Goal: Task Accomplishment & Management: Manage account settings

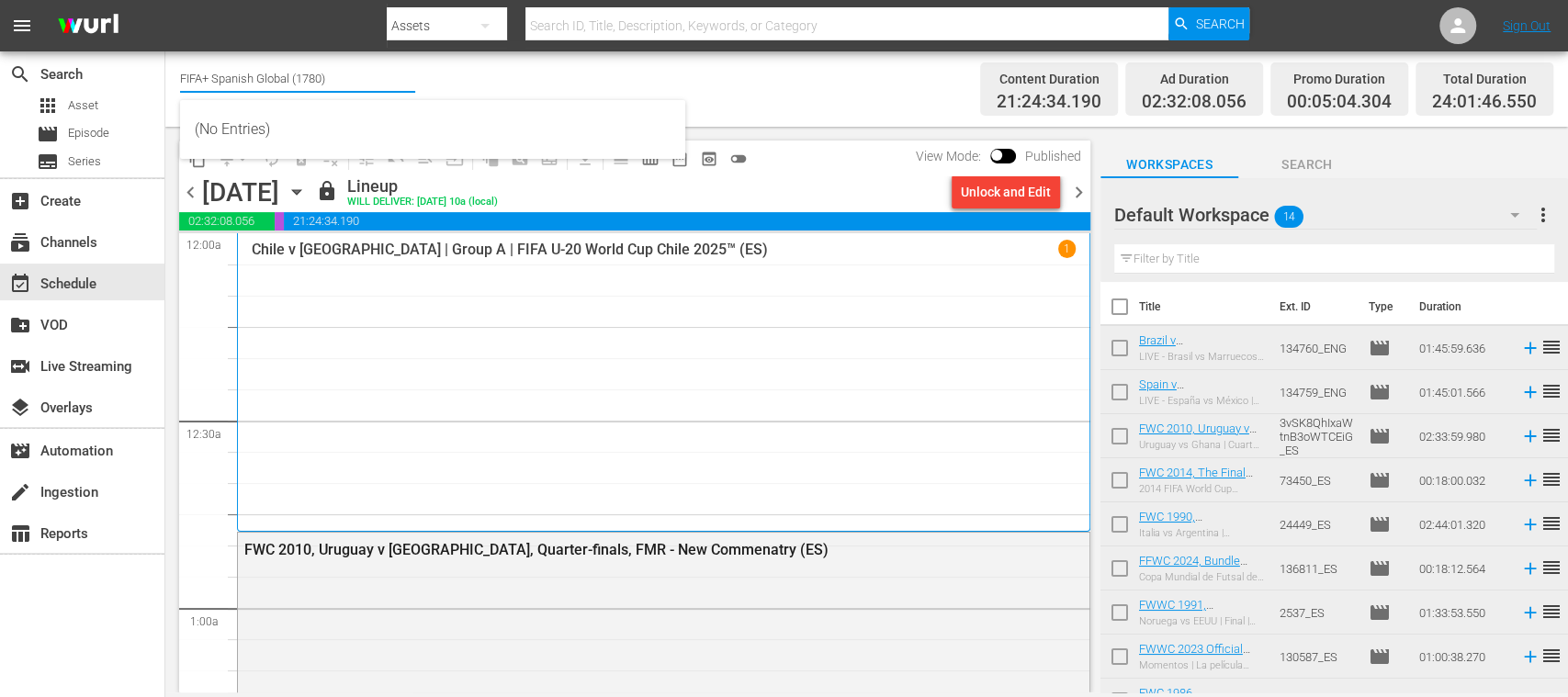
drag, startPoint x: 219, startPoint y: 76, endPoint x: 350, endPoint y: 73, distance: 131.0
click at [350, 73] on input "FIFA+ Spanish Global (1780)" at bounding box center [298, 78] width 236 height 44
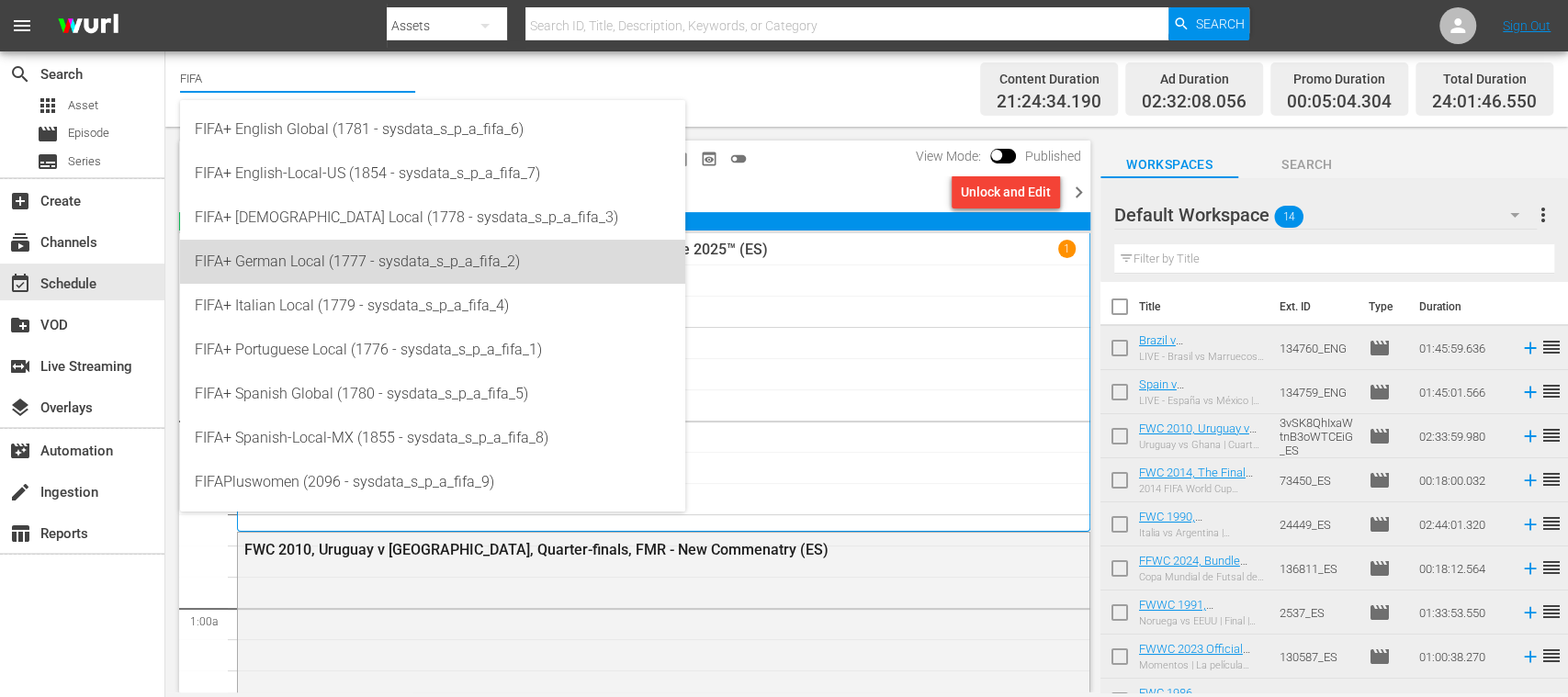
drag, startPoint x: 346, startPoint y: 268, endPoint x: 400, endPoint y: 268, distance: 54.0
click at [346, 268] on div "FIFA+ German Local (1777 - sysdata_s_p_a_fifa_2)" at bounding box center [432, 261] width 476 height 44
type input "FIFA+ German Local (1777 - sysdata_s_p_a_fifa_2)"
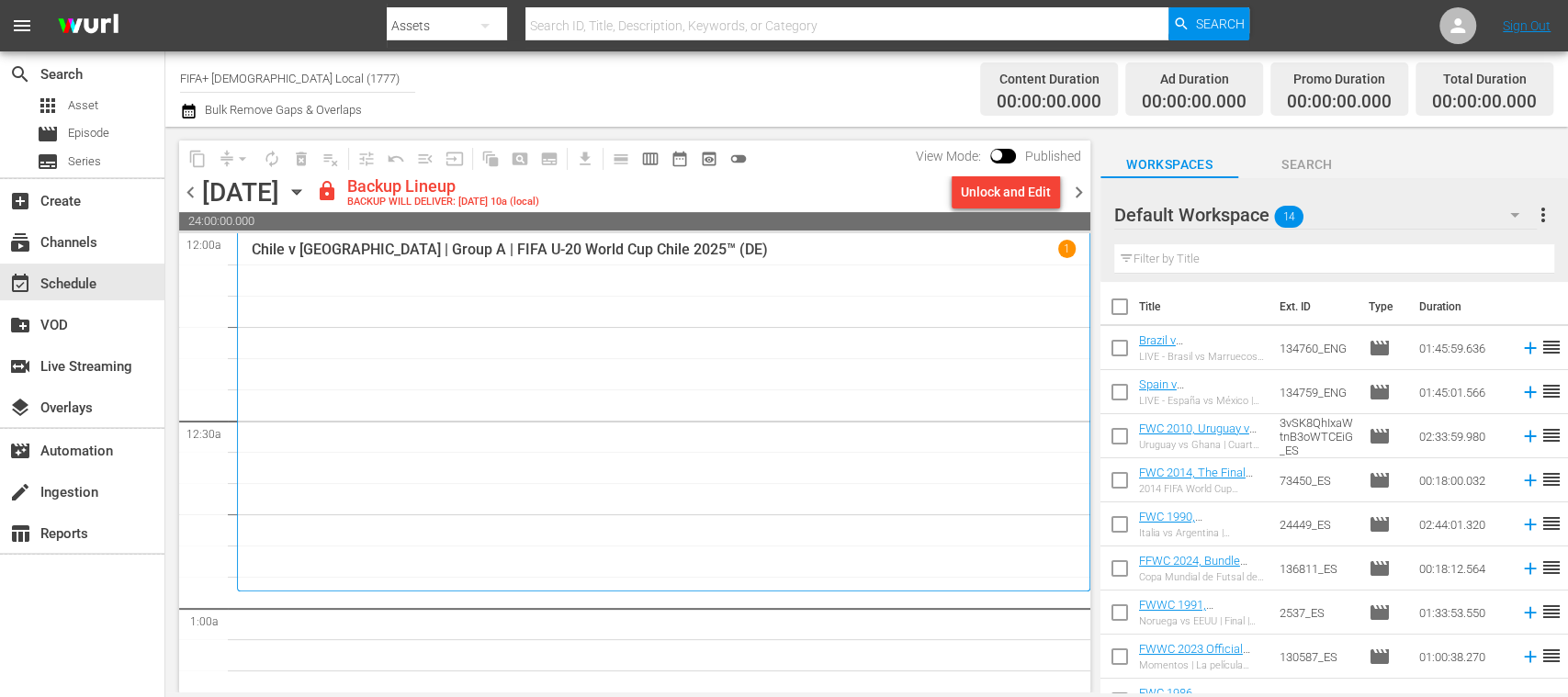
click at [1019, 196] on div "Unlock and Edit" at bounding box center [1005, 192] width 90 height 33
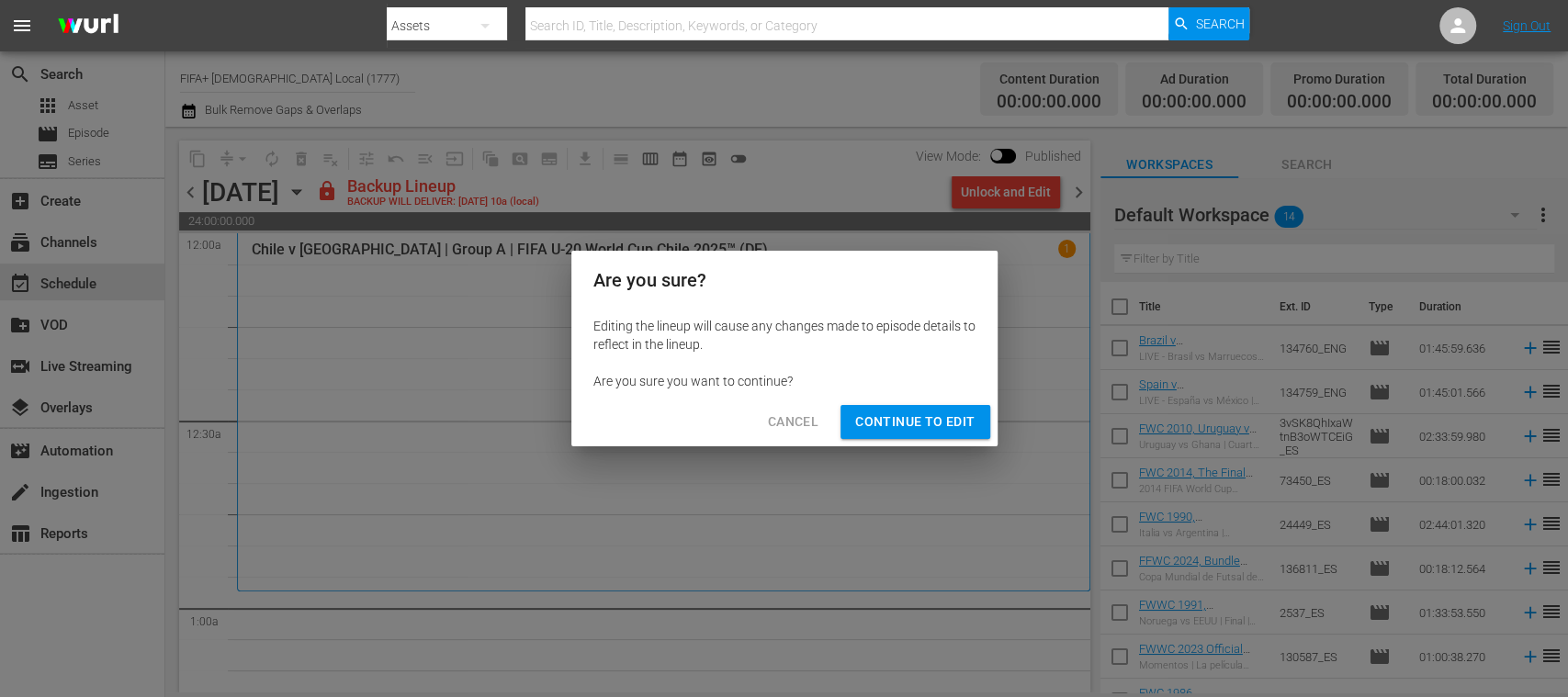
click at [923, 426] on span "Continue to Edit" at bounding box center [914, 422] width 120 height 23
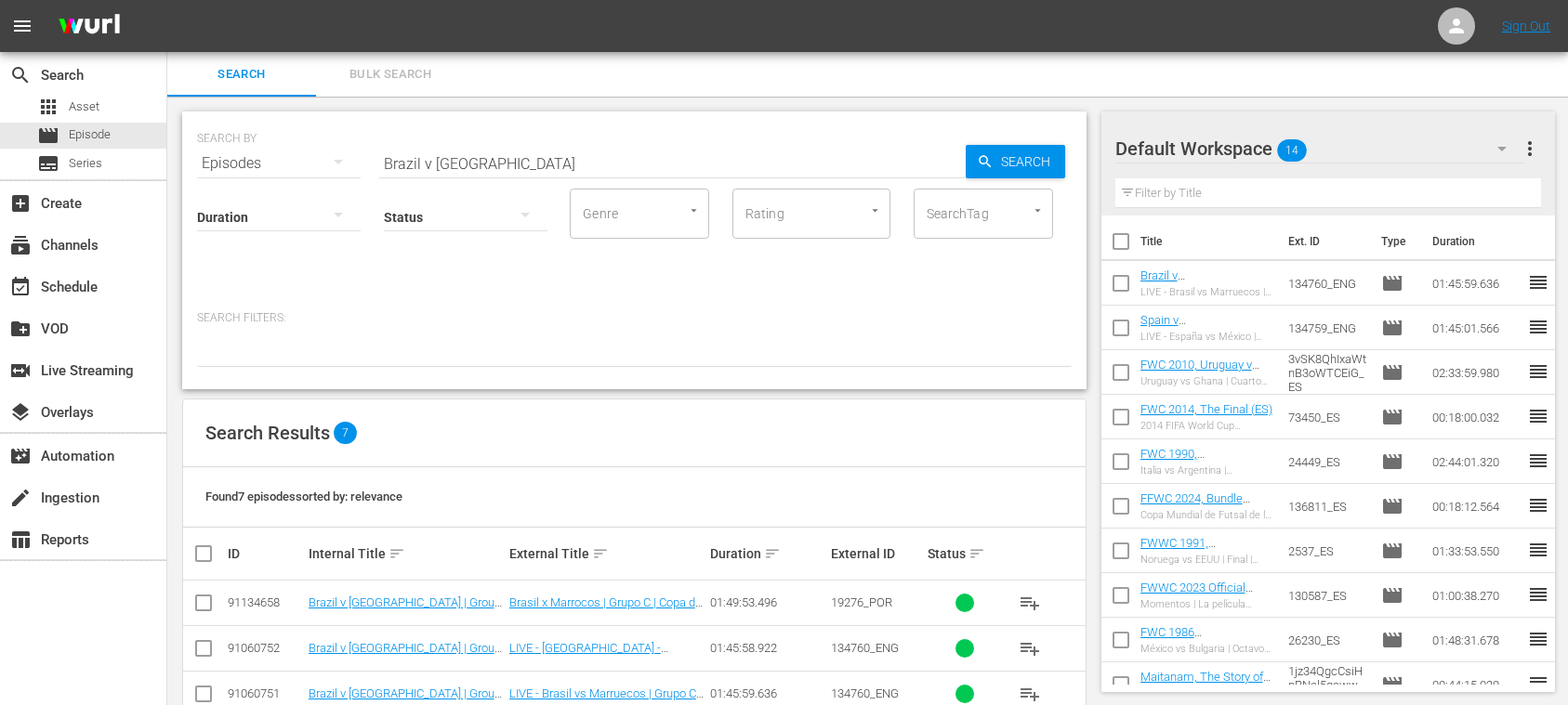
scroll to position [2, 0]
click at [410, 60] on button "Bulk Search" at bounding box center [390, 72] width 149 height 44
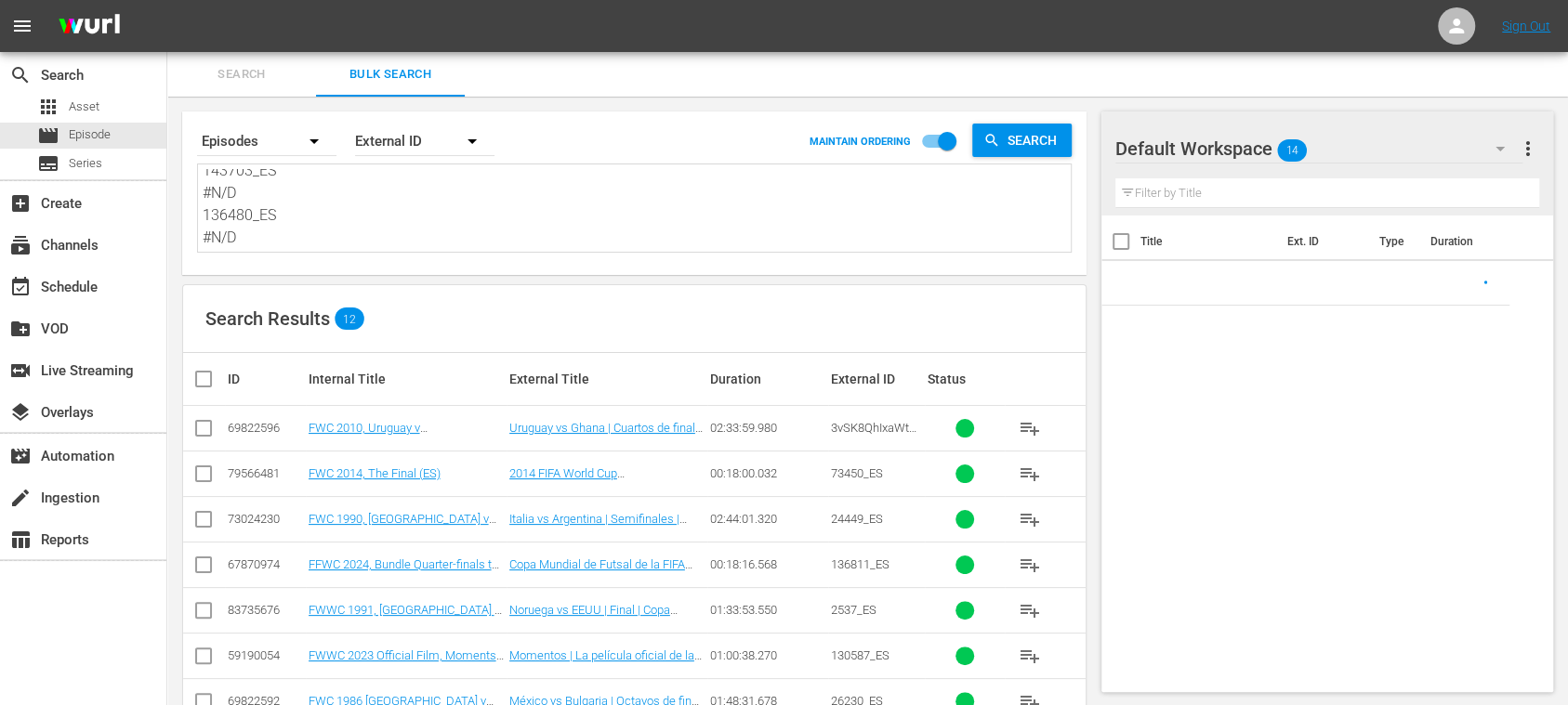
scroll to position [271, 0]
drag, startPoint x: 206, startPoint y: 181, endPoint x: 580, endPoint y: 320, distance: 399.0
click at [580, 320] on div "Search By Episodes Order By External ID MAINTAIN ORDERING Search 3vSK8QhIxaWtnB…" at bounding box center [634, 542] width 934 height 890
type textarea "3"
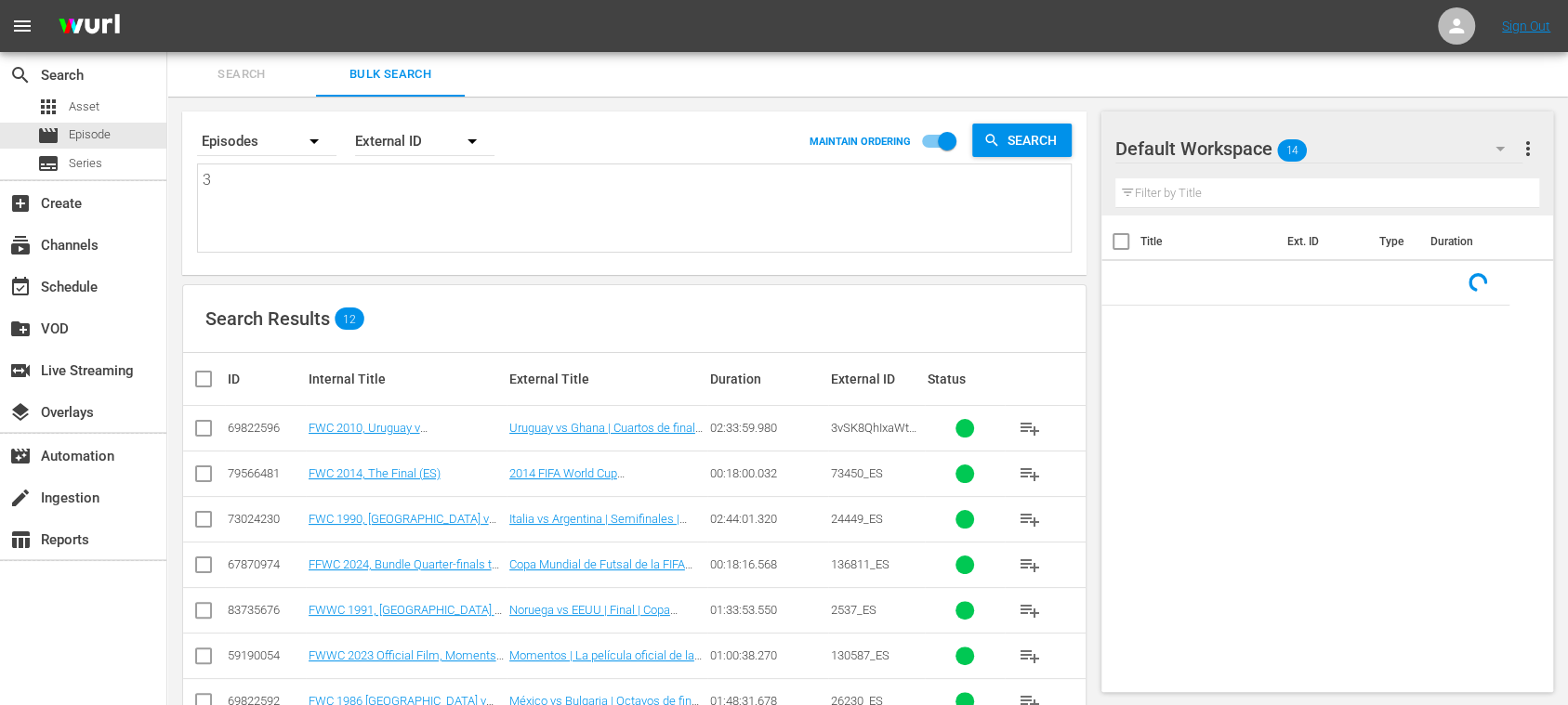
scroll to position [0, 0]
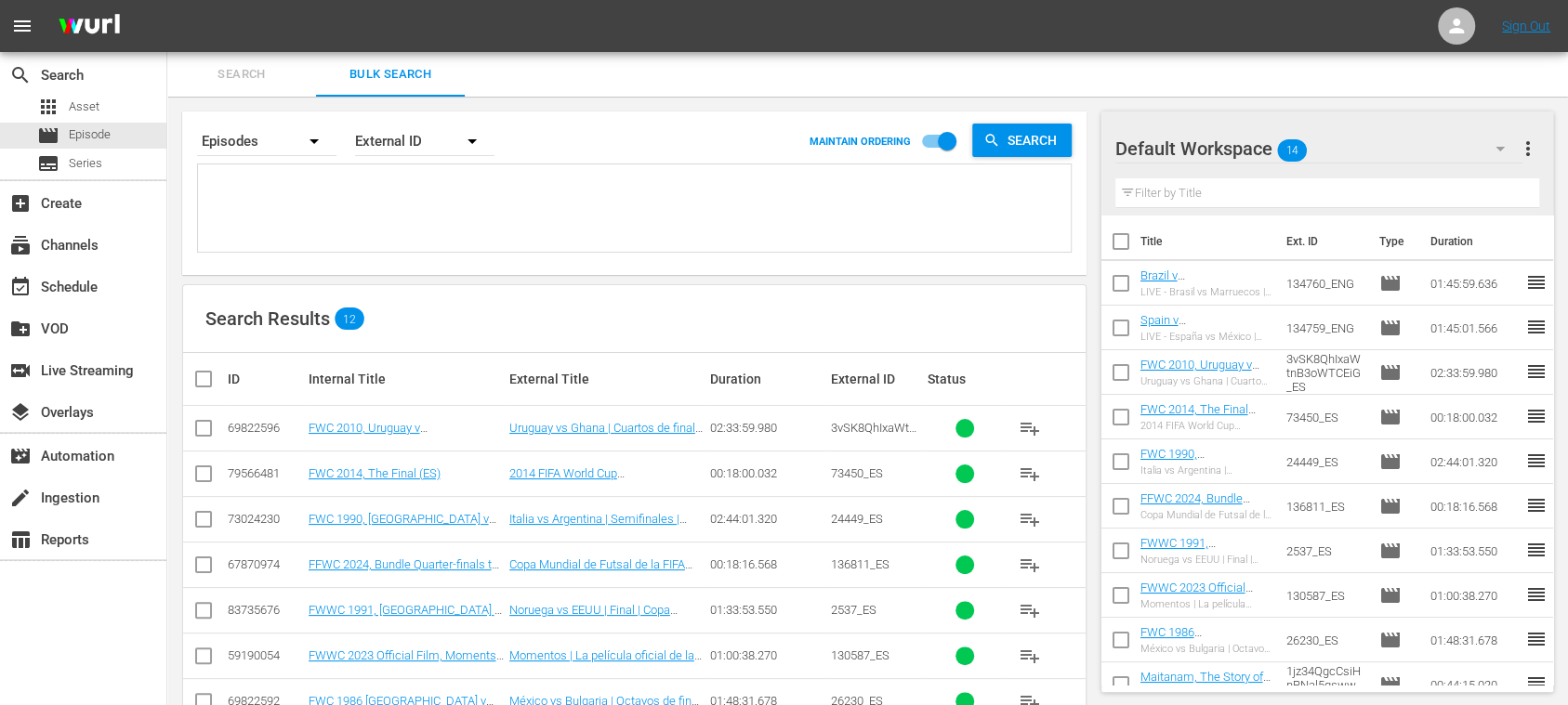
paste textarea "49vj3pGgnTdTtEhWYo4DbM_DE #N/D #N/D 132559_DE 5gHFVHGXu1z25dDe6id7TE_DE 24392_D…"
type textarea "49vj3pGgnTdTtEhWYo4DbM_DE #N/D #N/D 132559_DE 5gHFVHGXu1z25dDe6id7TE_DE 24392_D…"
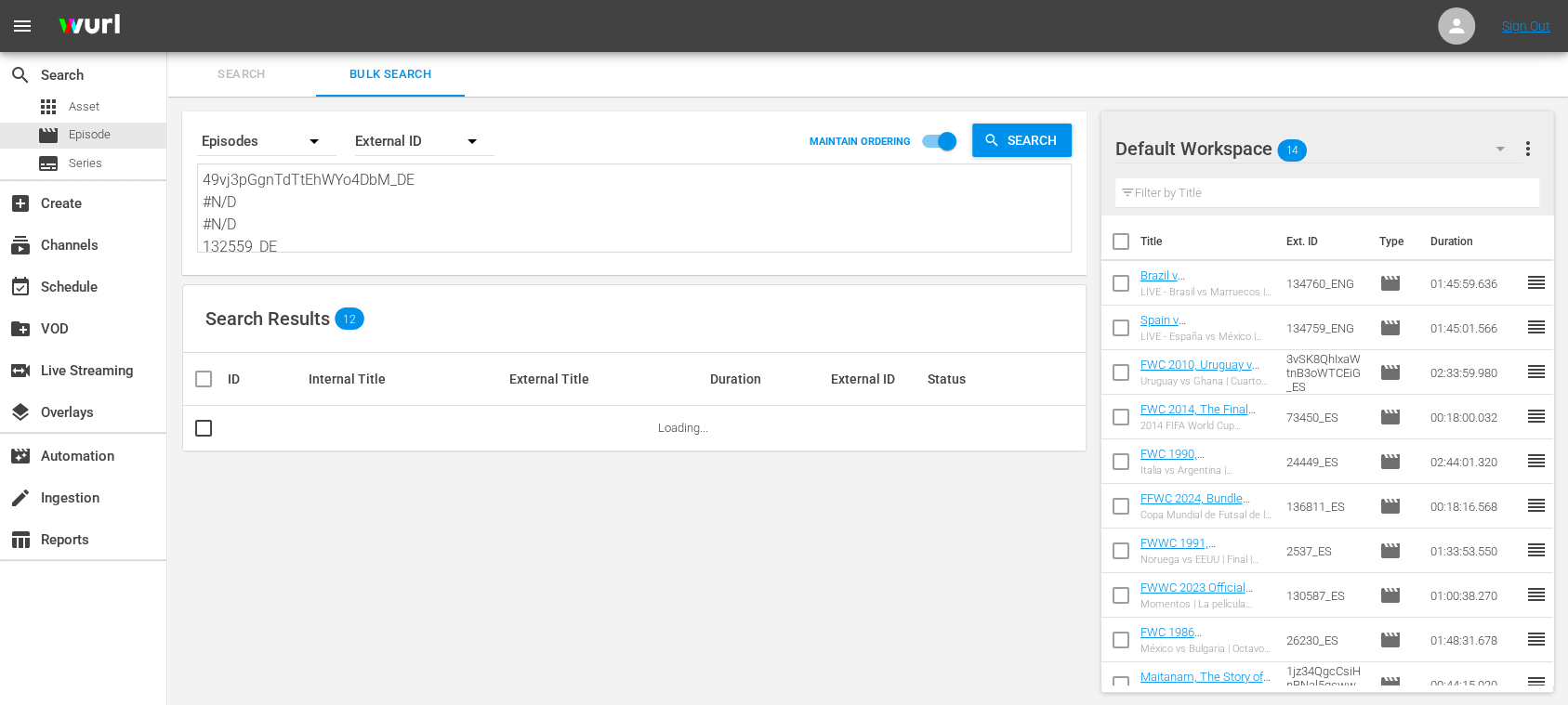
scroll to position [1, 0]
type textarea "49vj3pGgnTdTtEhWYo4DbM_DE #N/D #N/D 132559_DE 5gHFVHGXu1z25dDe6id7TE_DE 24392_D…"
click at [1524, 143] on span "more_vert" at bounding box center [1528, 149] width 23 height 23
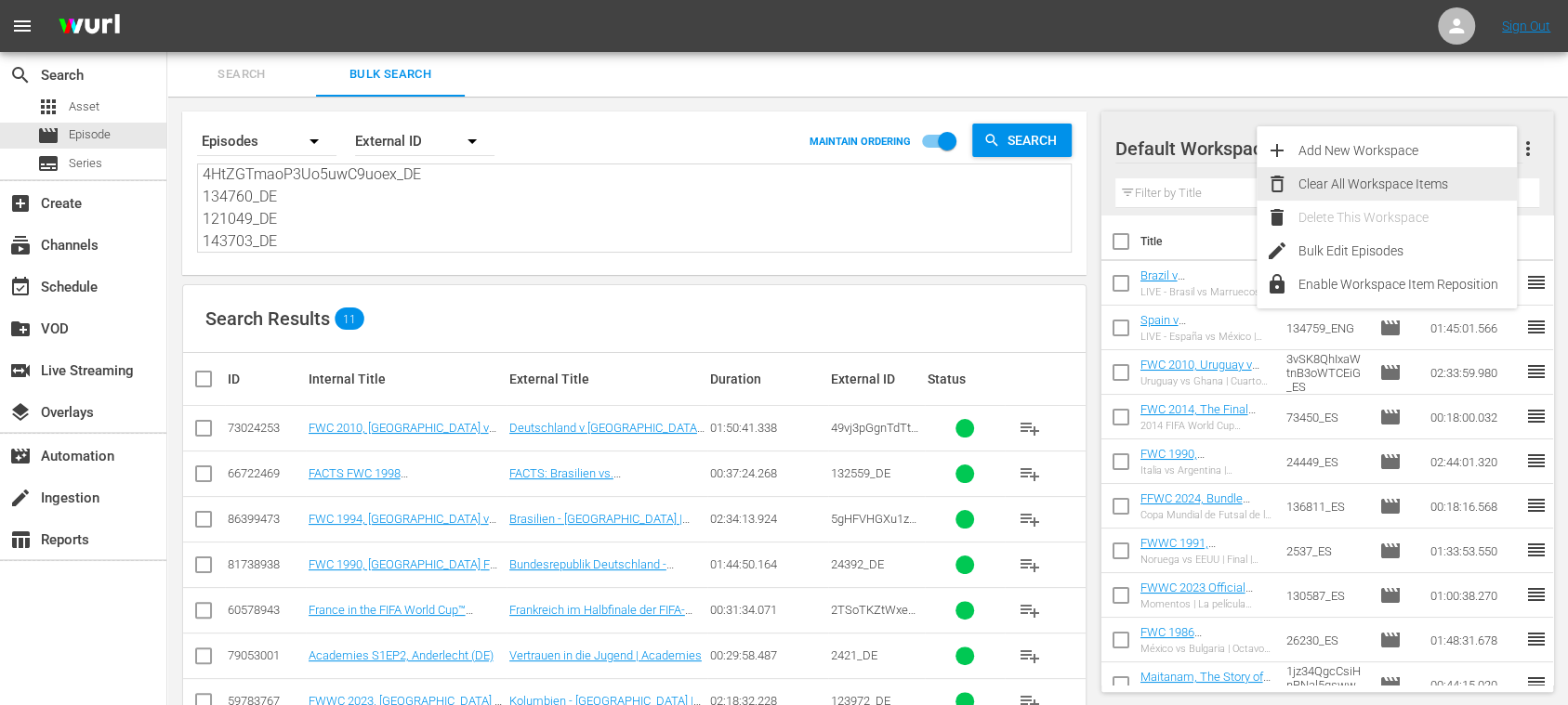
click at [1456, 183] on div "Clear All Workspace Items" at bounding box center [1407, 184] width 219 height 33
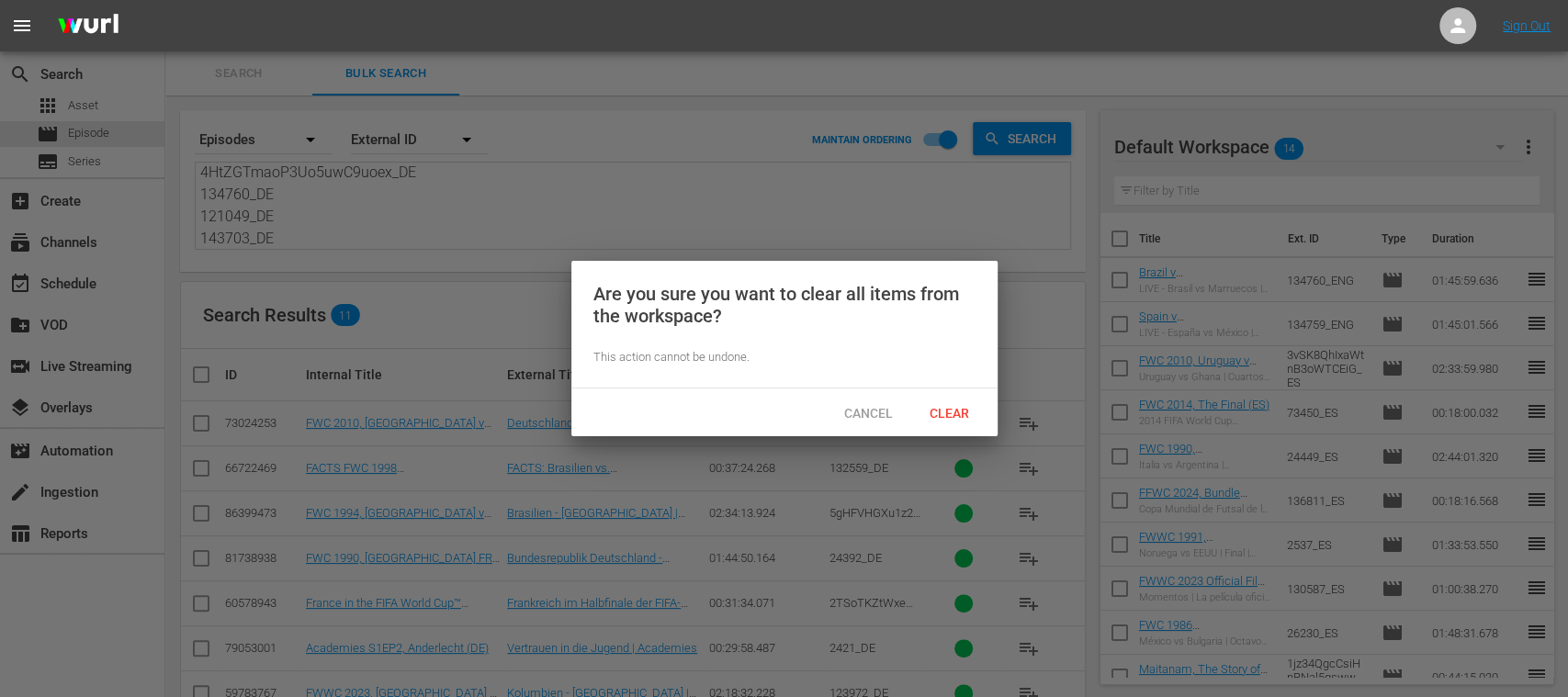
click at [940, 406] on span "Clear" at bounding box center [949, 413] width 69 height 15
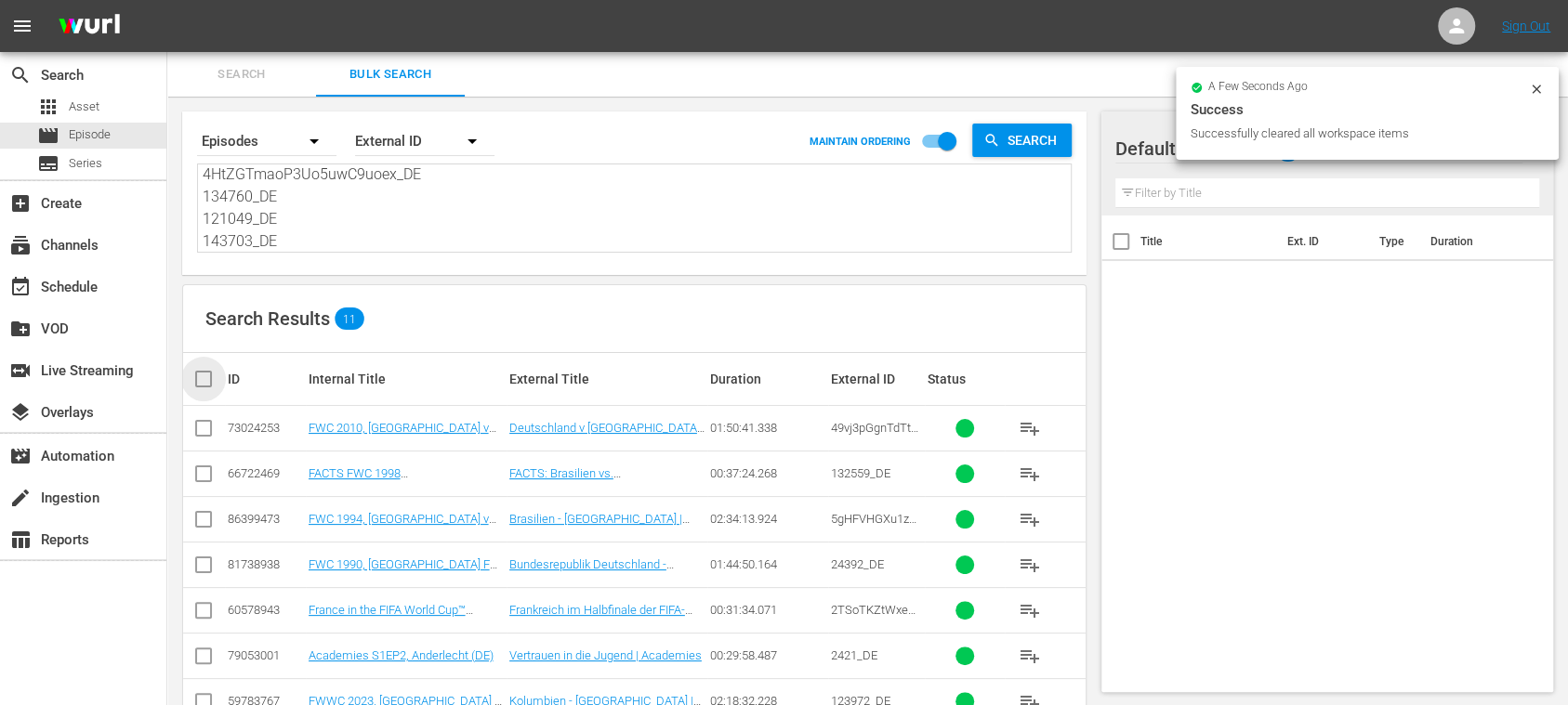
click at [199, 376] on input "checkbox" at bounding box center [211, 379] width 37 height 23
checkbox input "true"
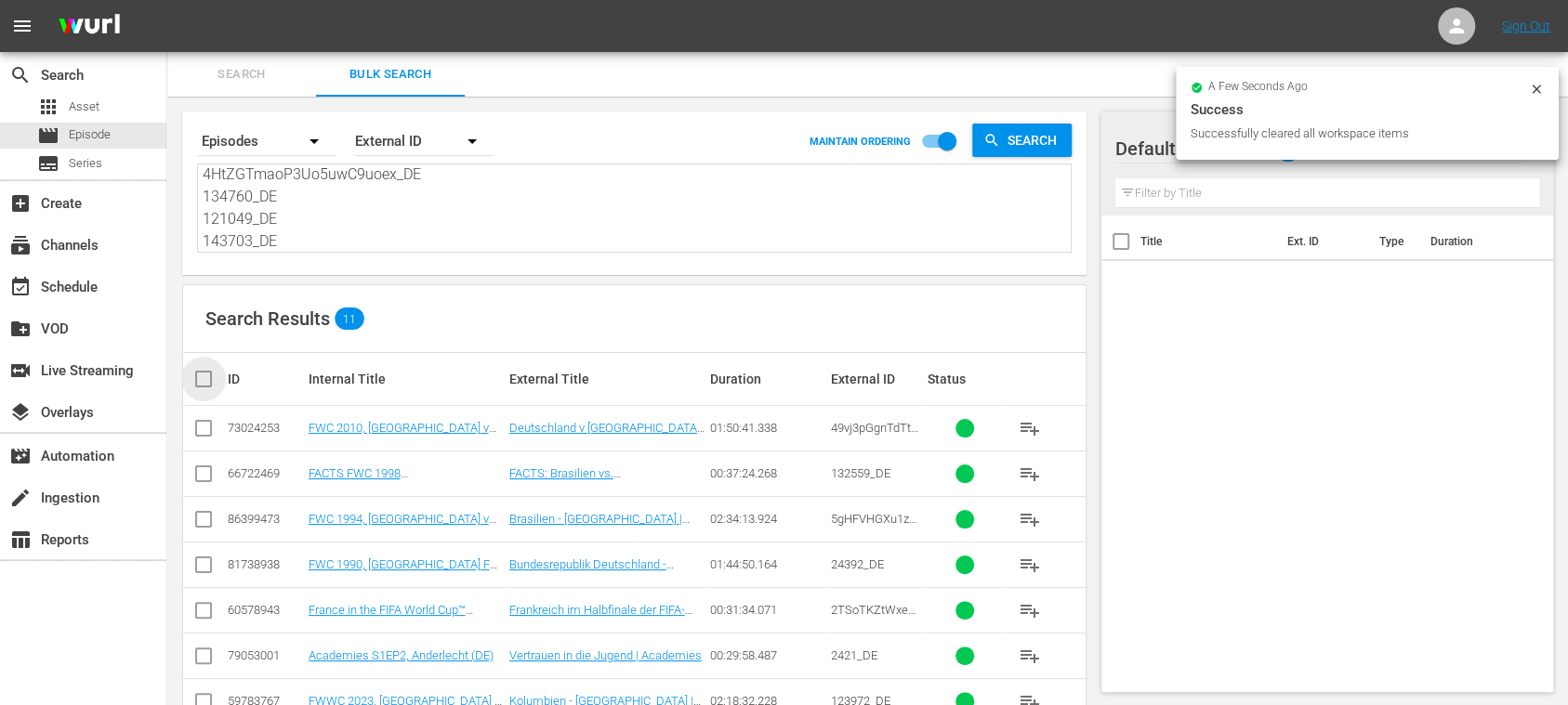
checkbox input "true"
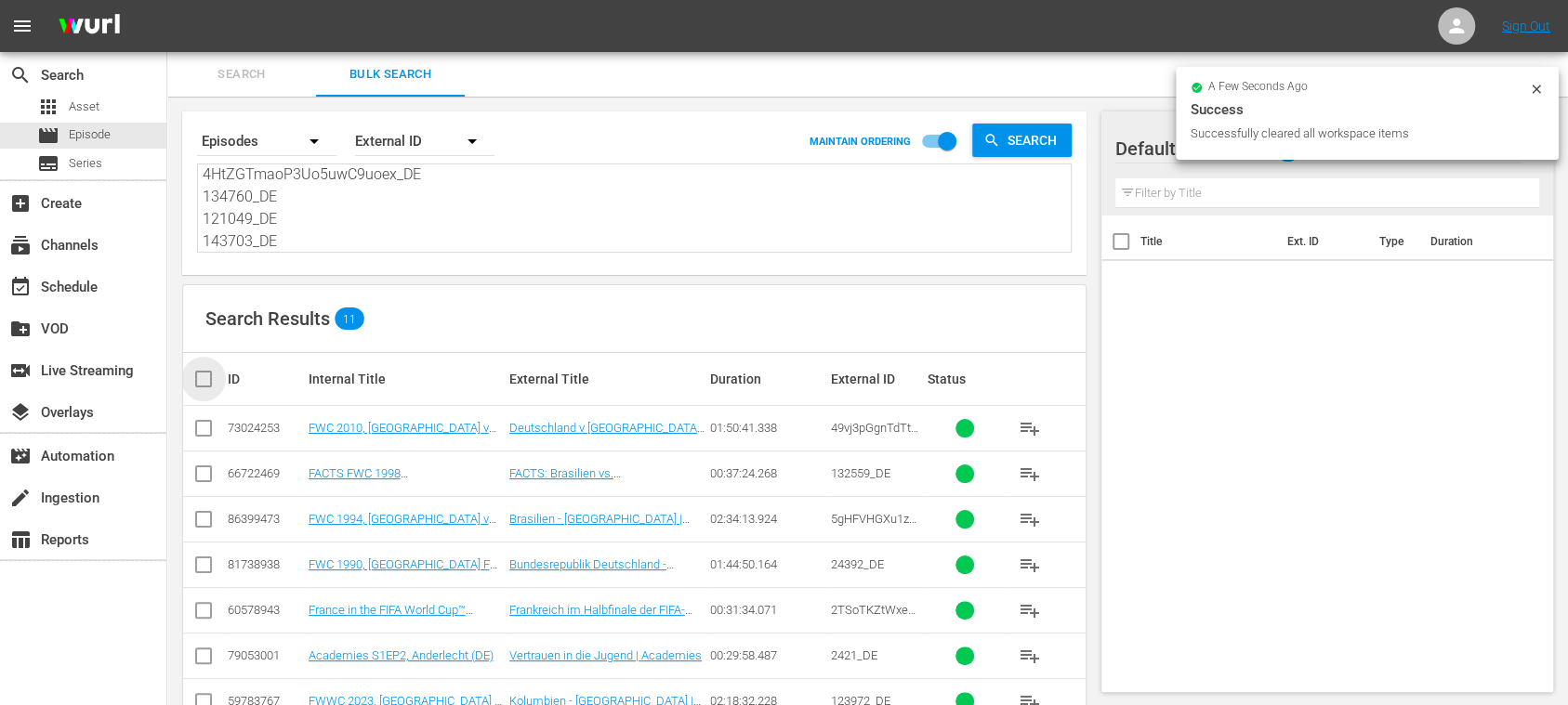
checkbox input "true"
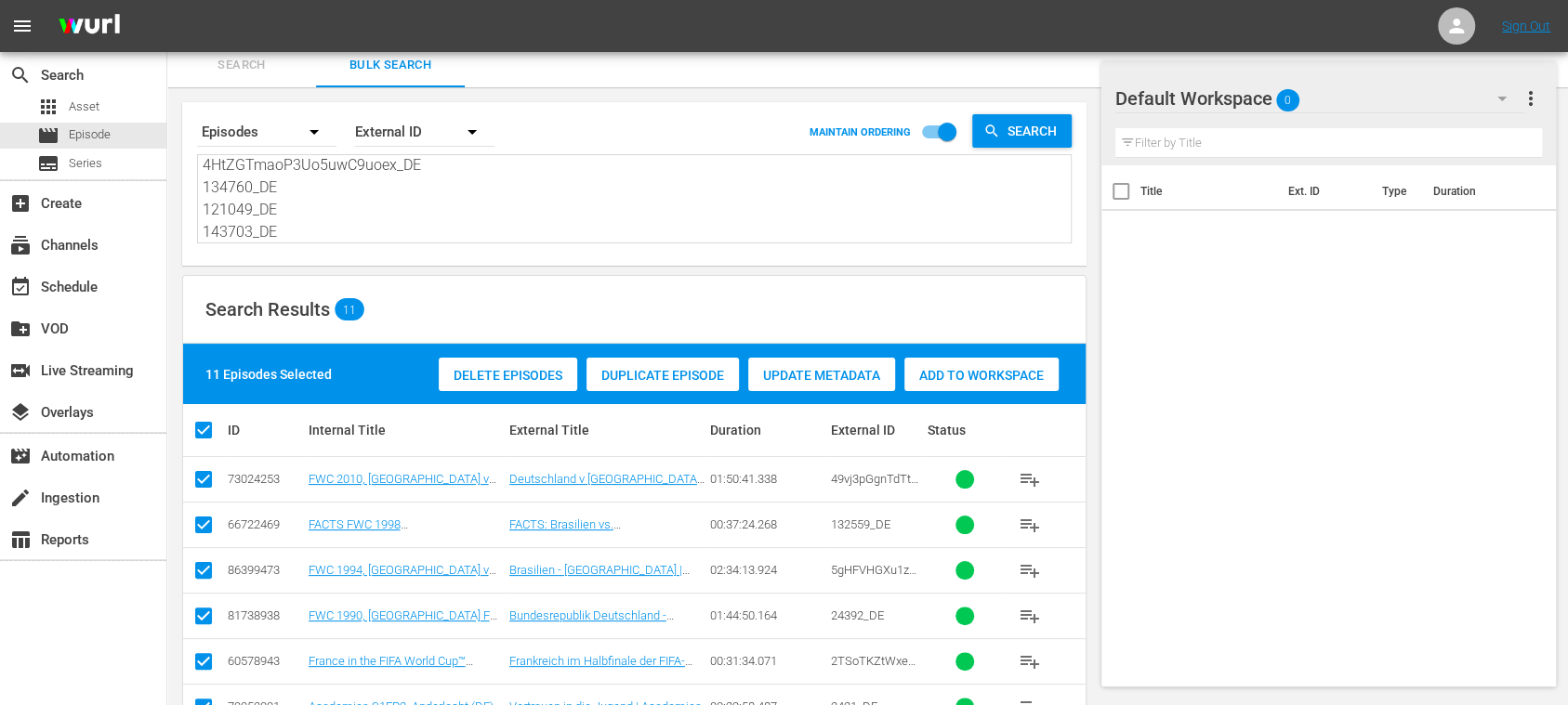
scroll to position [0, 0]
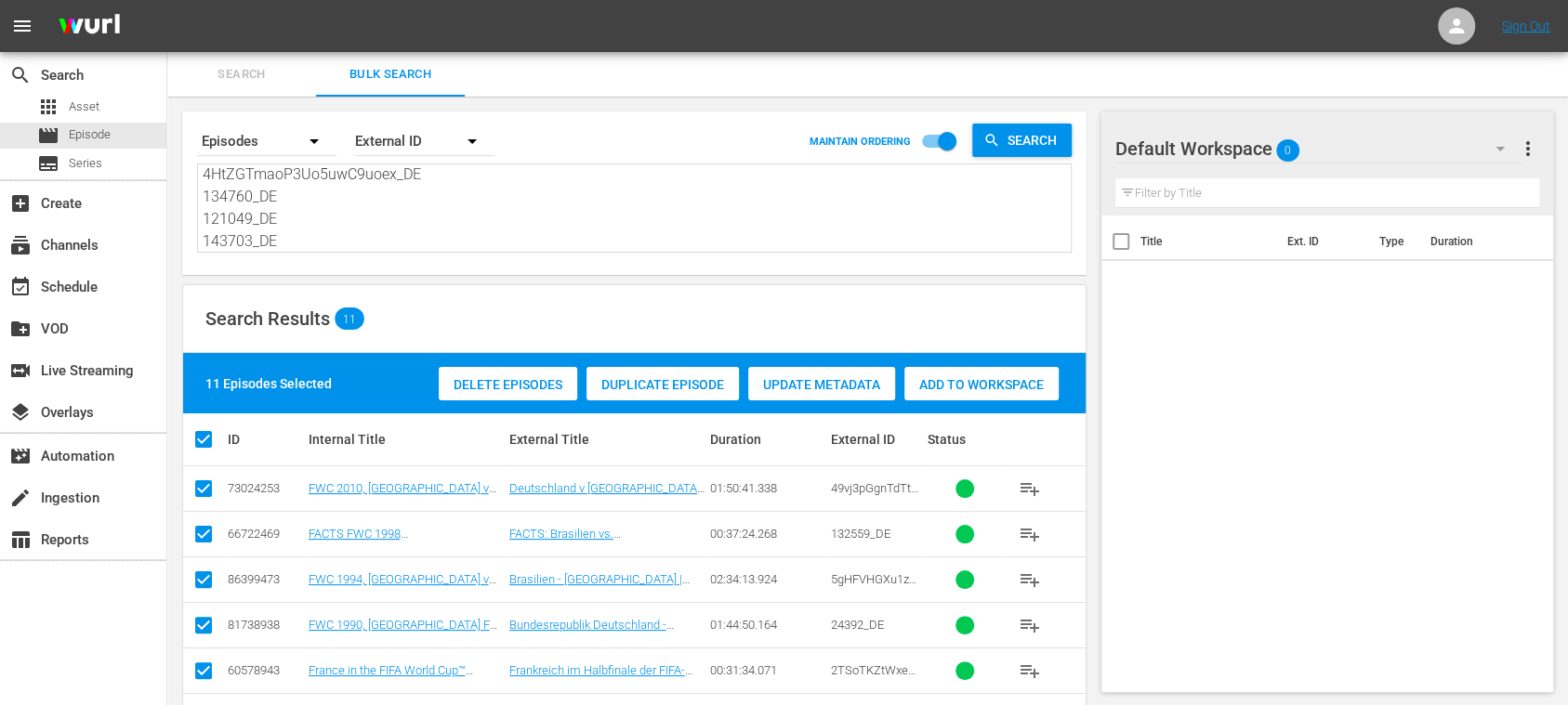
click at [947, 385] on span "Add to Workspace" at bounding box center [981, 384] width 155 height 15
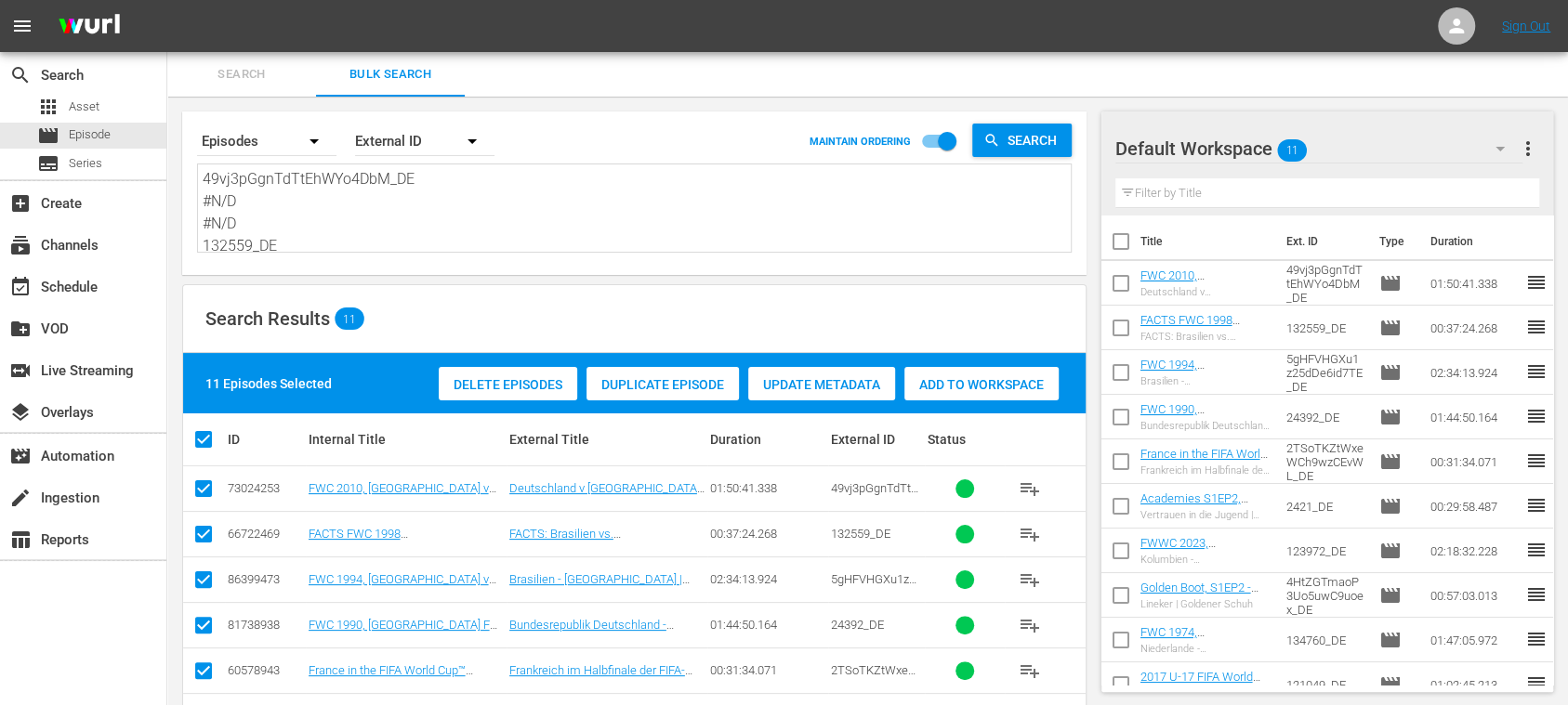
drag, startPoint x: 301, startPoint y: 234, endPoint x: 39, endPoint y: -8, distance: 356.7
click at [39, 0] on html "menu Sign Out search Search apps Asset movie Episode subtitles Series add_box C…" at bounding box center [784, 352] width 1568 height 705
paste textarea "ES #N/D #N/D HgHRHIoMGkSE6NstcvQFQA_ES 38527_ES 3vSK8QhIxaWtnB3oWTCEiG_ES 14370…"
type textarea "49vj3pGgnTdTtEhWYo4DbM_ES #N/D #N/D HgHRHIoMGkSE6NstcvQFQA_ES 38527_ES 3vSK8QhI…"
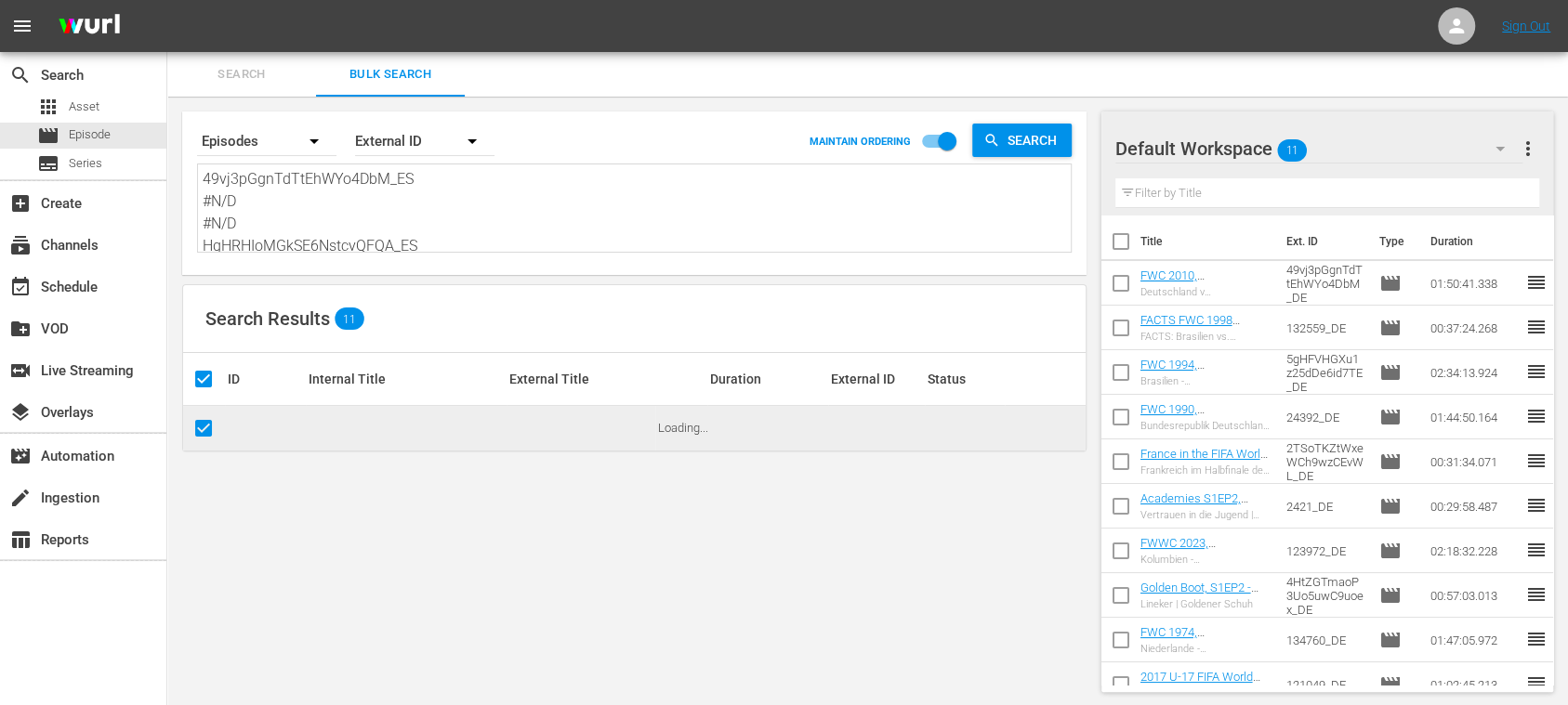
type textarea "49vj3pGgnTdTtEhWYo4DbM_ES #N/D #N/D HgHRHIoMGkSE6NstcvQFQA_ES 38527_ES 3vSK8QhI…"
click at [1534, 149] on span "more_vert" at bounding box center [1528, 149] width 23 height 23
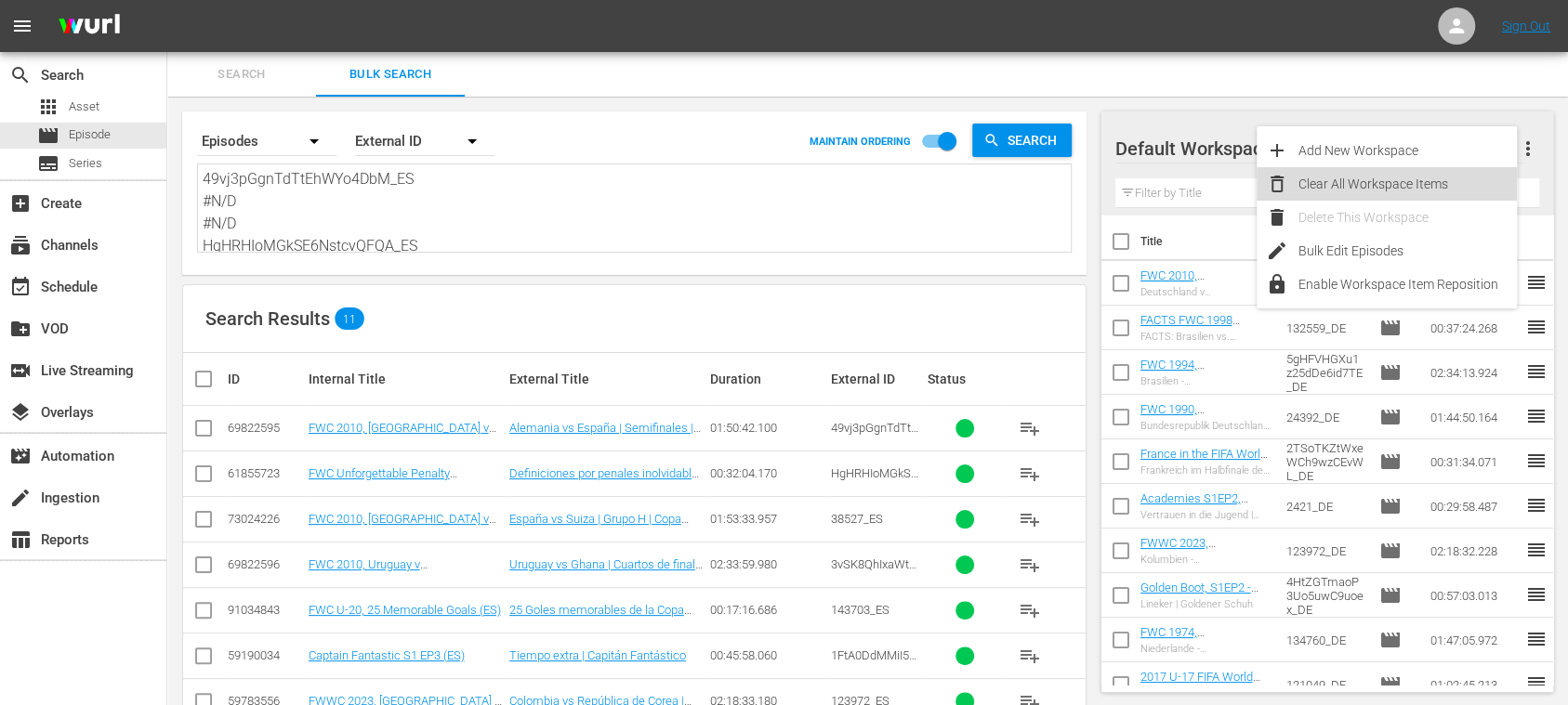
click at [1437, 176] on div "Clear All Workspace Items" at bounding box center [1407, 184] width 219 height 33
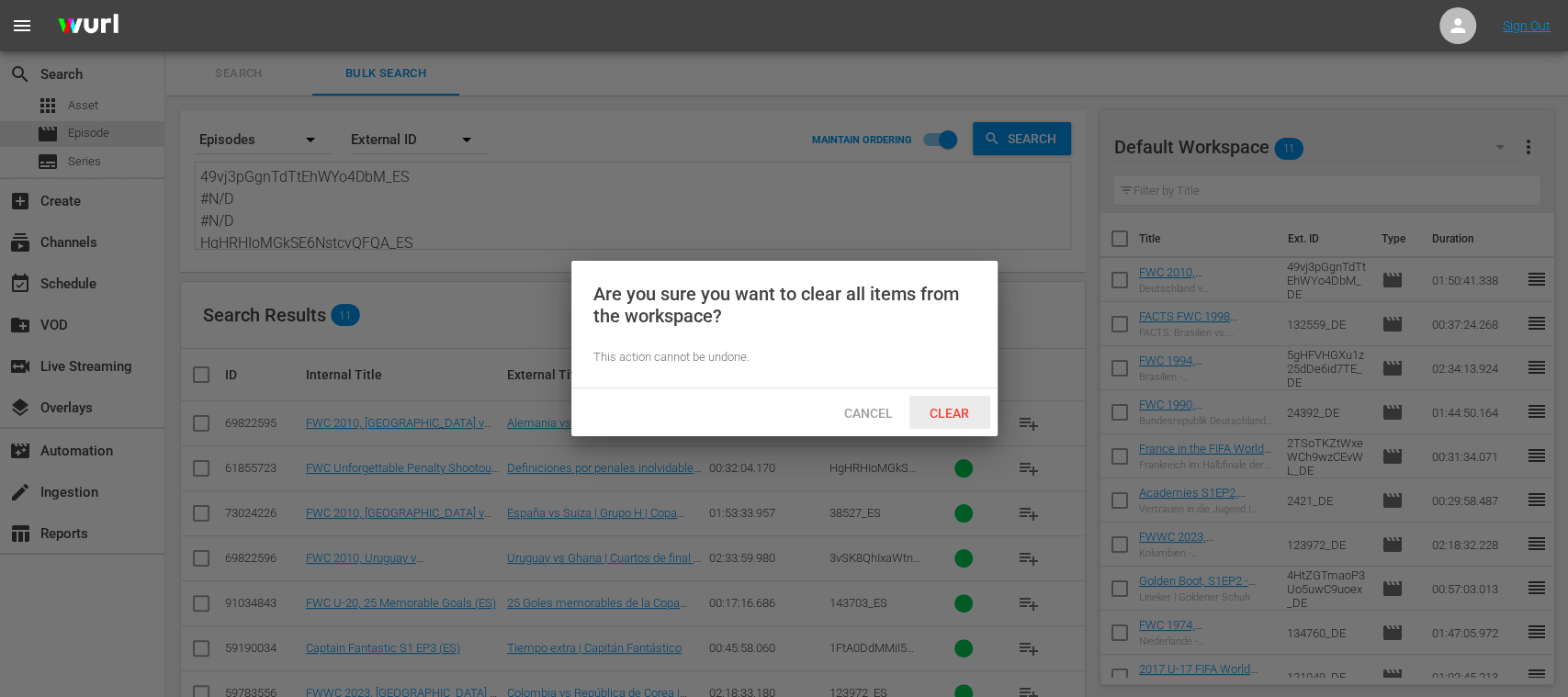
click at [957, 414] on span "Clear" at bounding box center [949, 413] width 69 height 15
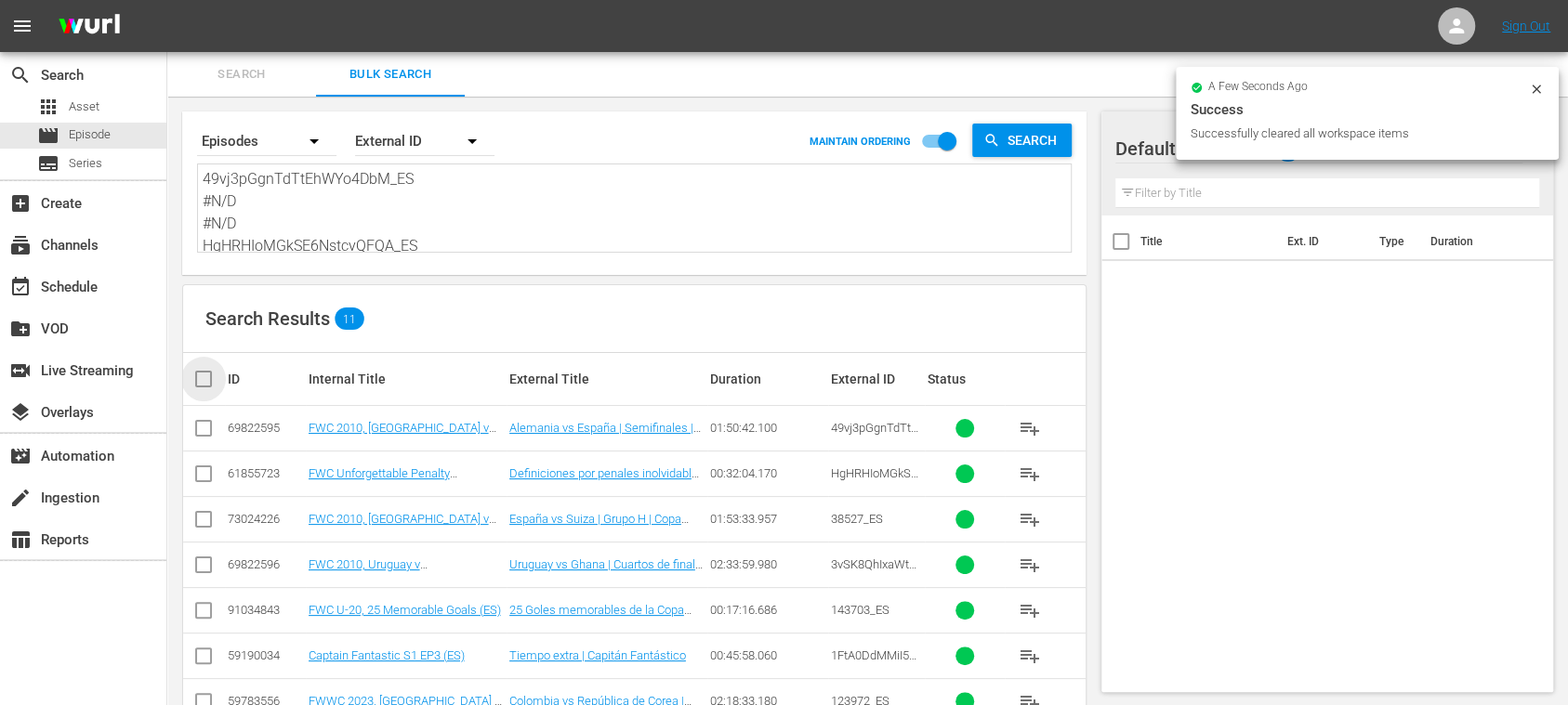
click at [195, 373] on input "checkbox" at bounding box center [211, 379] width 37 height 23
checkbox input "true"
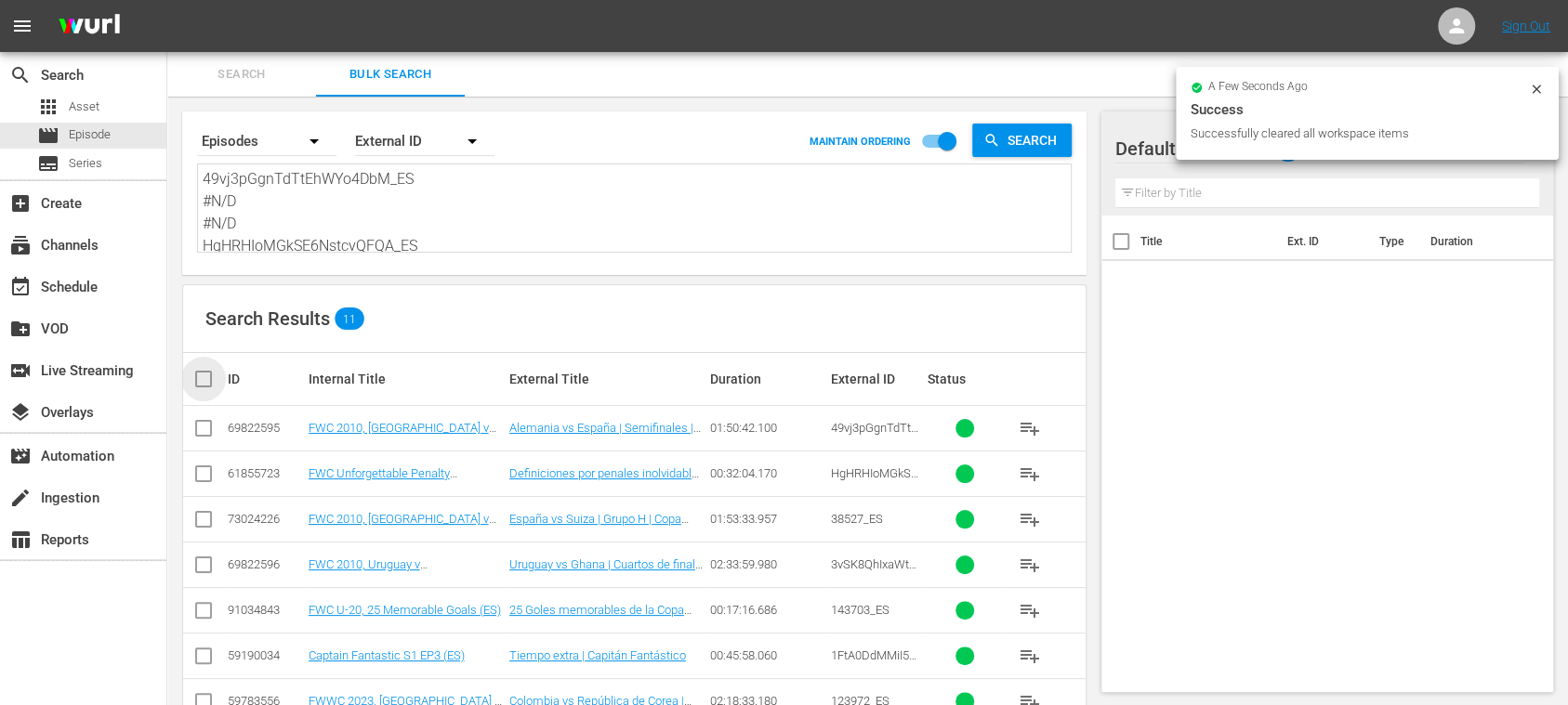
checkbox input "true"
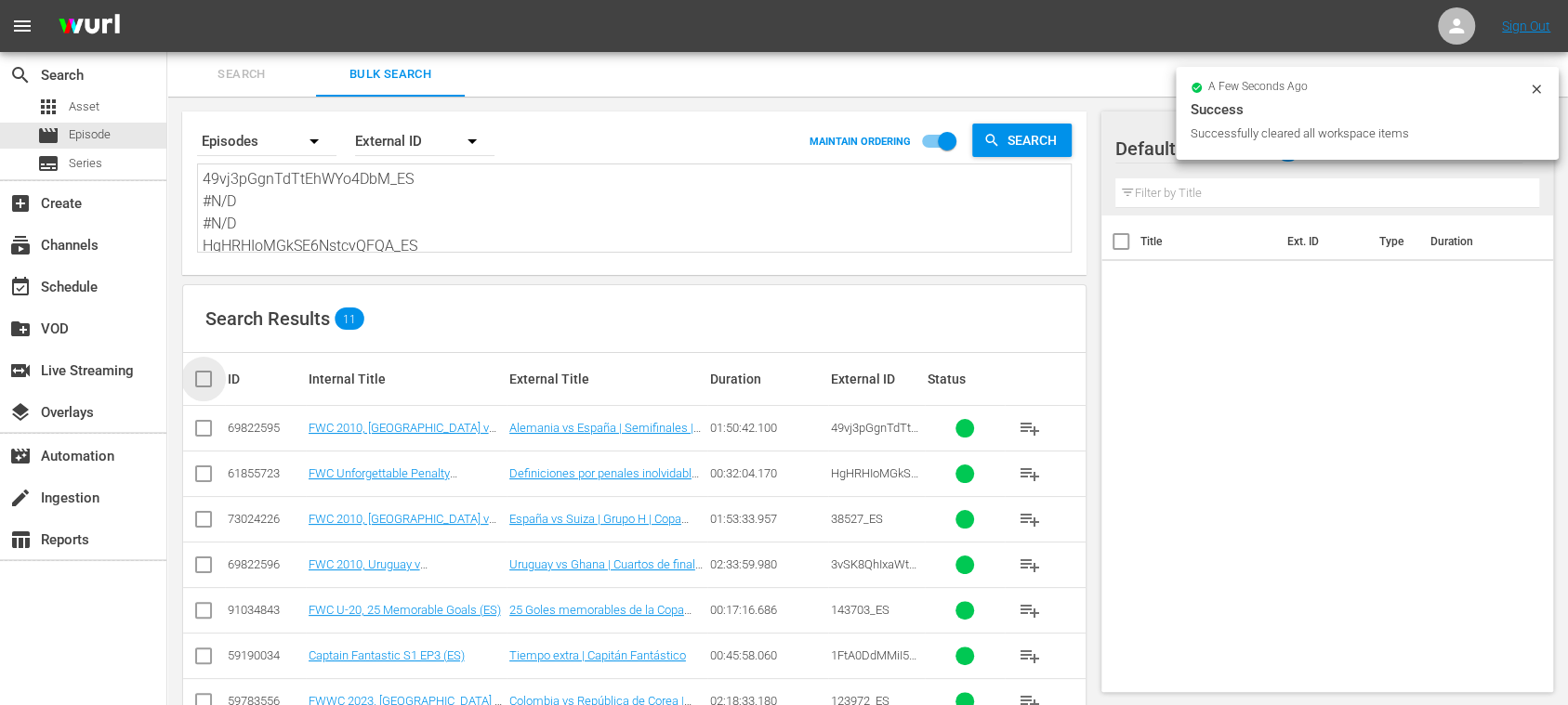
checkbox input "true"
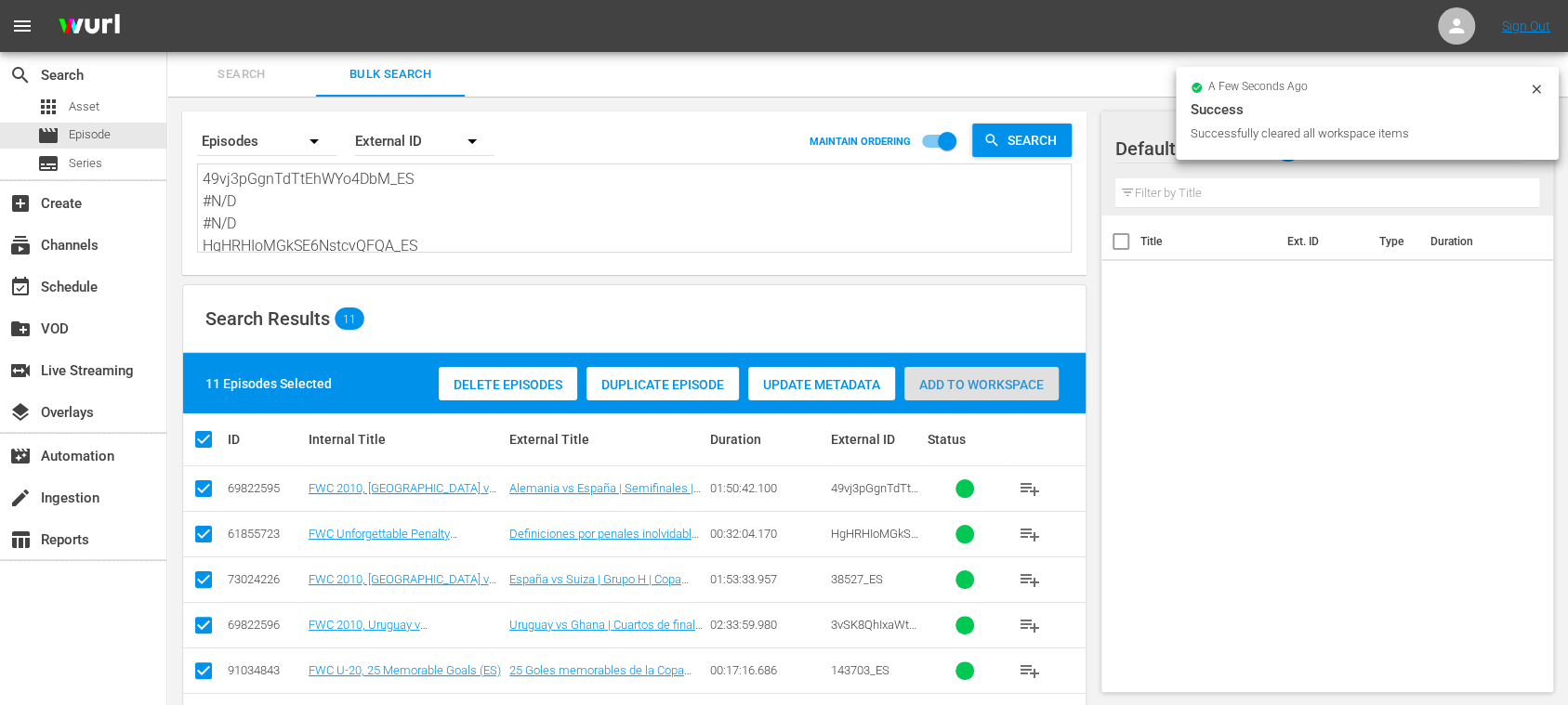
click at [964, 386] on span "Add to Workspace" at bounding box center [981, 384] width 155 height 15
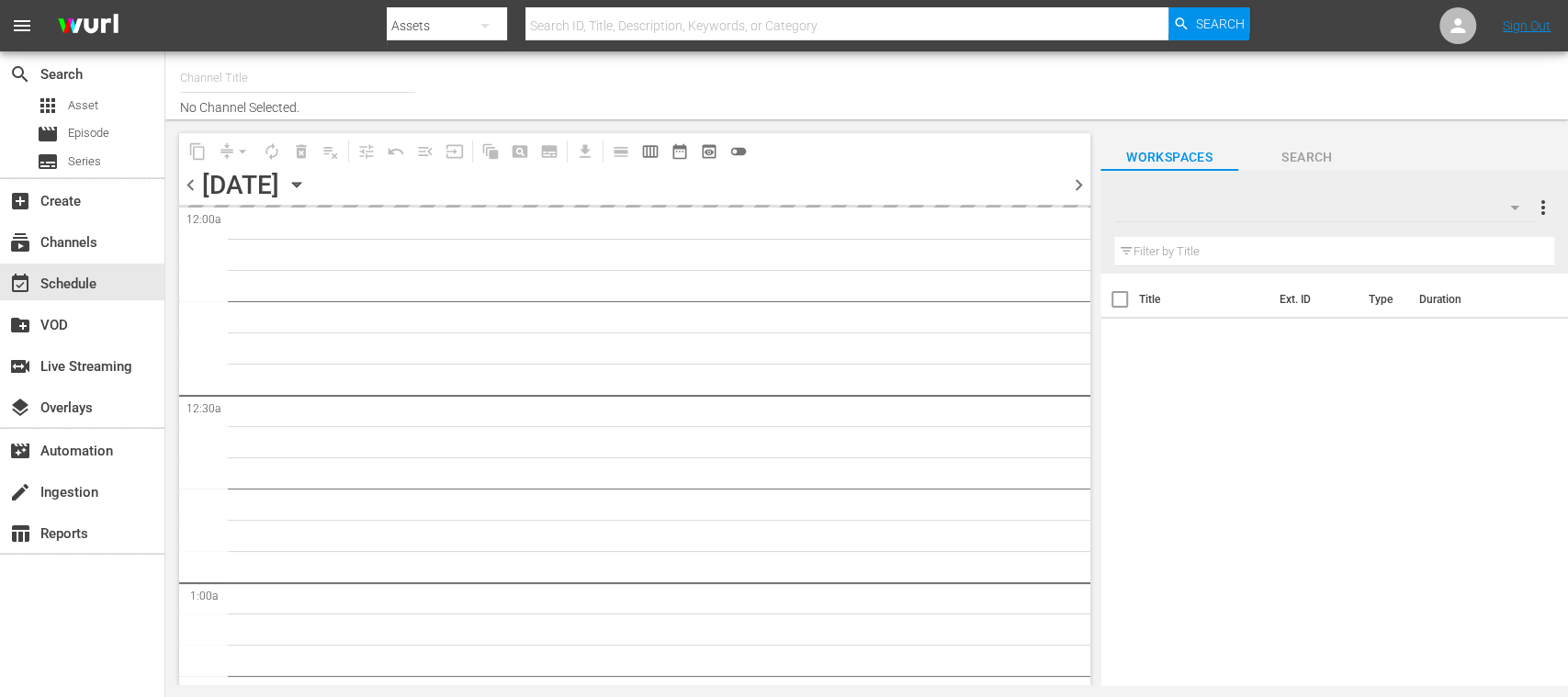
type input "FIFA+ [DEMOGRAPHIC_DATA] Local (1777)"
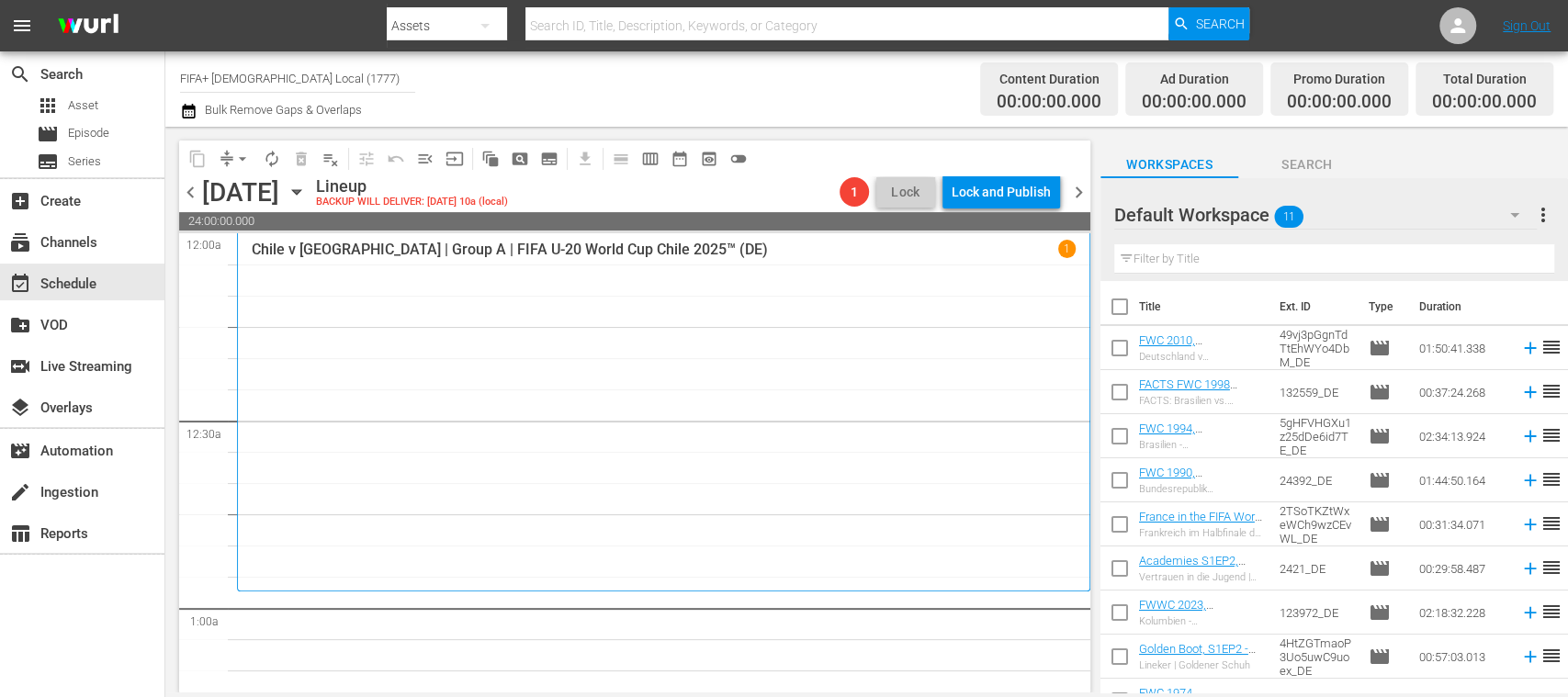
click at [1112, 296] on input "checkbox" at bounding box center [1119, 311] width 39 height 39
checkbox input "true"
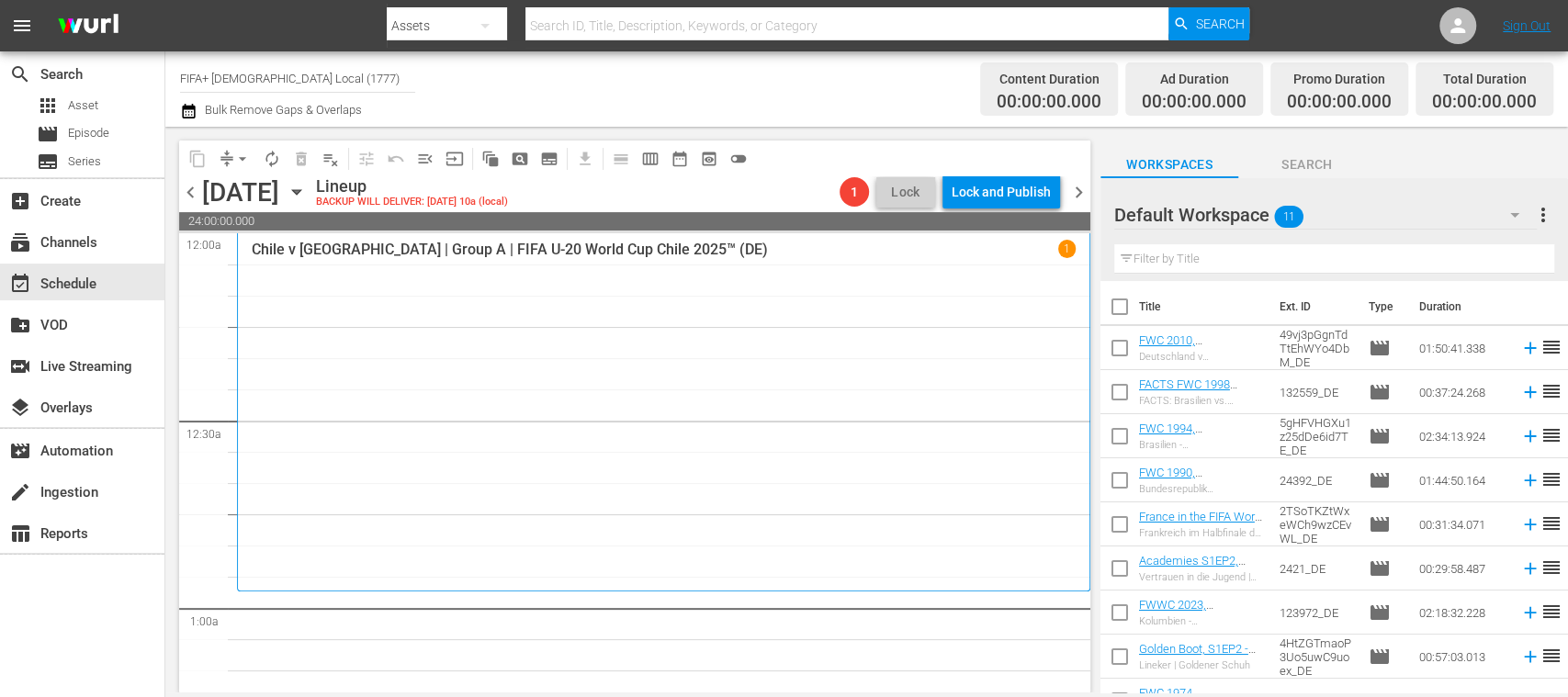
checkbox input "true"
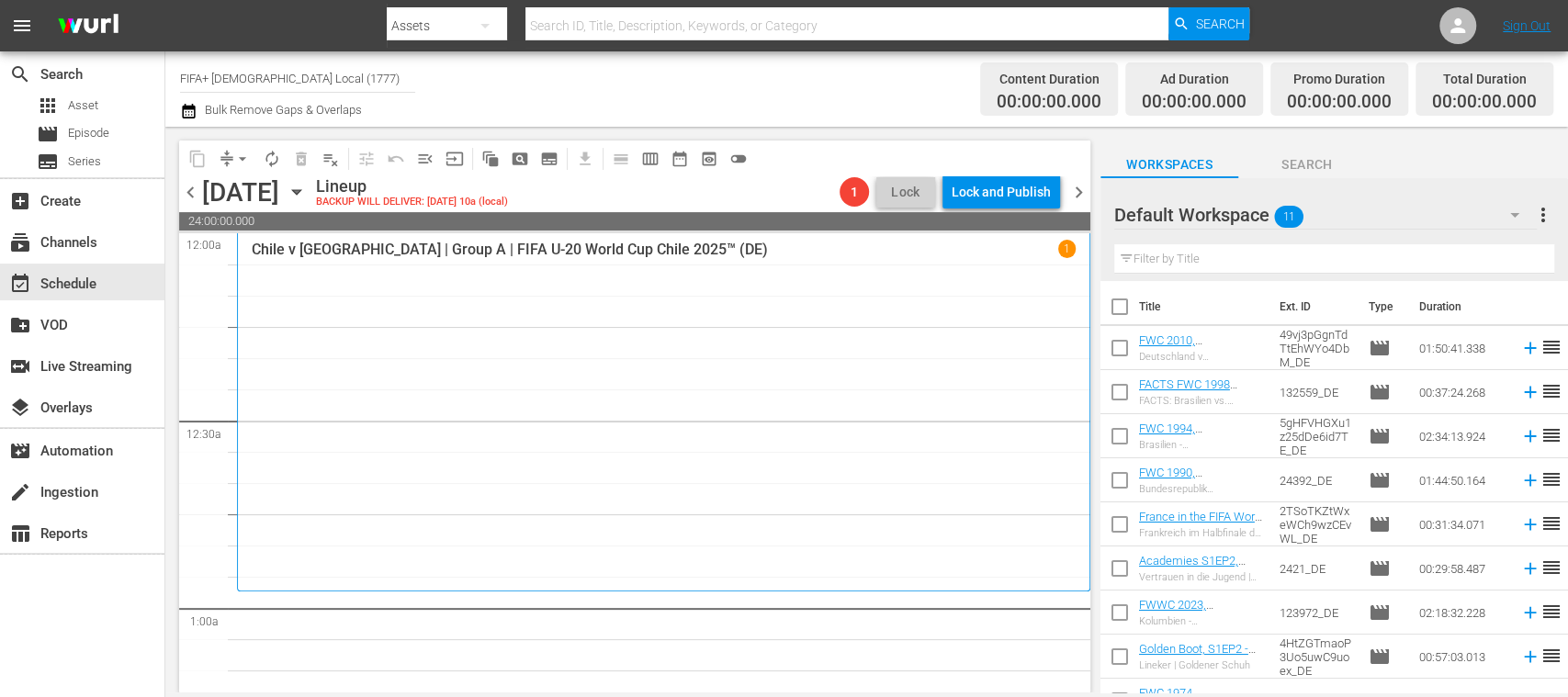
checkbox input "true"
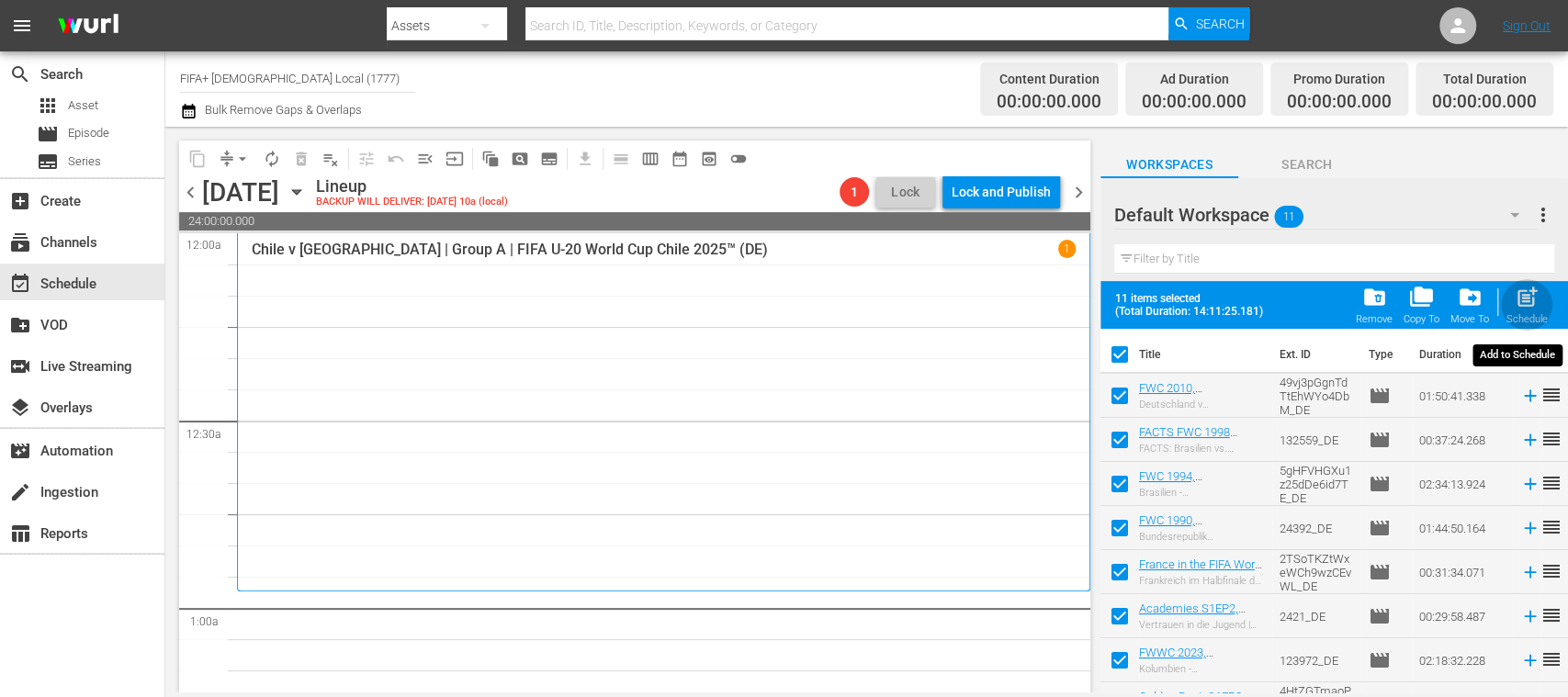
click at [1525, 308] on span "post_add" at bounding box center [1526, 296] width 24 height 24
checkbox input "false"
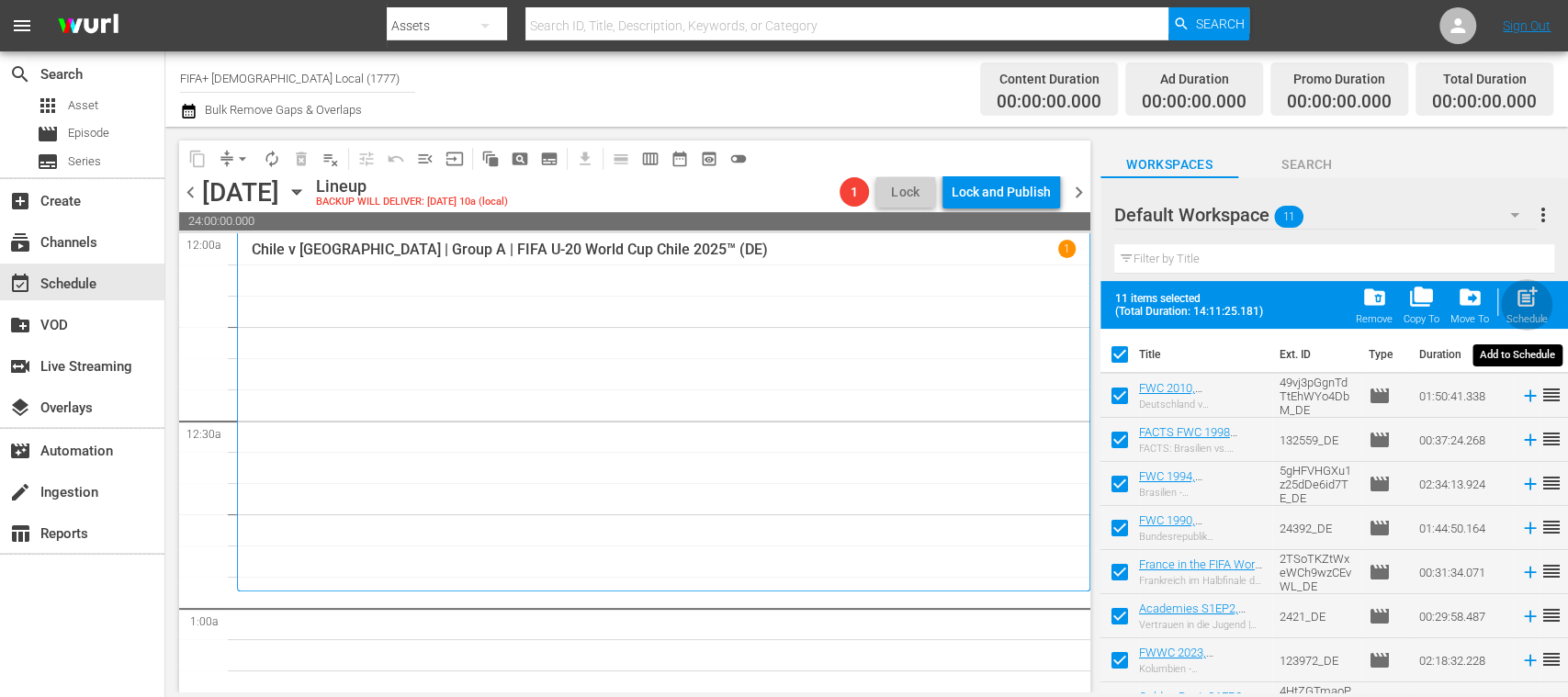
checkbox input "false"
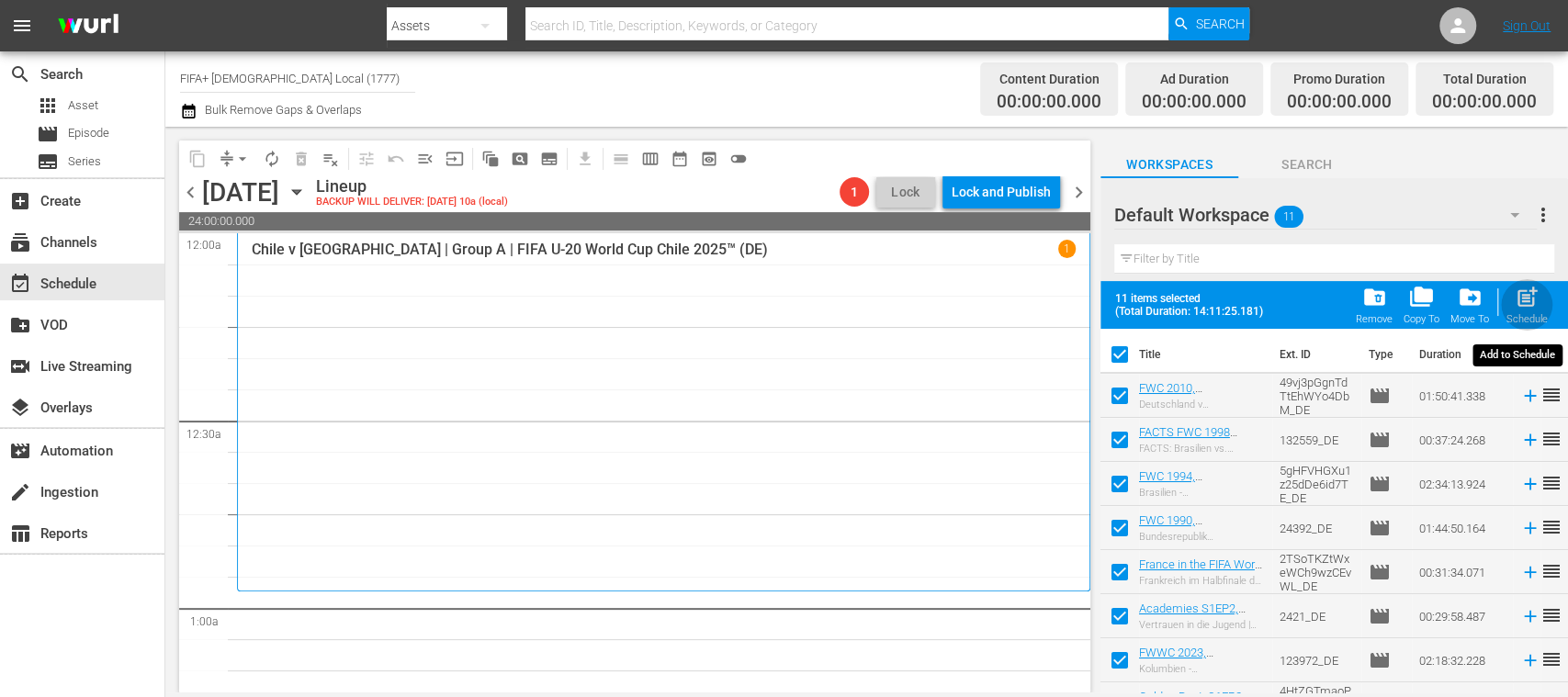
checkbox input "false"
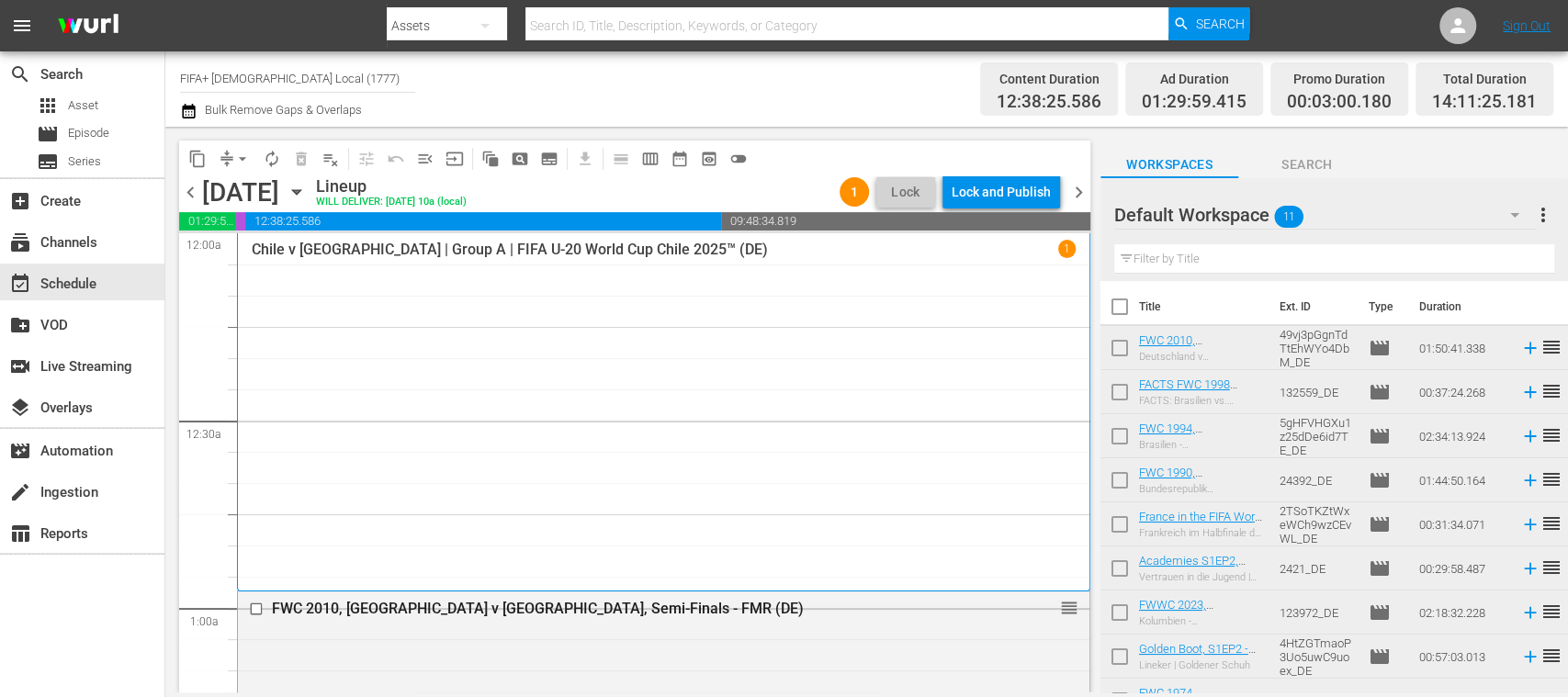
click at [1118, 310] on input "checkbox" at bounding box center [1119, 311] width 39 height 39
checkbox input "true"
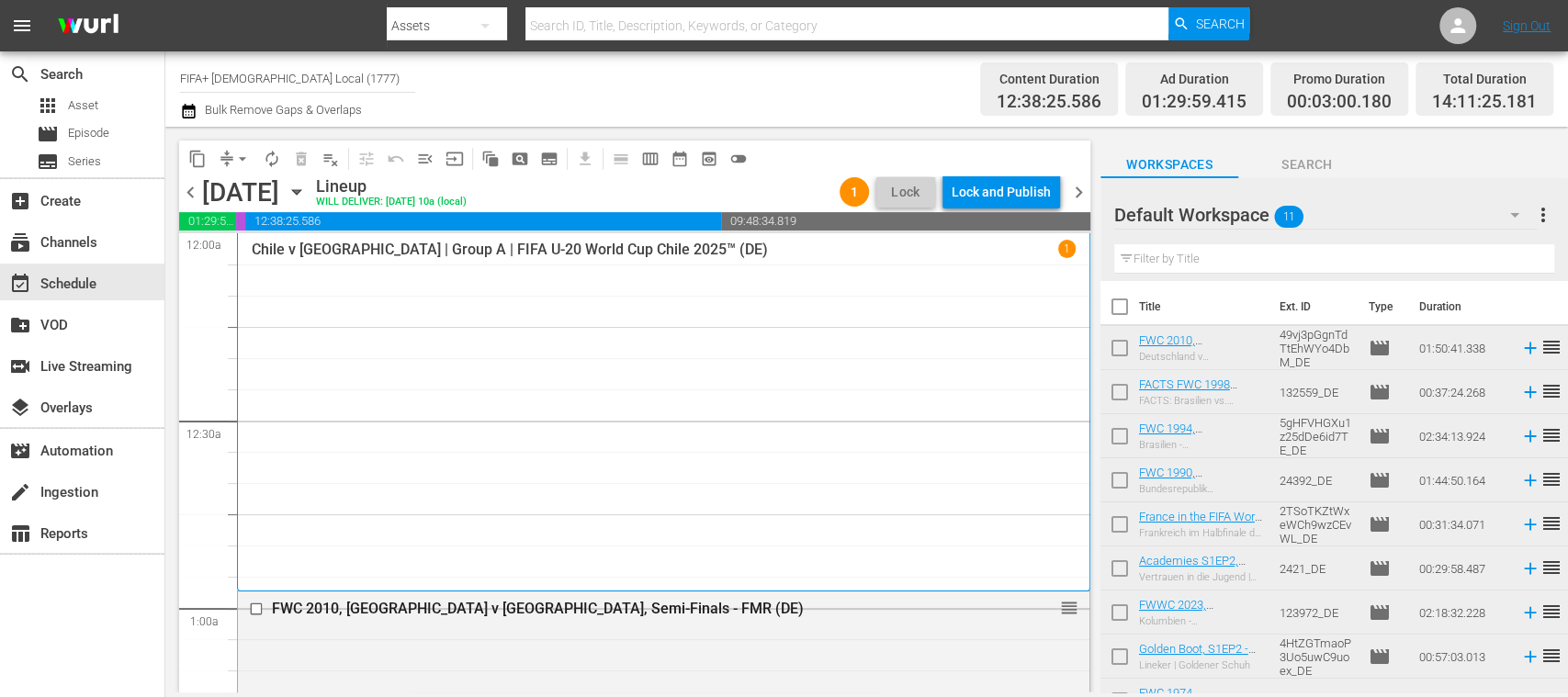
checkbox input "true"
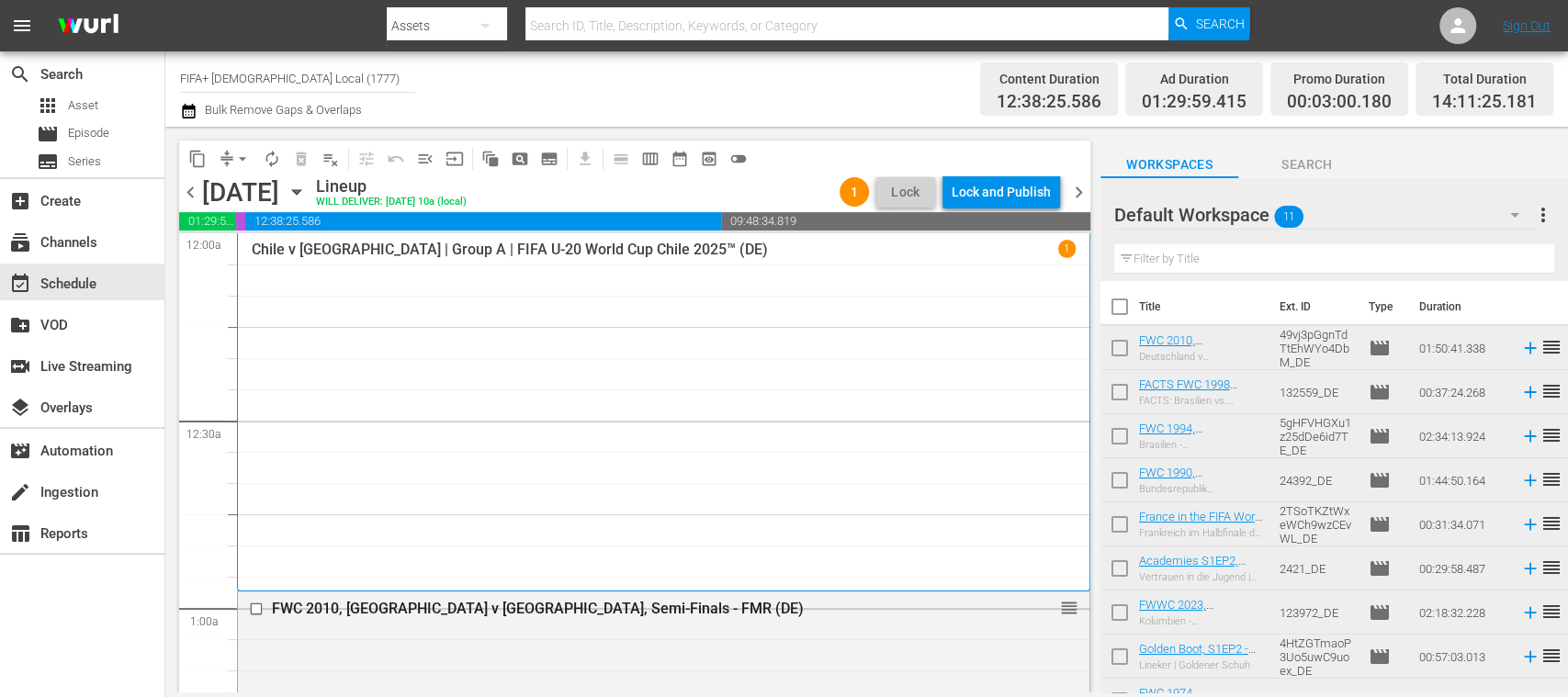
checkbox input "true"
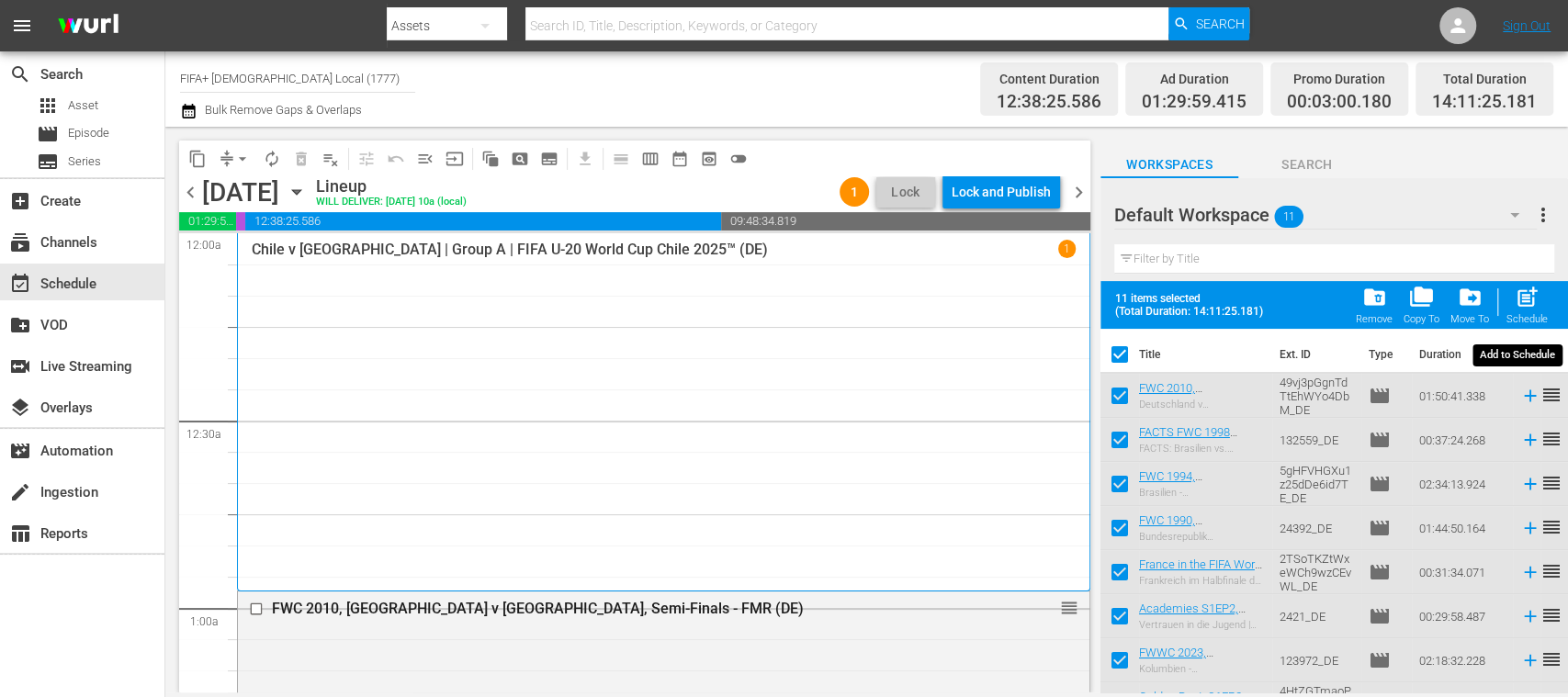
click at [1520, 312] on div "post_add Schedule" at bounding box center [1526, 305] width 41 height 41
checkbox input "false"
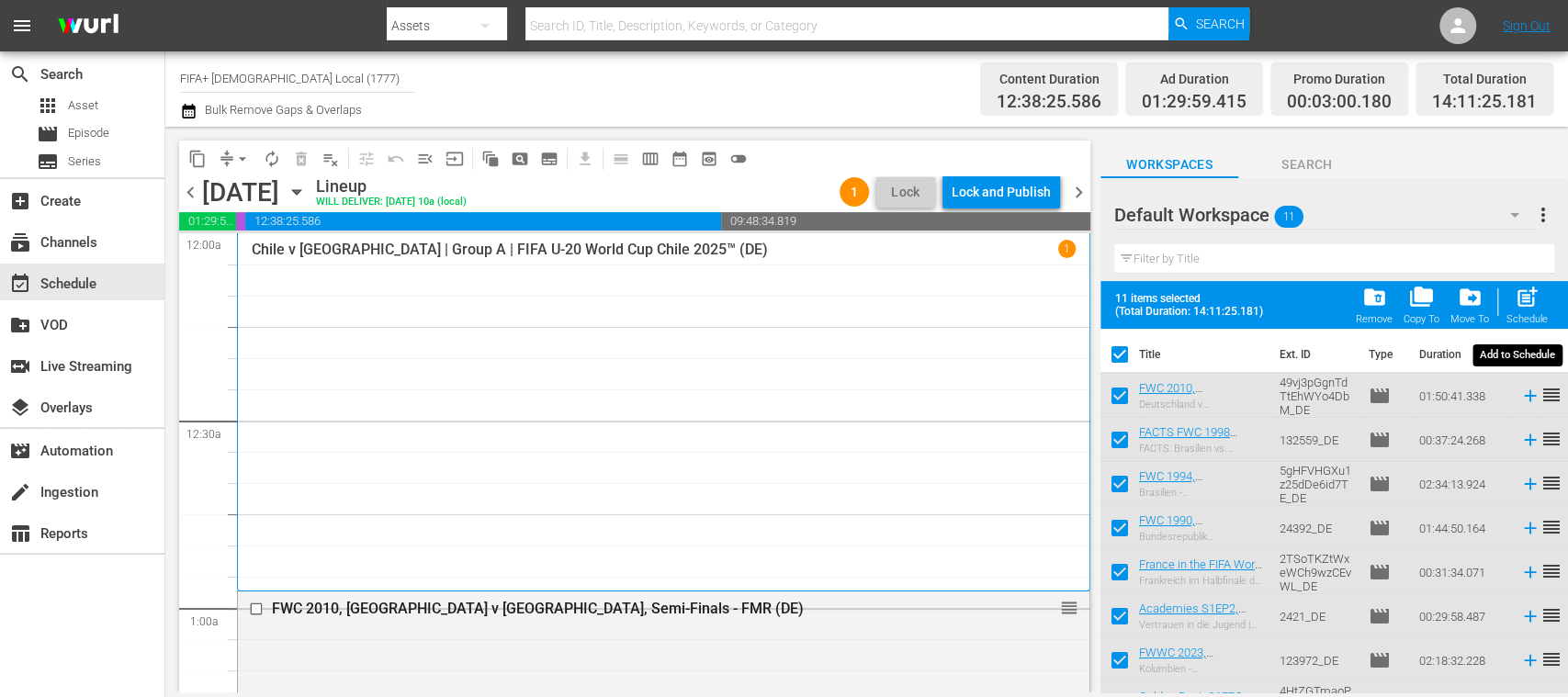
checkbox input "false"
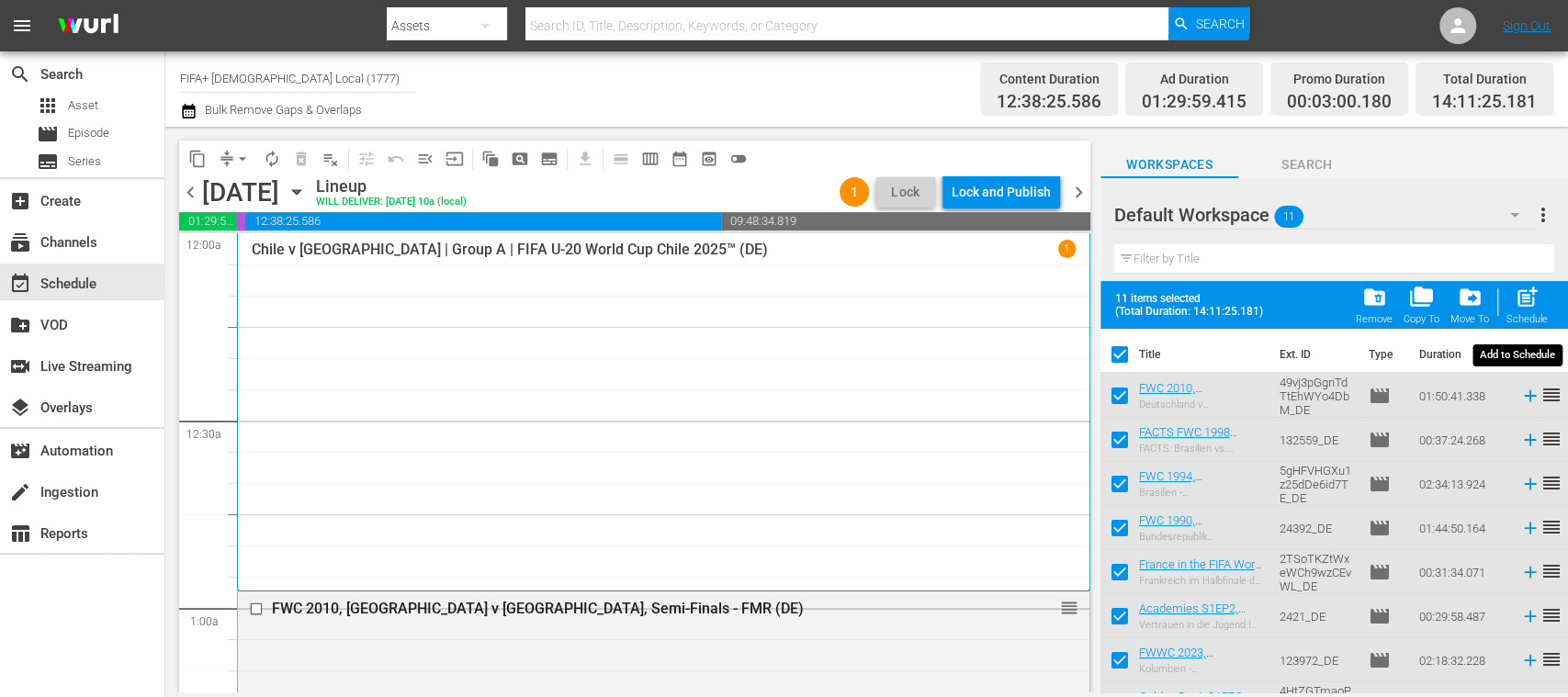
checkbox input "false"
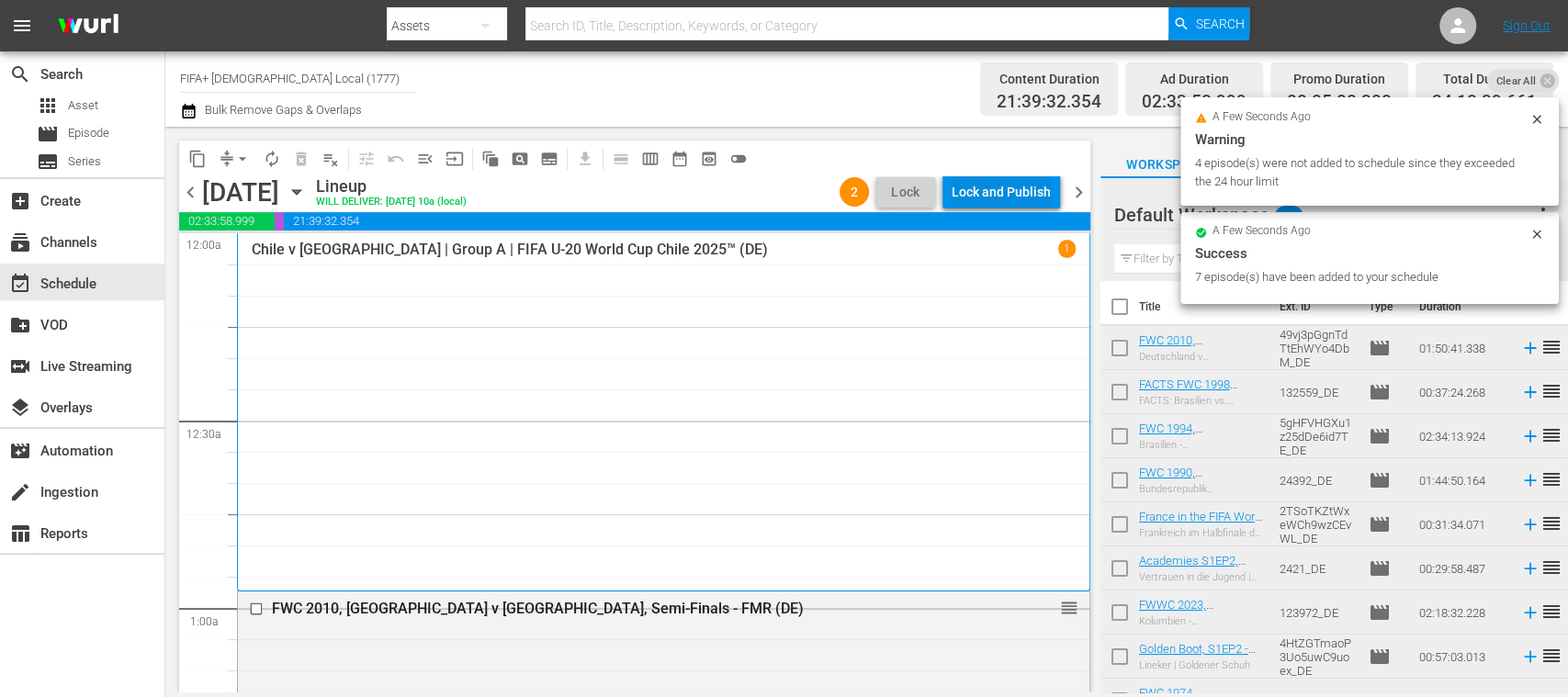
click at [1018, 201] on div "Lock and Publish" at bounding box center [1001, 192] width 99 height 33
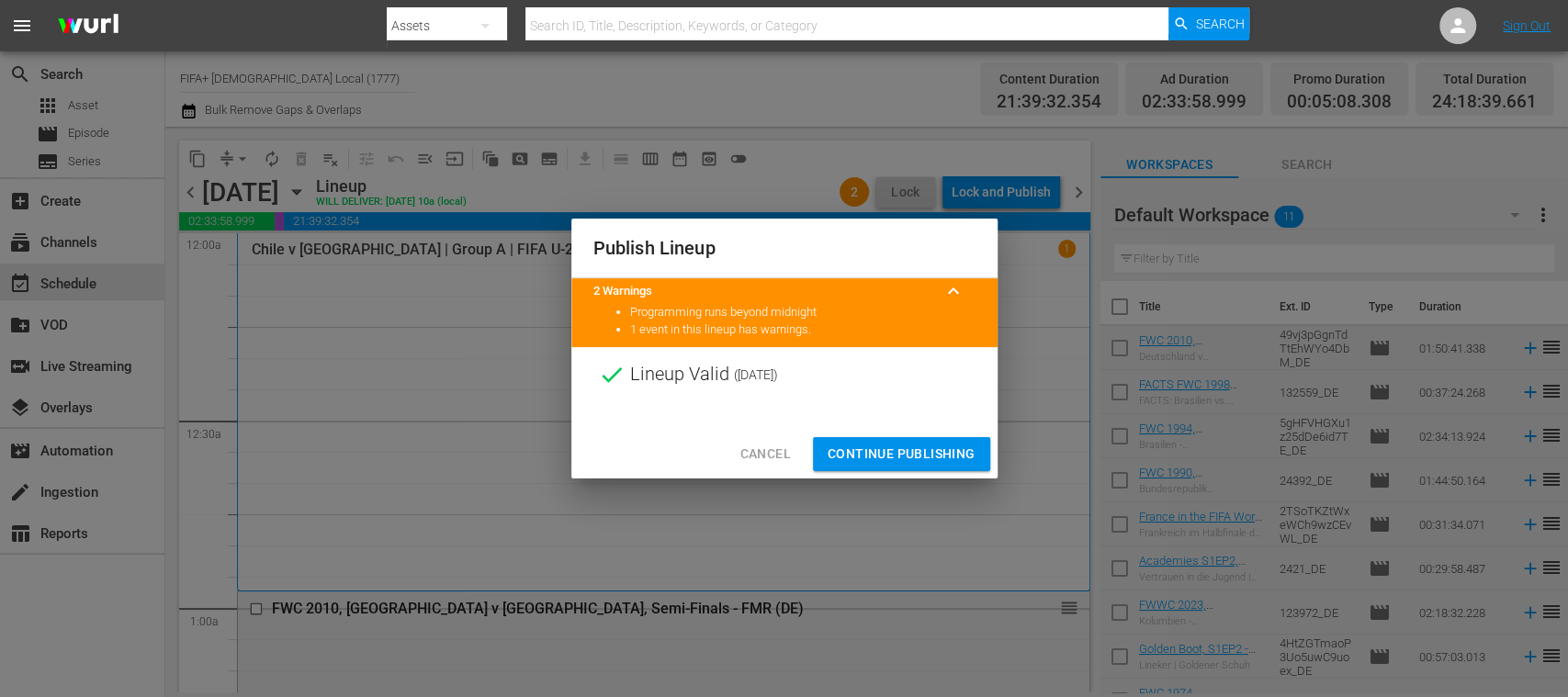
click at [967, 450] on span "Continue Publishing" at bounding box center [901, 455] width 148 height 23
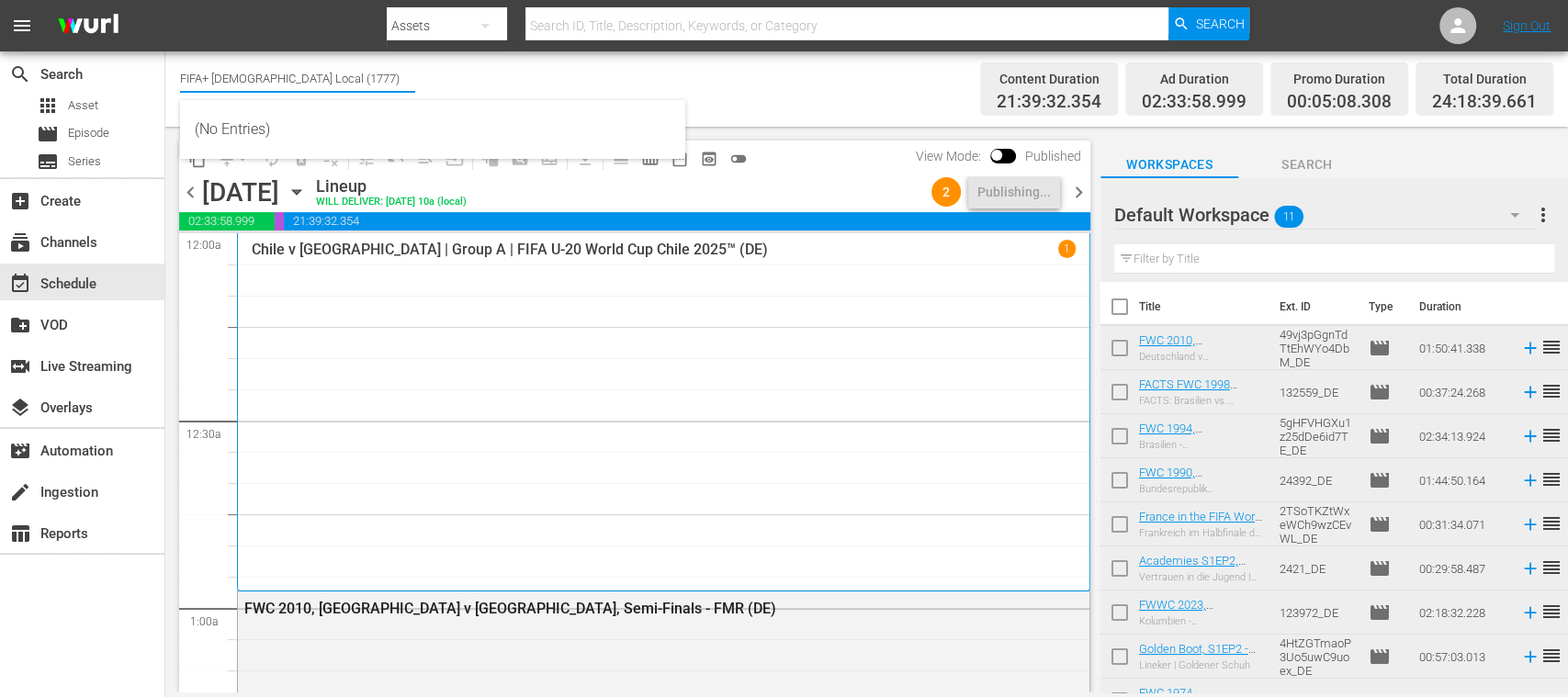
drag, startPoint x: 230, startPoint y: 81, endPoint x: 382, endPoint y: 73, distance: 152.2
click at [382, 73] on input "FIFA+ [DEMOGRAPHIC_DATA] Local (1777)" at bounding box center [298, 78] width 236 height 44
type input "FIFA"
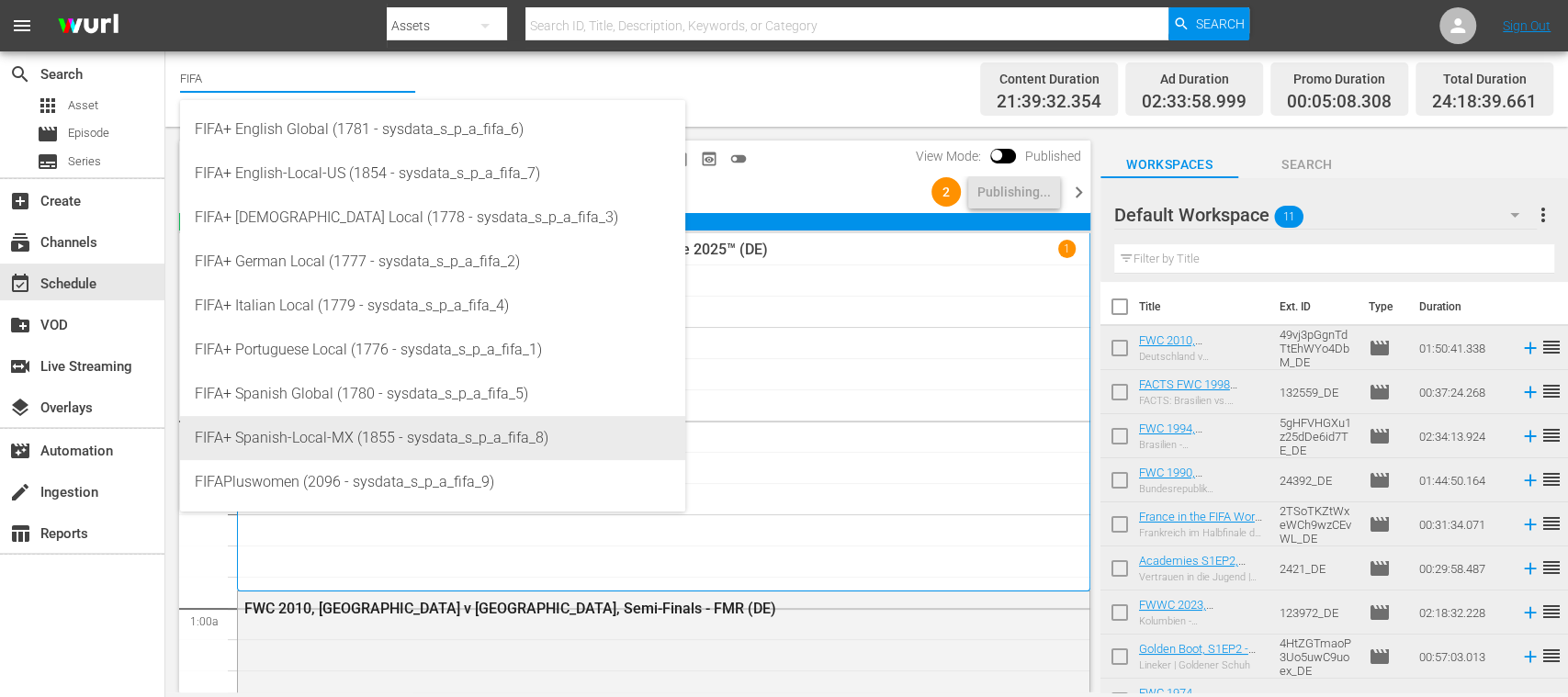
click at [406, 431] on div "FIFA+ Spanish-Local-MX (1855 - sysdata_s_p_a_fifa_8)" at bounding box center [432, 437] width 476 height 44
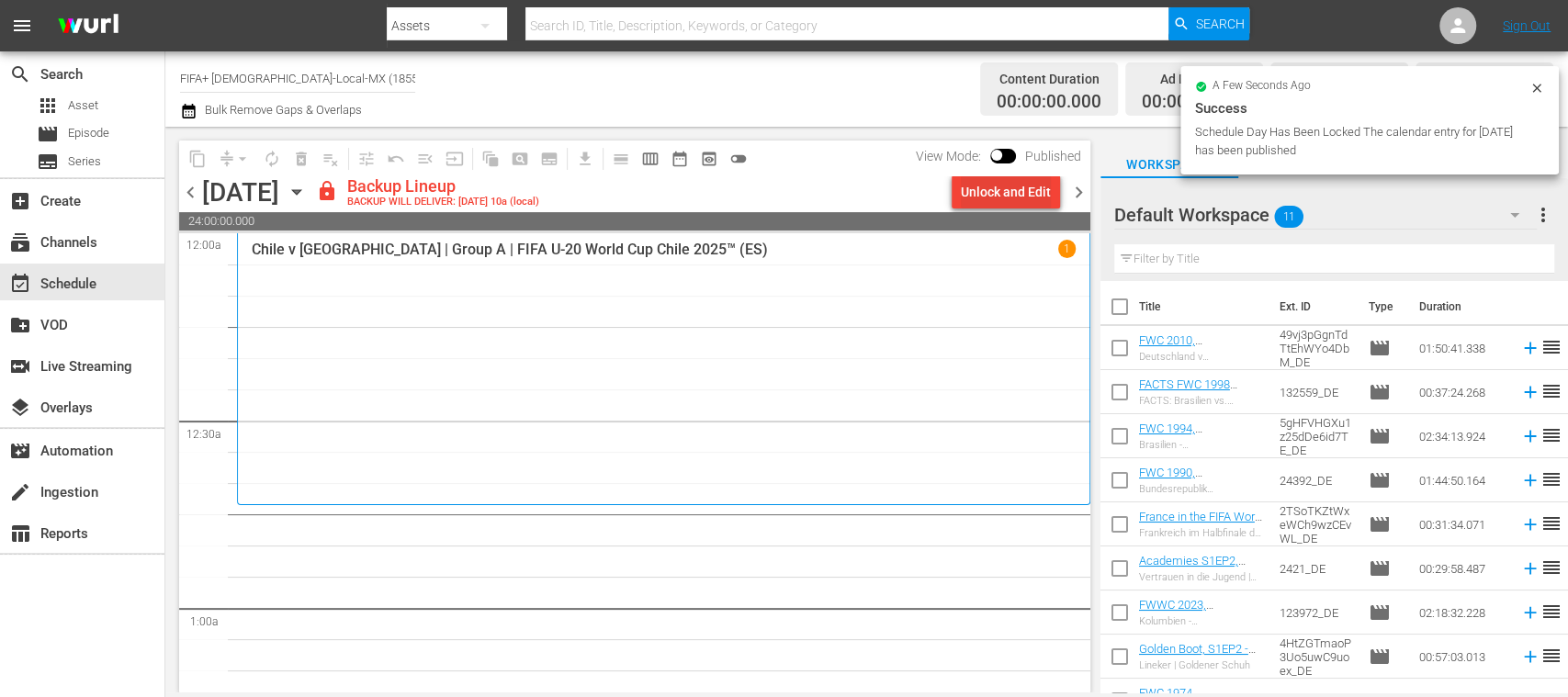
click at [994, 202] on div "Unlock and Edit" at bounding box center [1005, 192] width 90 height 33
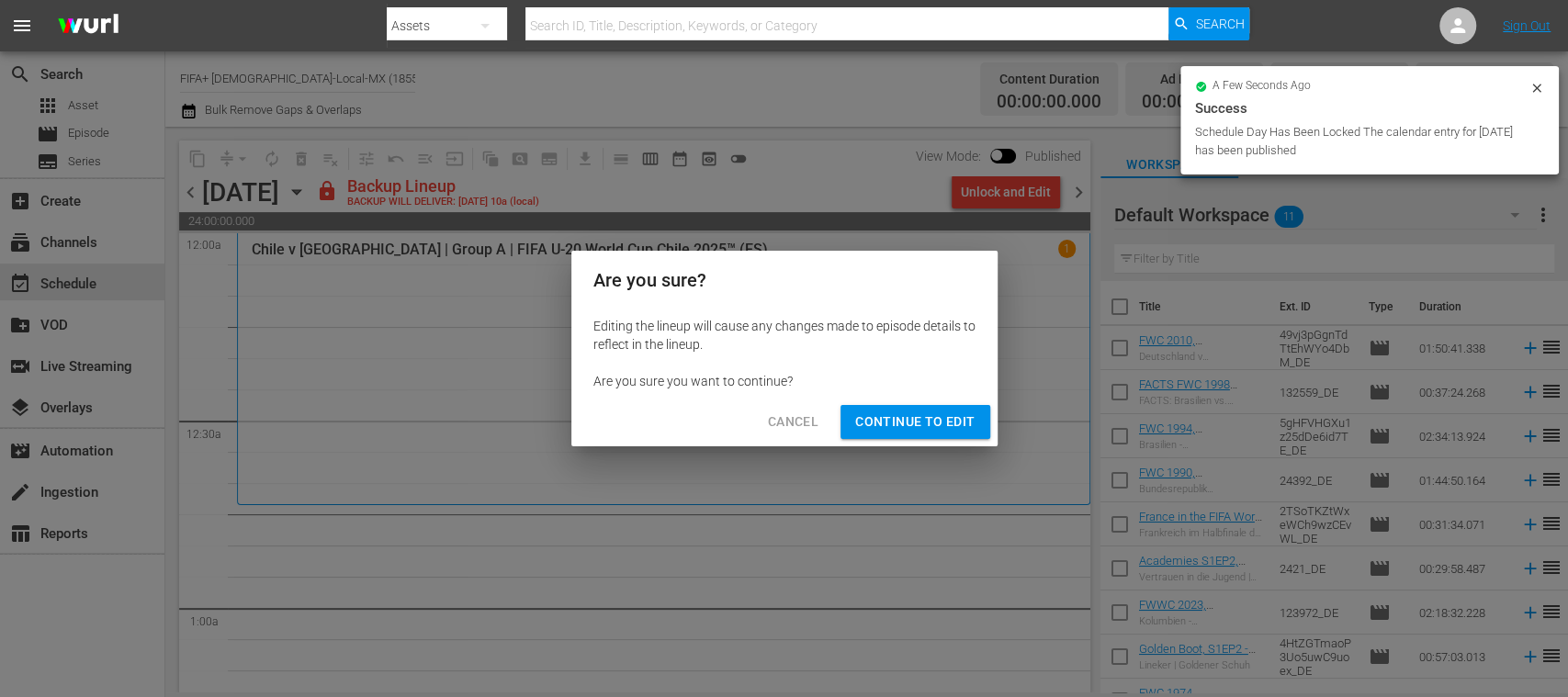
click at [924, 408] on button "Continue to Edit" at bounding box center [914, 422] width 149 height 34
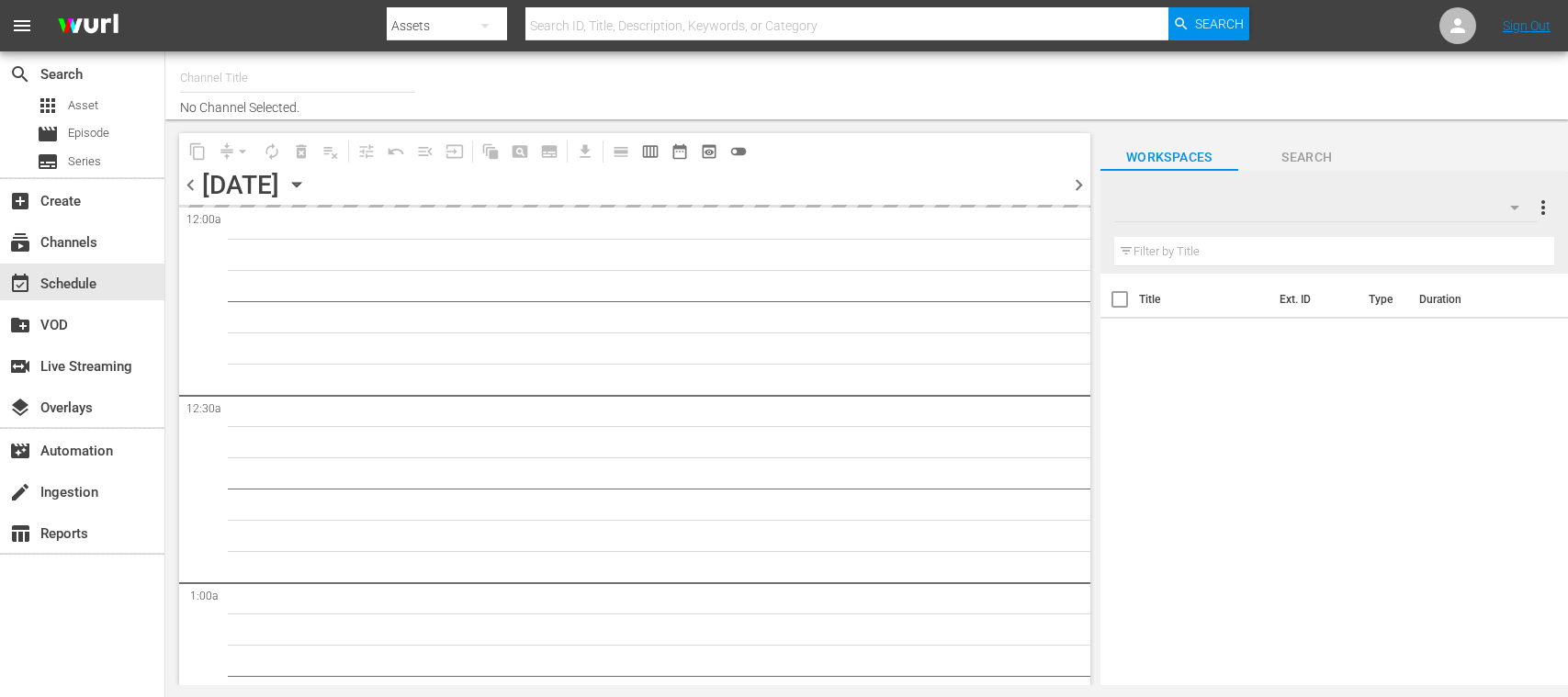
type input "FIFA+ [DEMOGRAPHIC_DATA]-Local-MX (1855)"
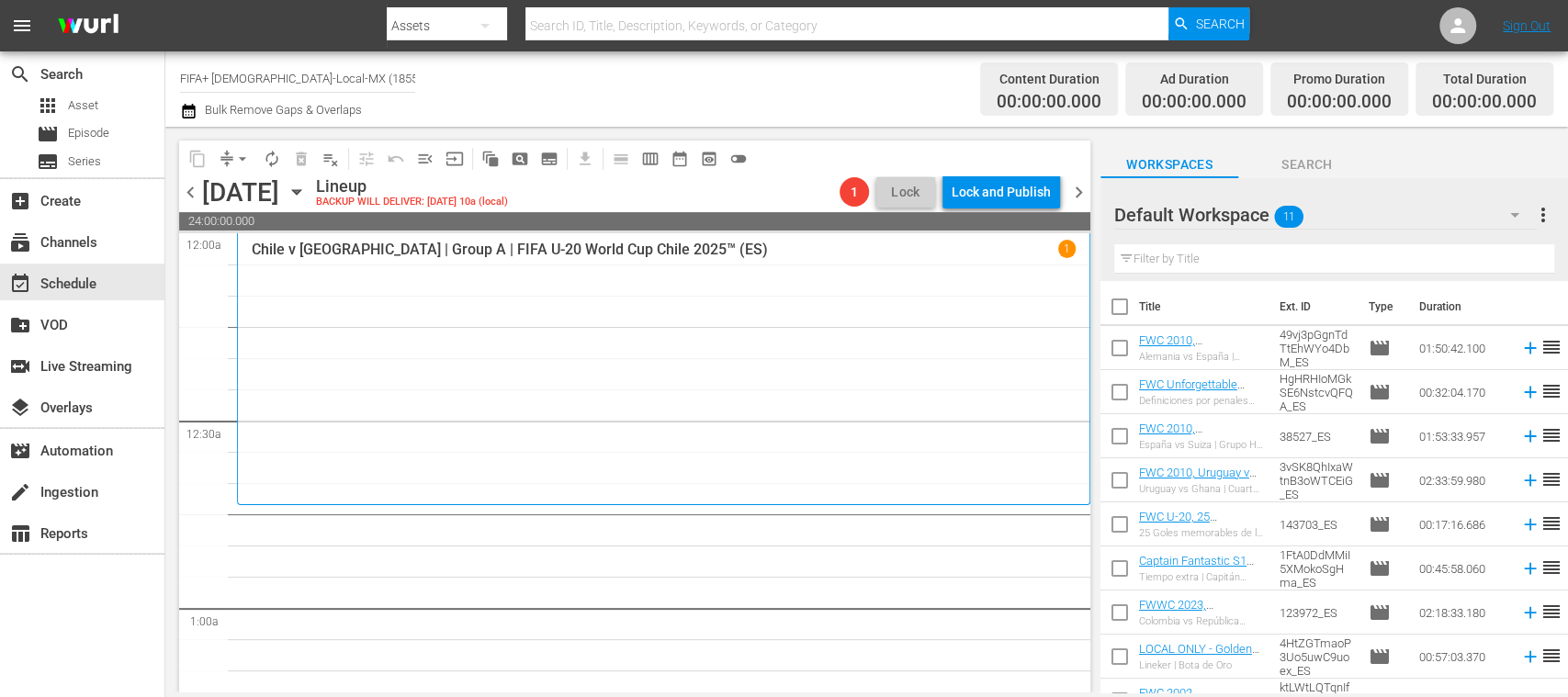
click at [1116, 303] on input "checkbox" at bounding box center [1119, 311] width 39 height 39
checkbox input "true"
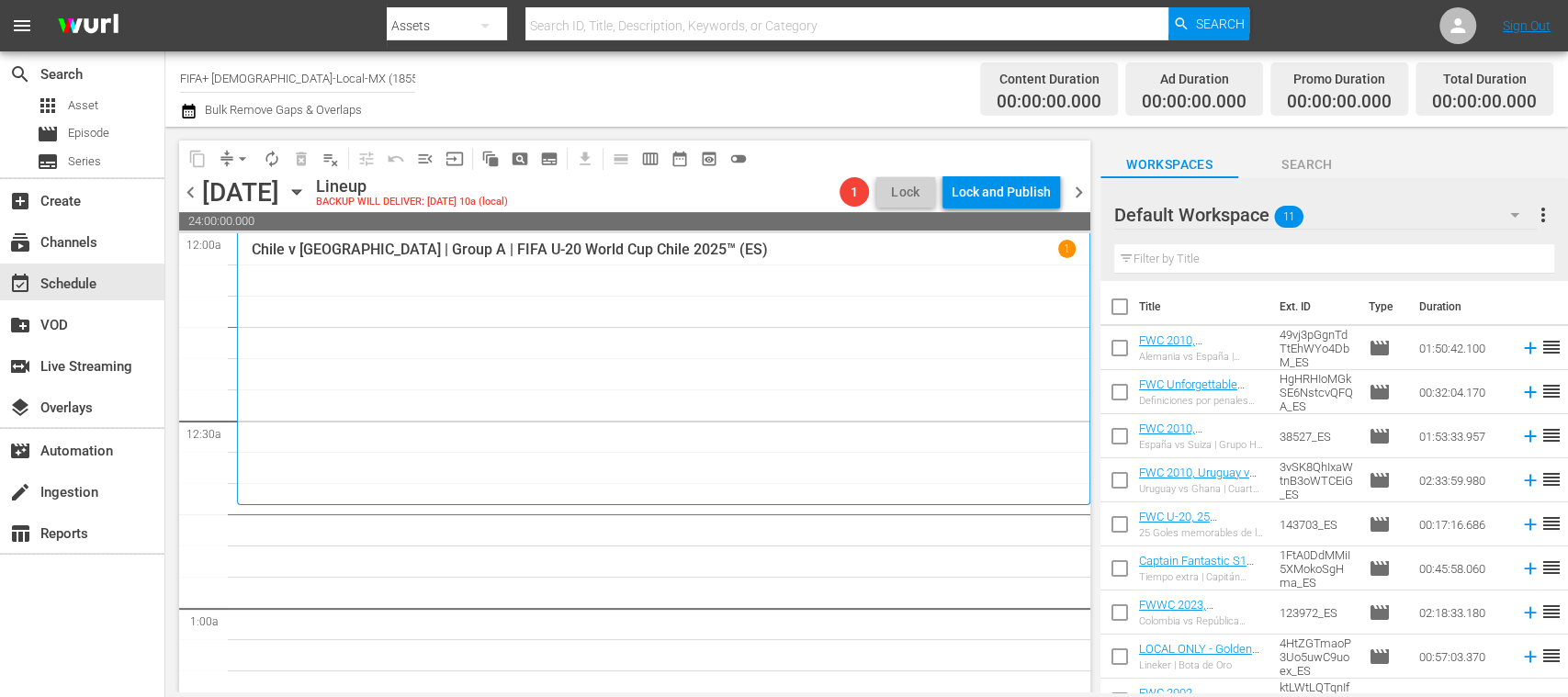
checkbox input "true"
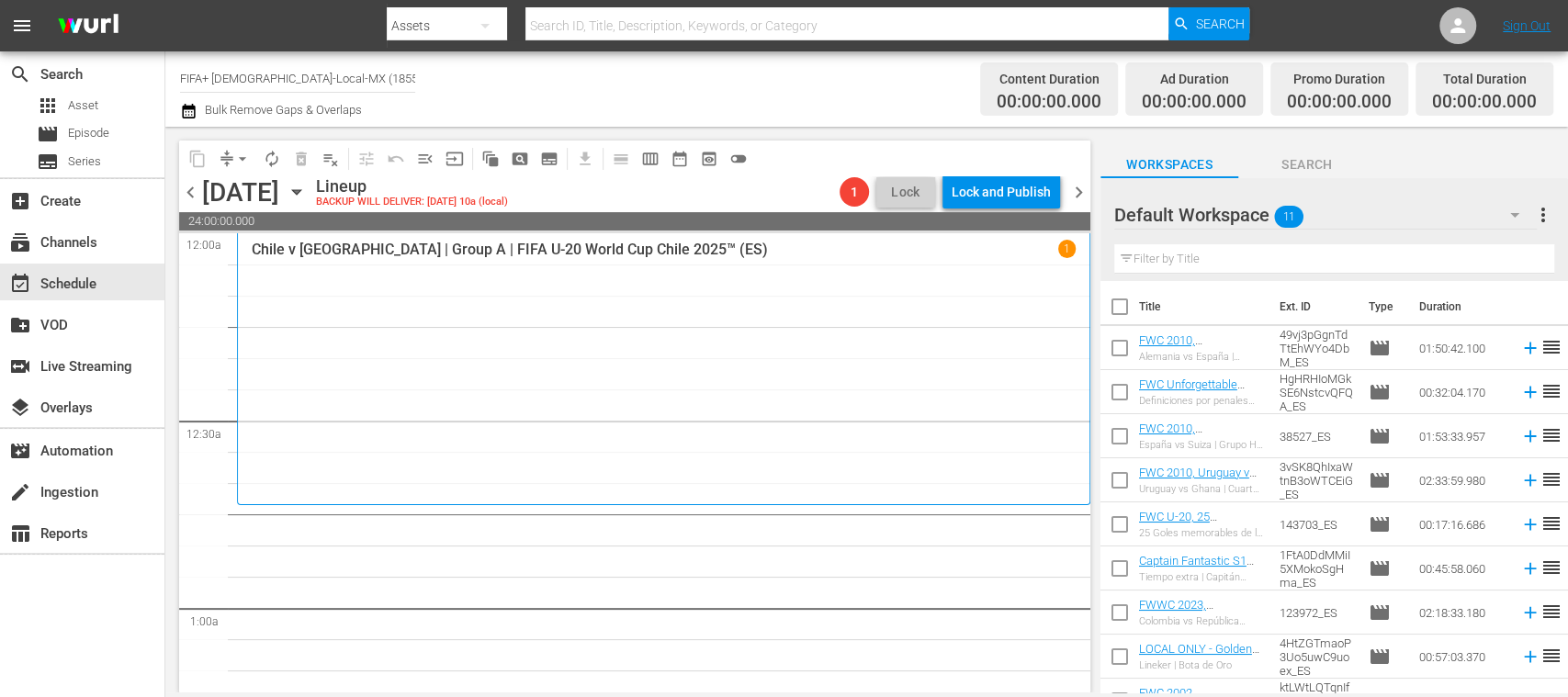
checkbox input "true"
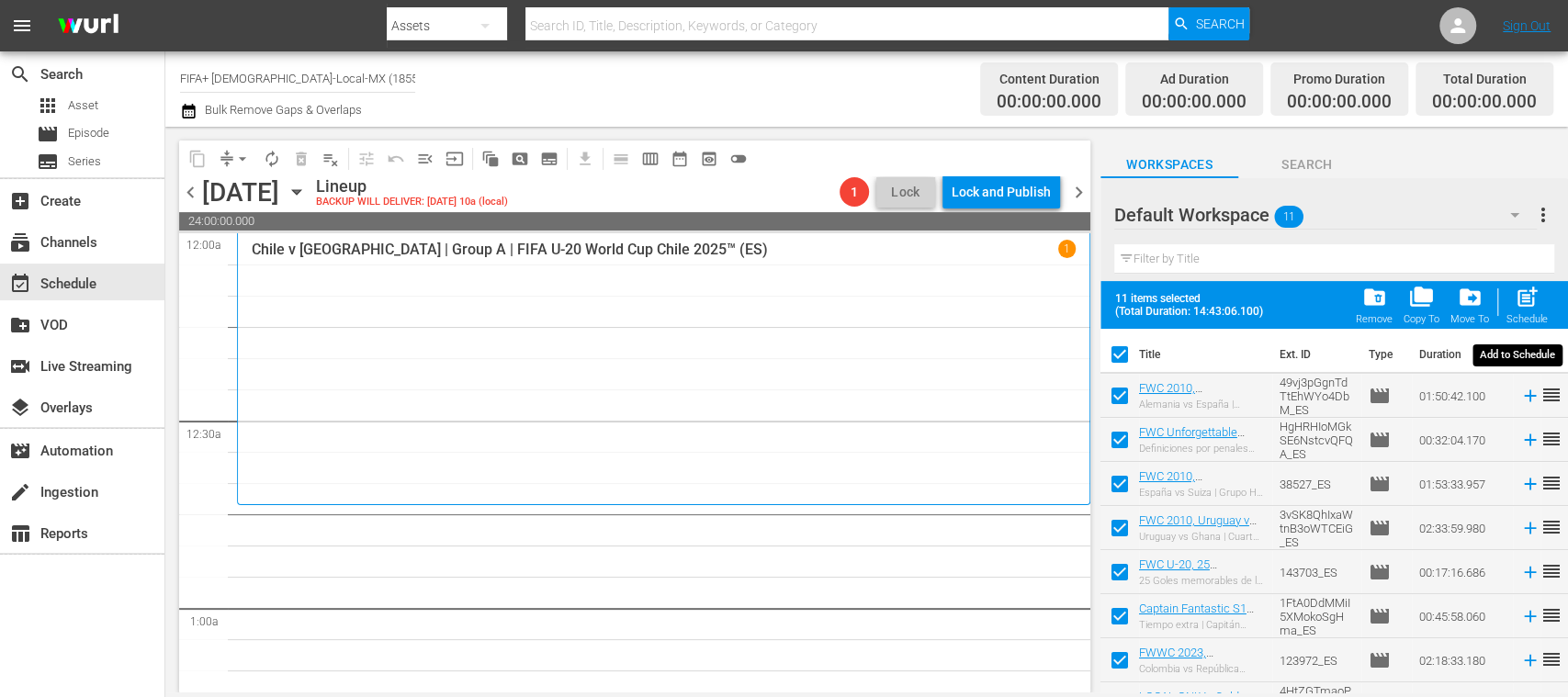
drag, startPoint x: 1528, startPoint y: 295, endPoint x: 1514, endPoint y: 309, distance: 19.8
click at [1529, 296] on span "post_add" at bounding box center [1526, 296] width 24 height 24
checkbox input "false"
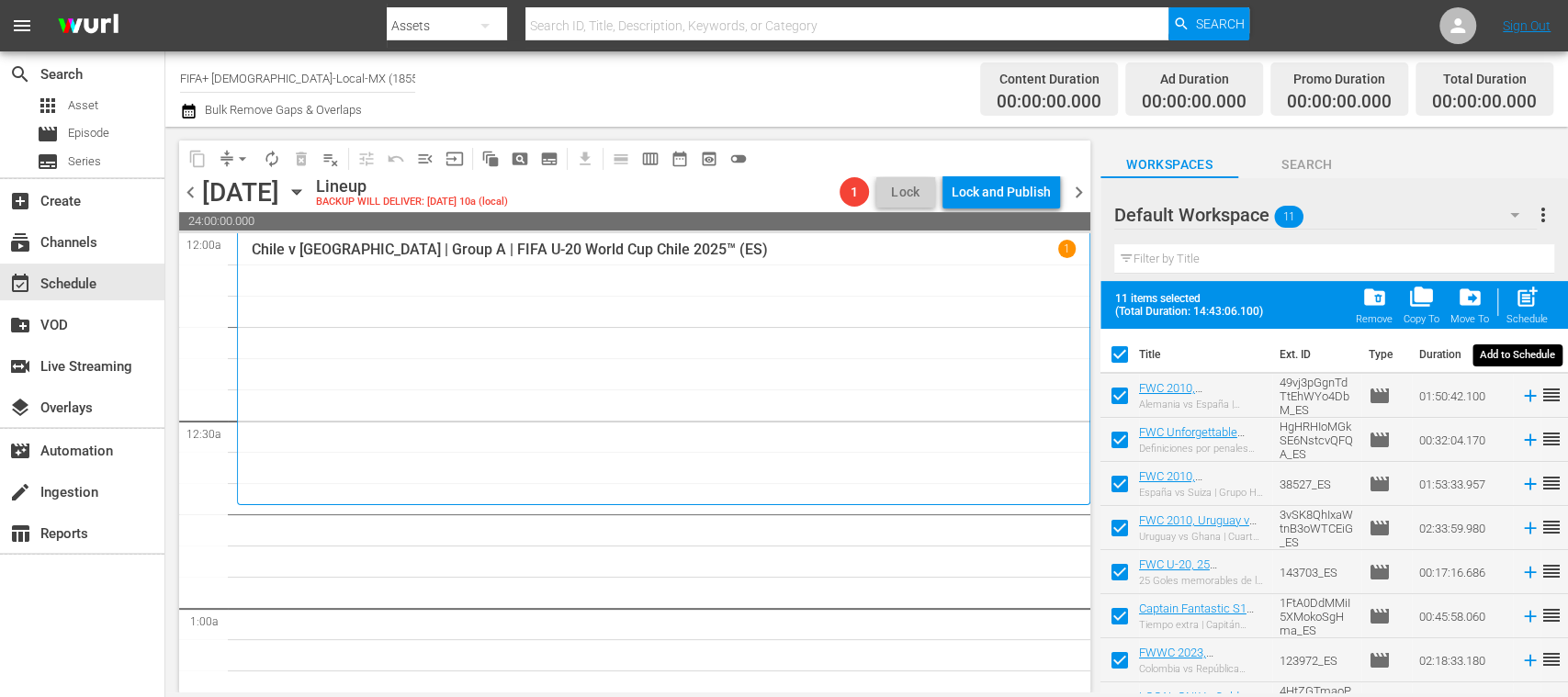
checkbox input "false"
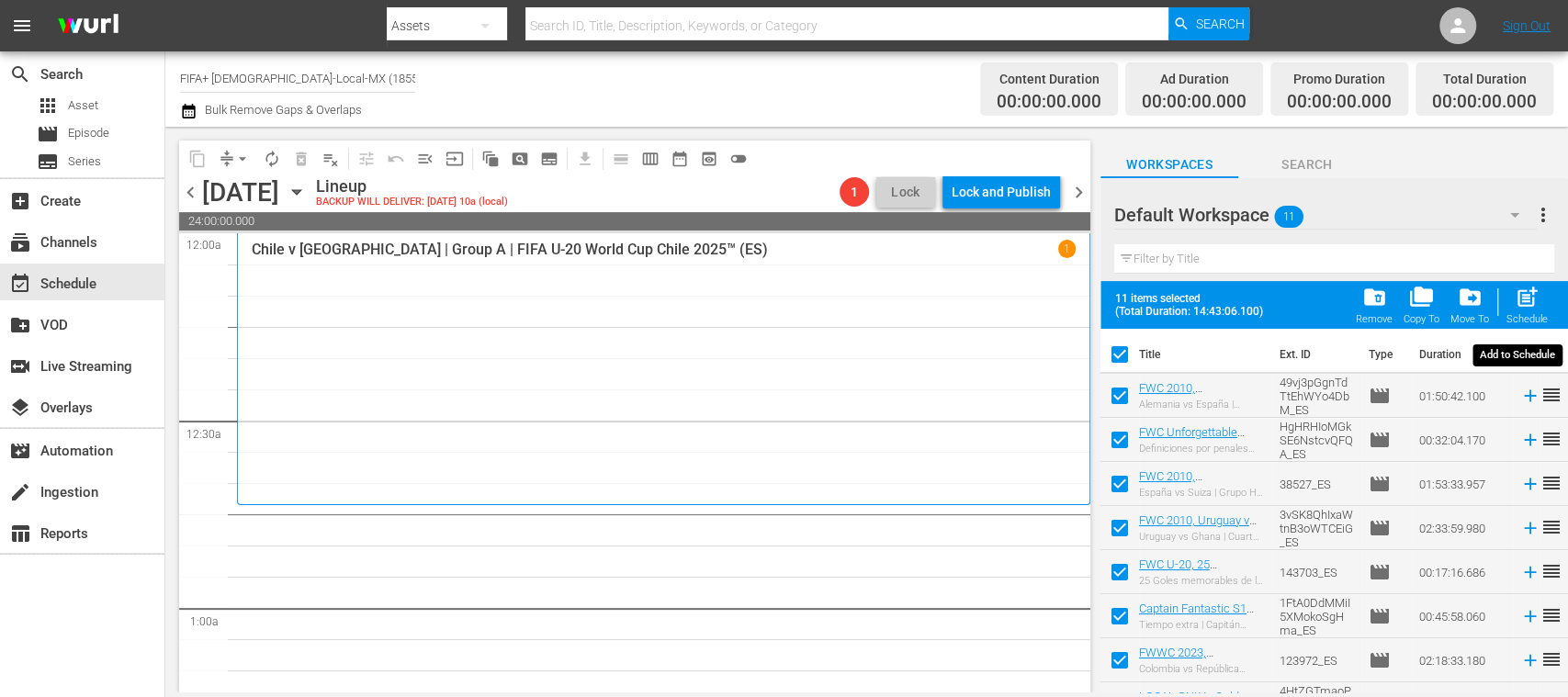
checkbox input "false"
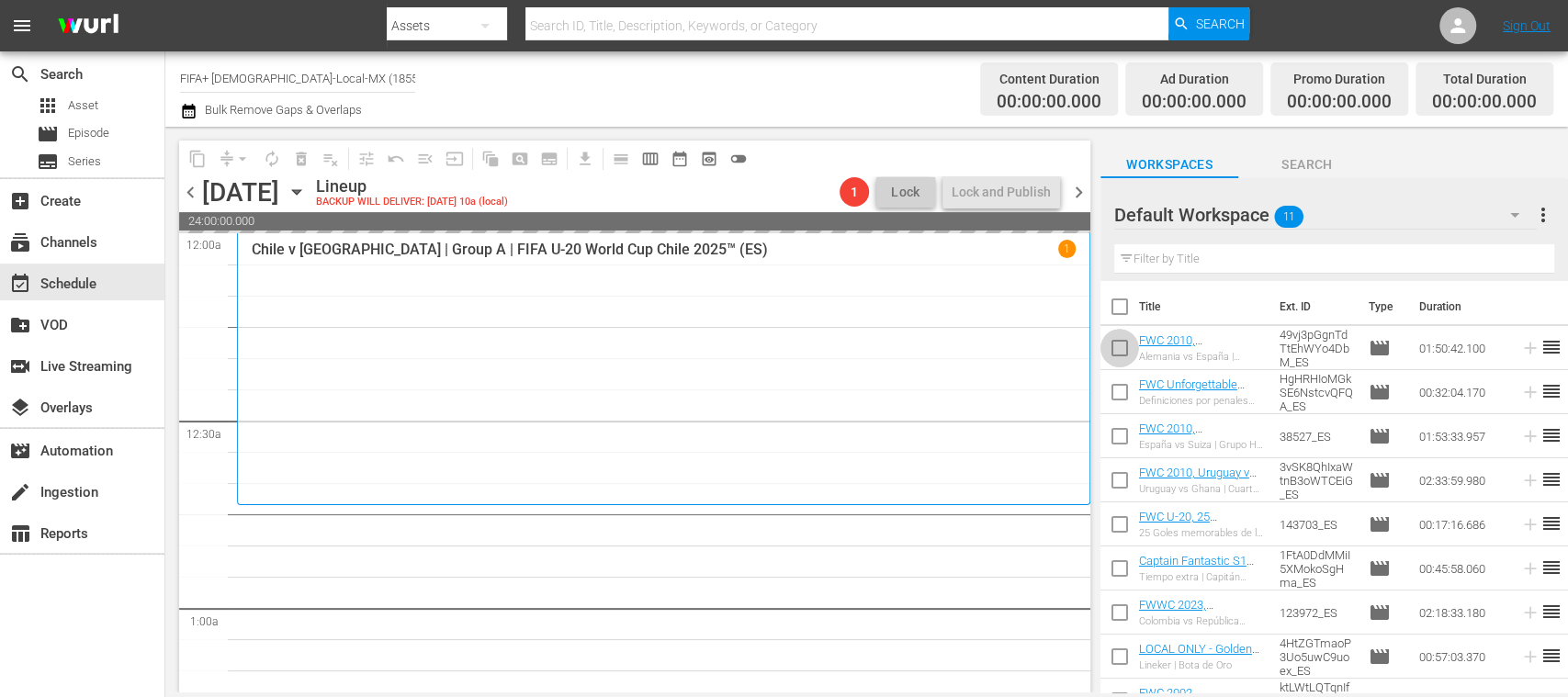
click at [1116, 345] on input "checkbox" at bounding box center [1119, 352] width 39 height 39
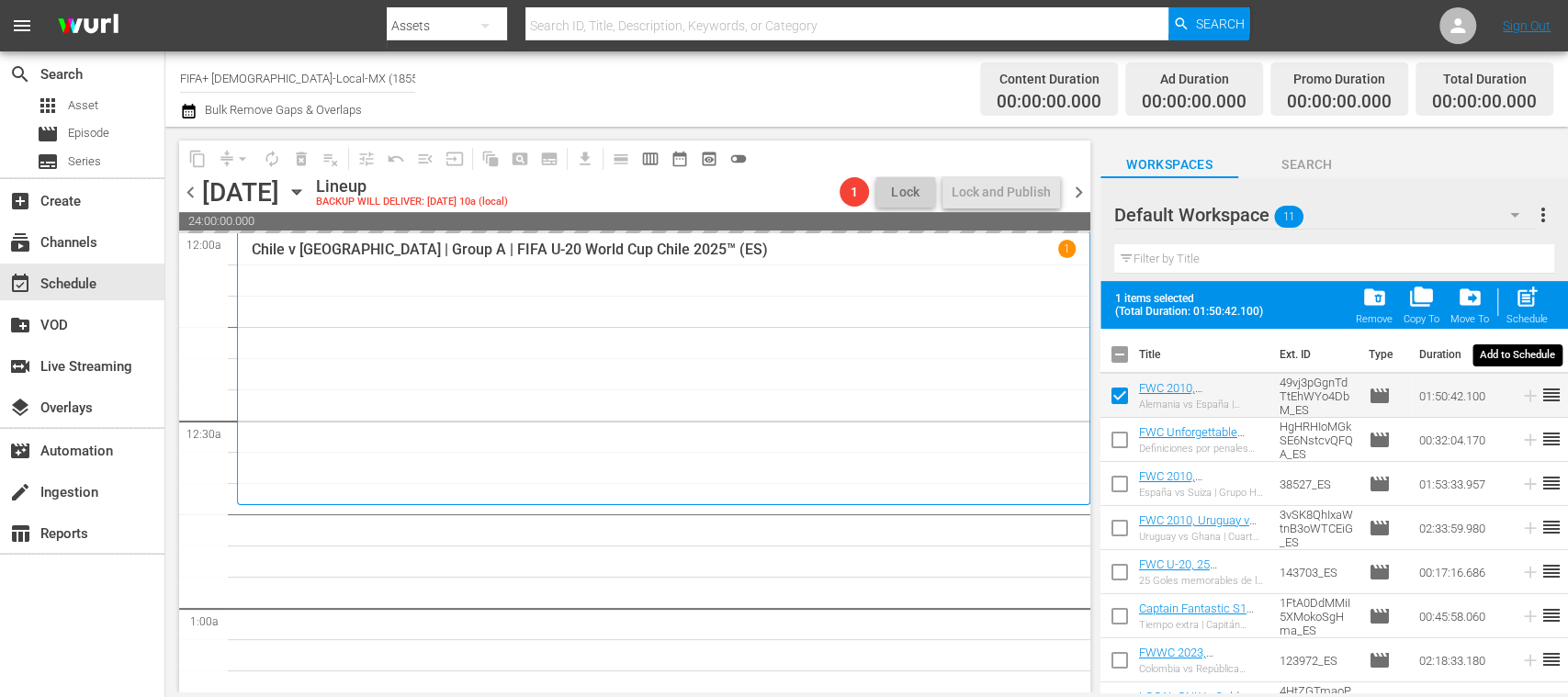
click at [1530, 301] on span "post_add" at bounding box center [1526, 296] width 24 height 24
checkbox input "false"
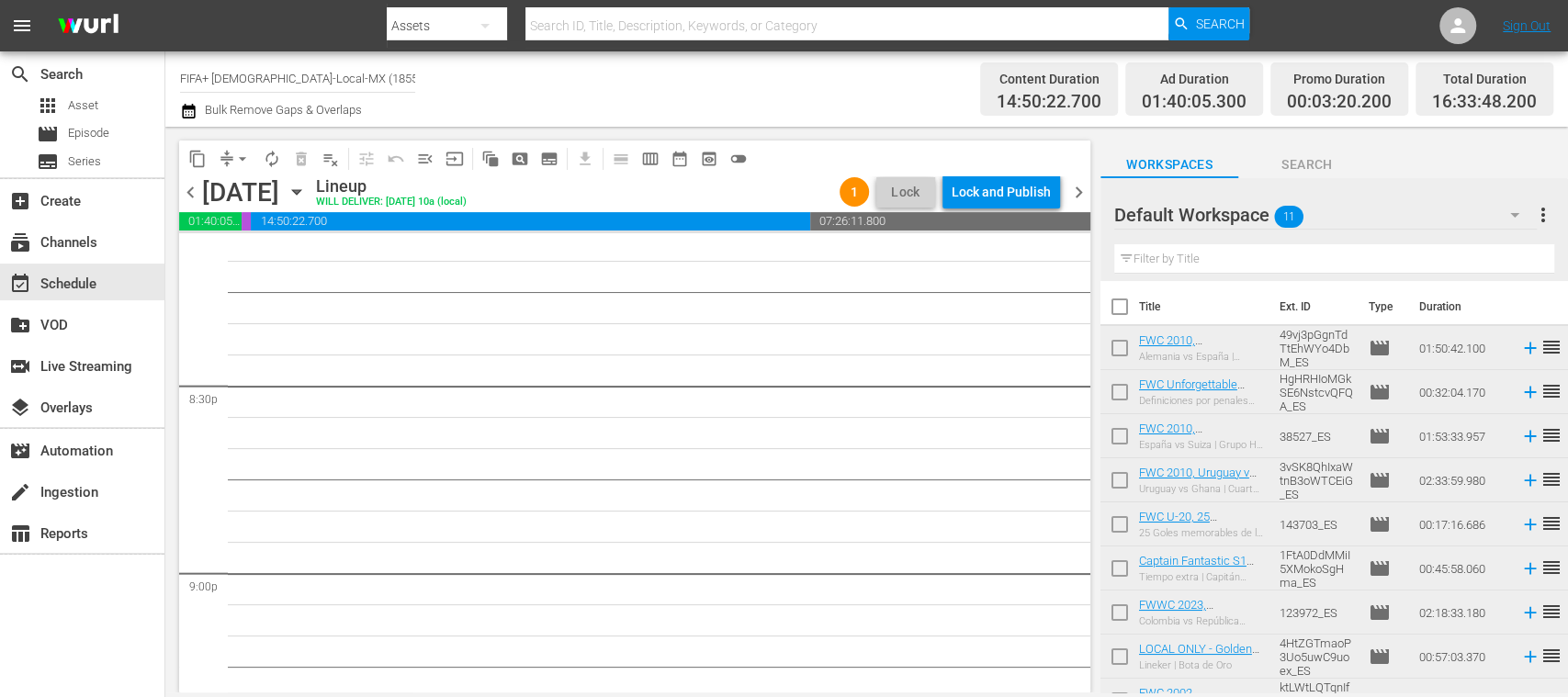
scroll to position [6901, 0]
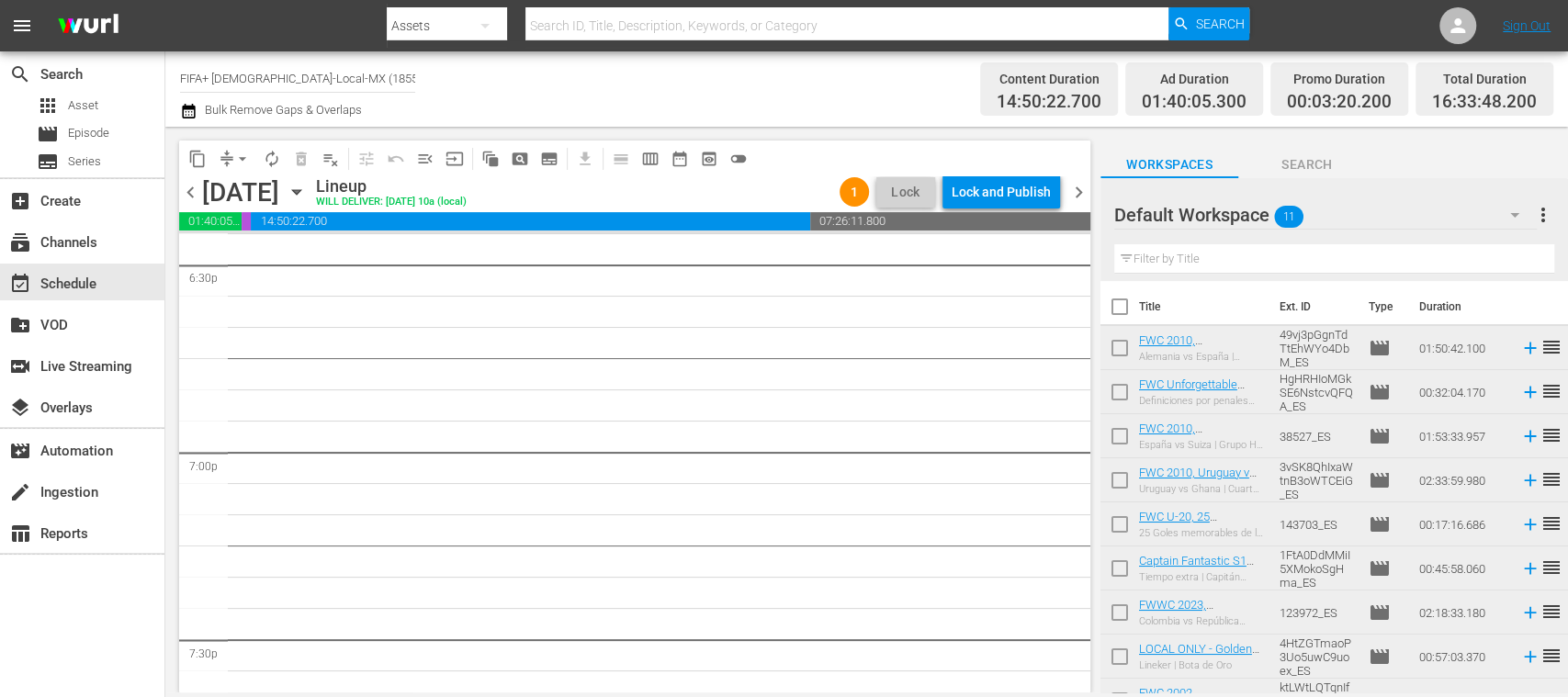
click at [1118, 303] on input "checkbox" at bounding box center [1119, 311] width 39 height 39
checkbox input "true"
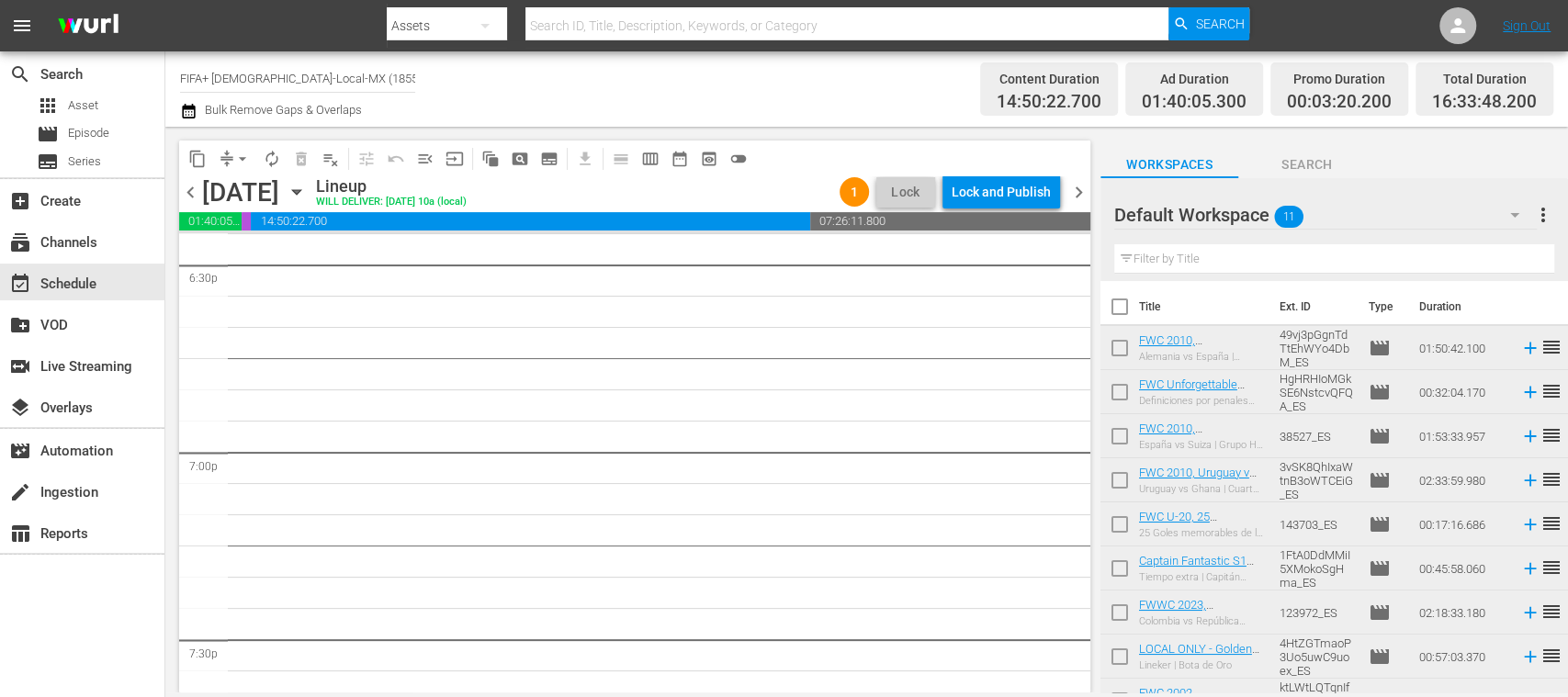
checkbox input "true"
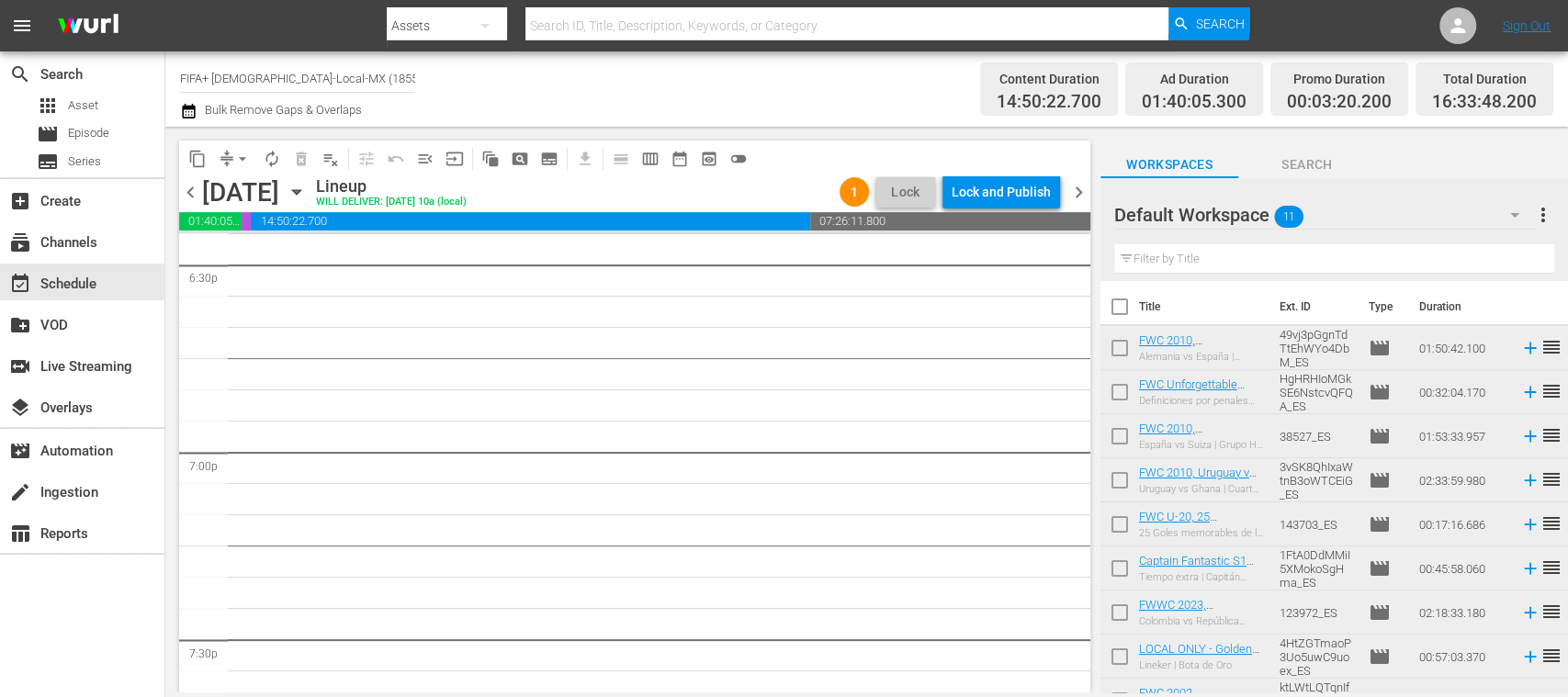
checkbox input "true"
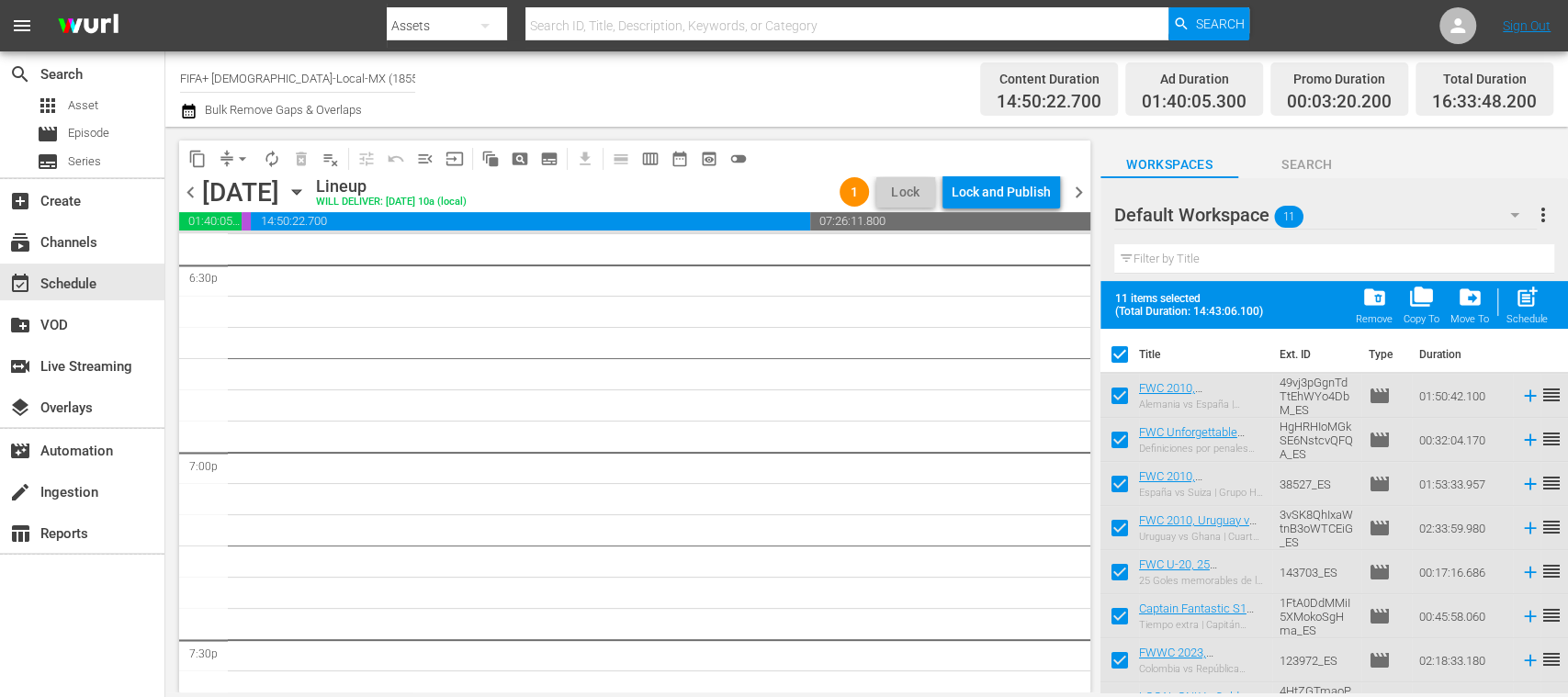
click at [1535, 305] on span "post_add" at bounding box center [1526, 296] width 24 height 24
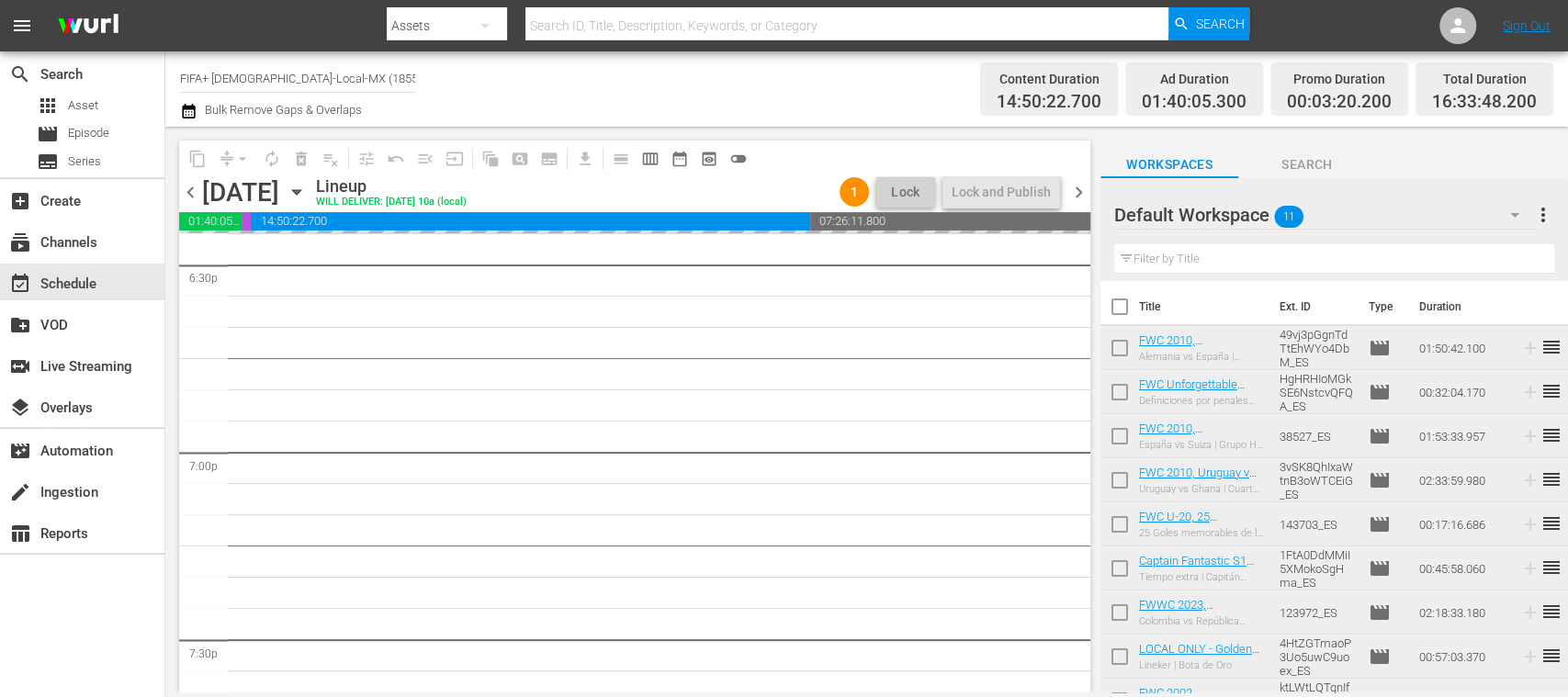
checkbox input "false"
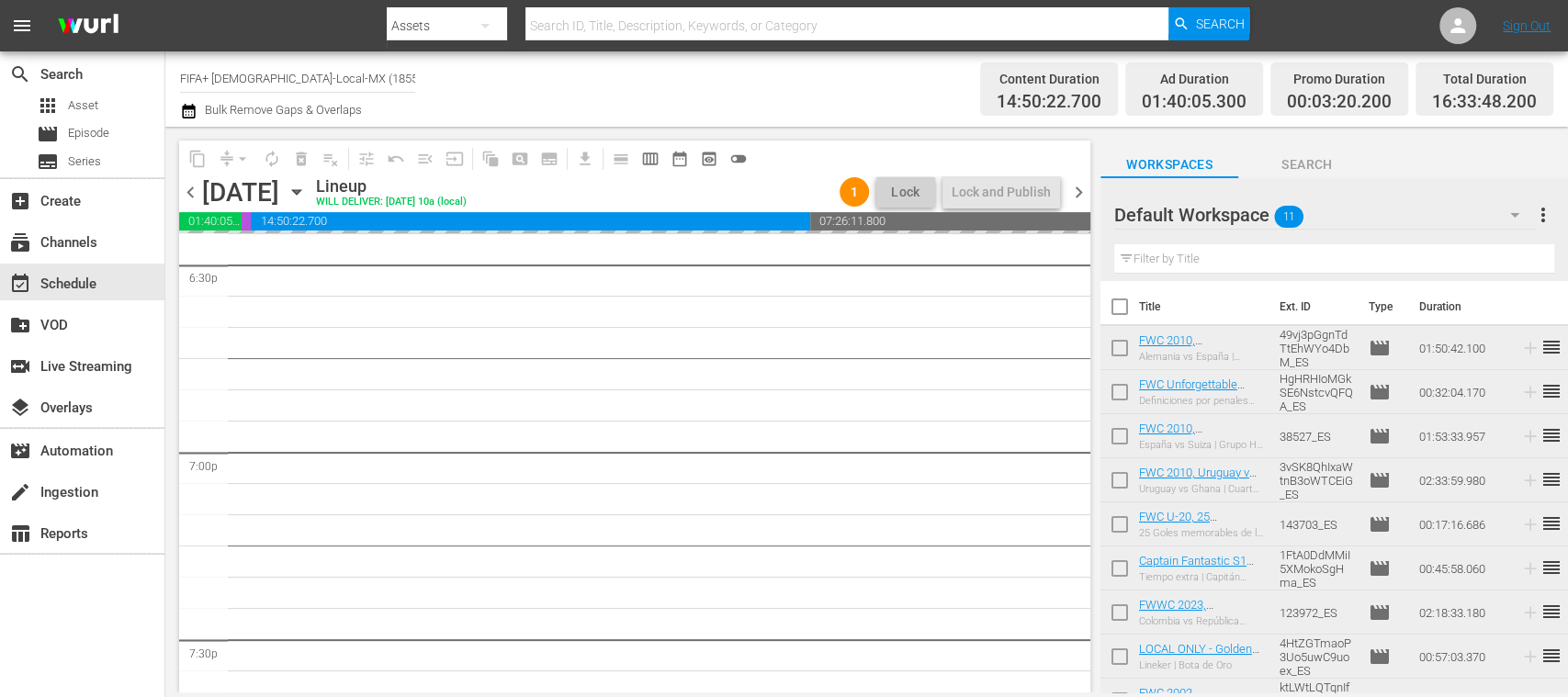
checkbox input "false"
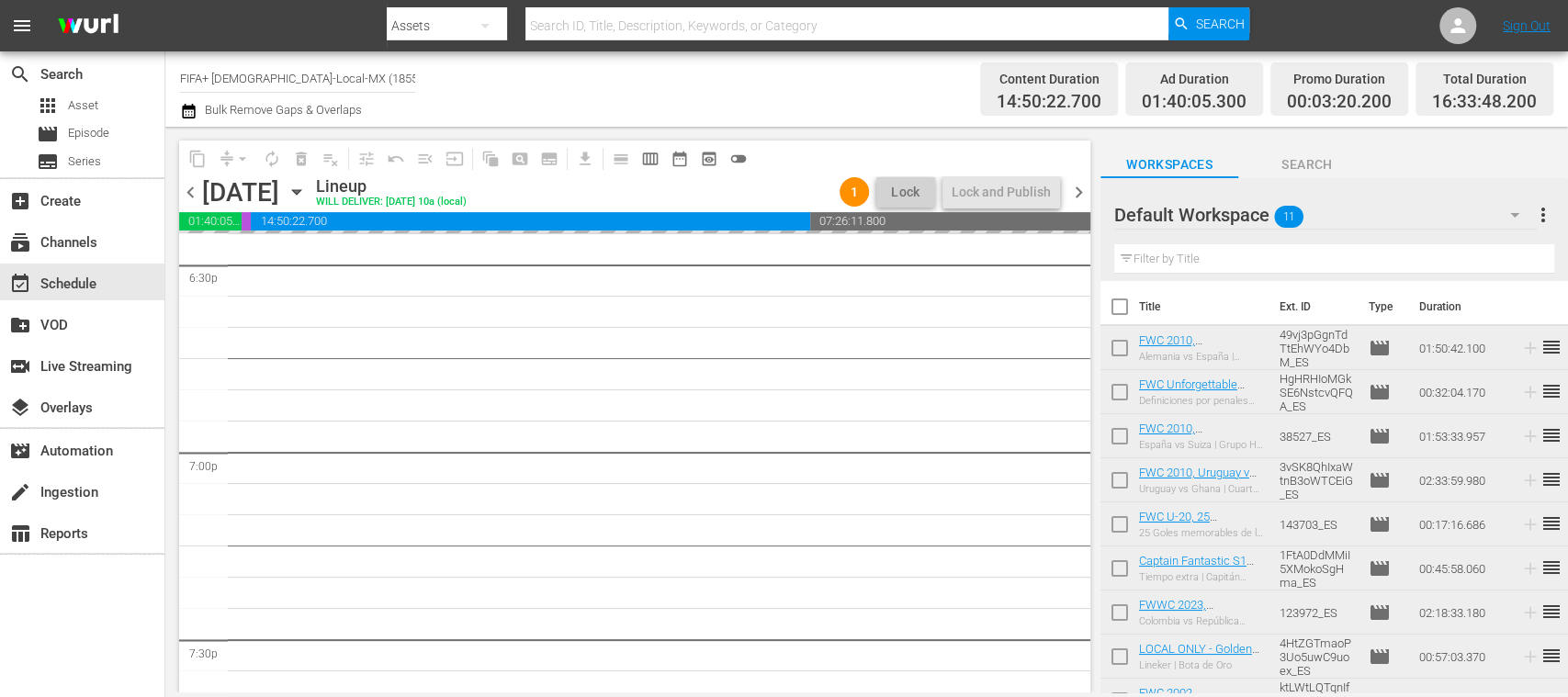
checkbox input "false"
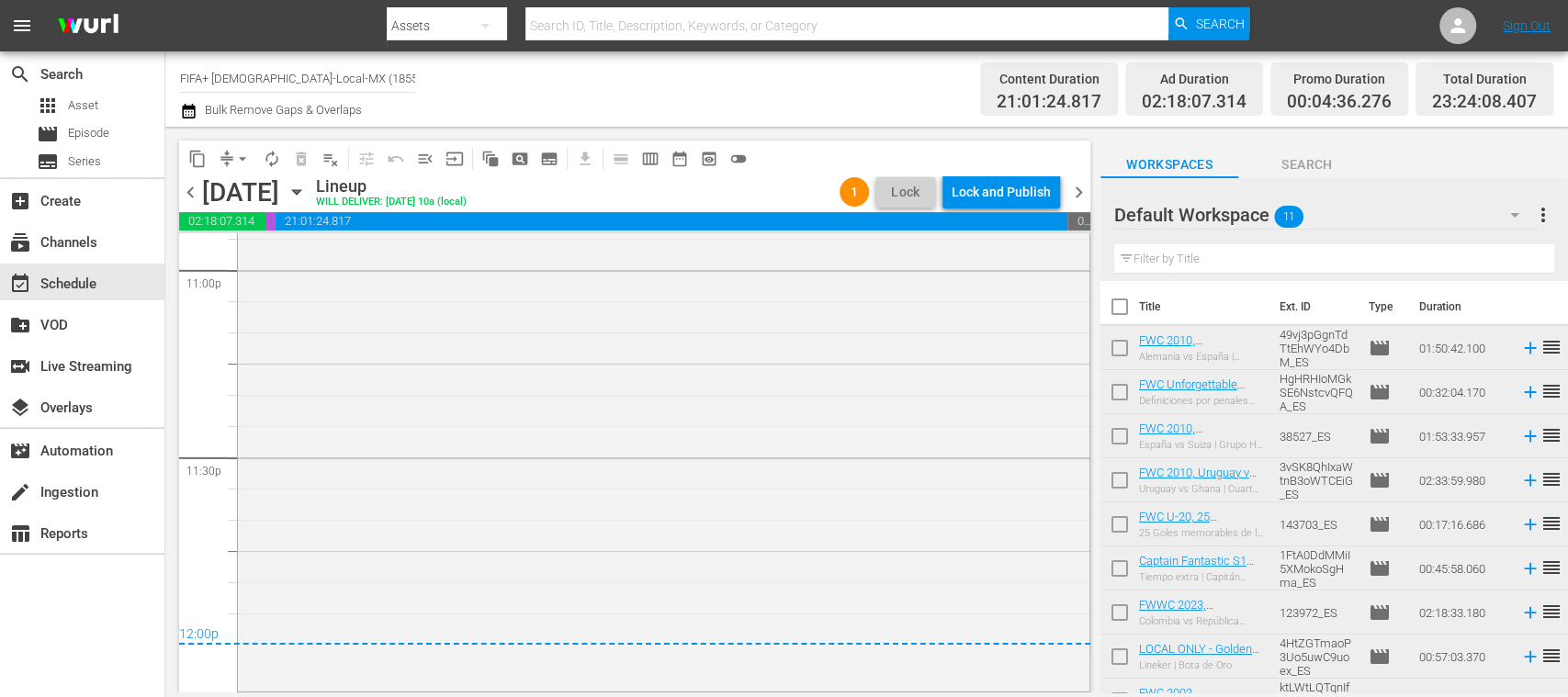
scroll to position [0, 0]
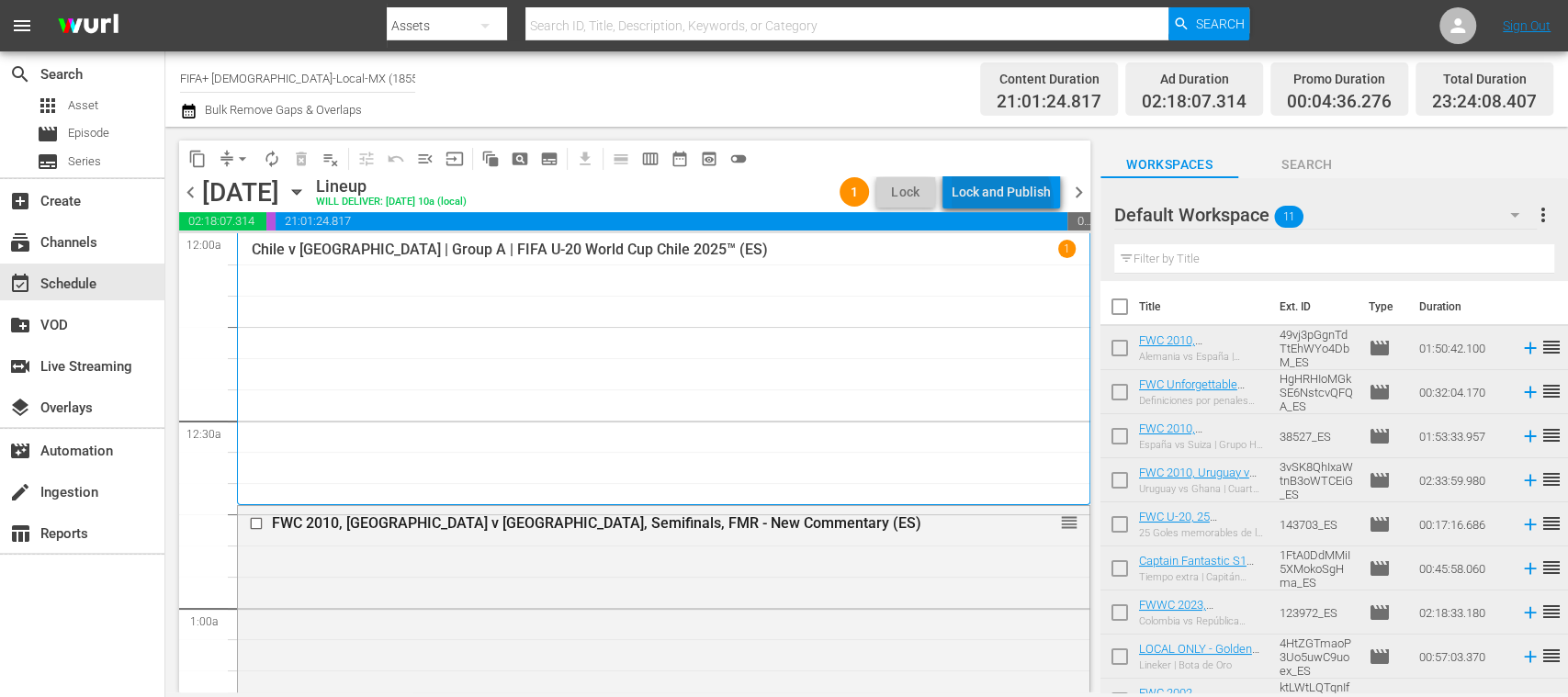
click at [1004, 202] on div "Lock and Publish" at bounding box center [1001, 192] width 99 height 33
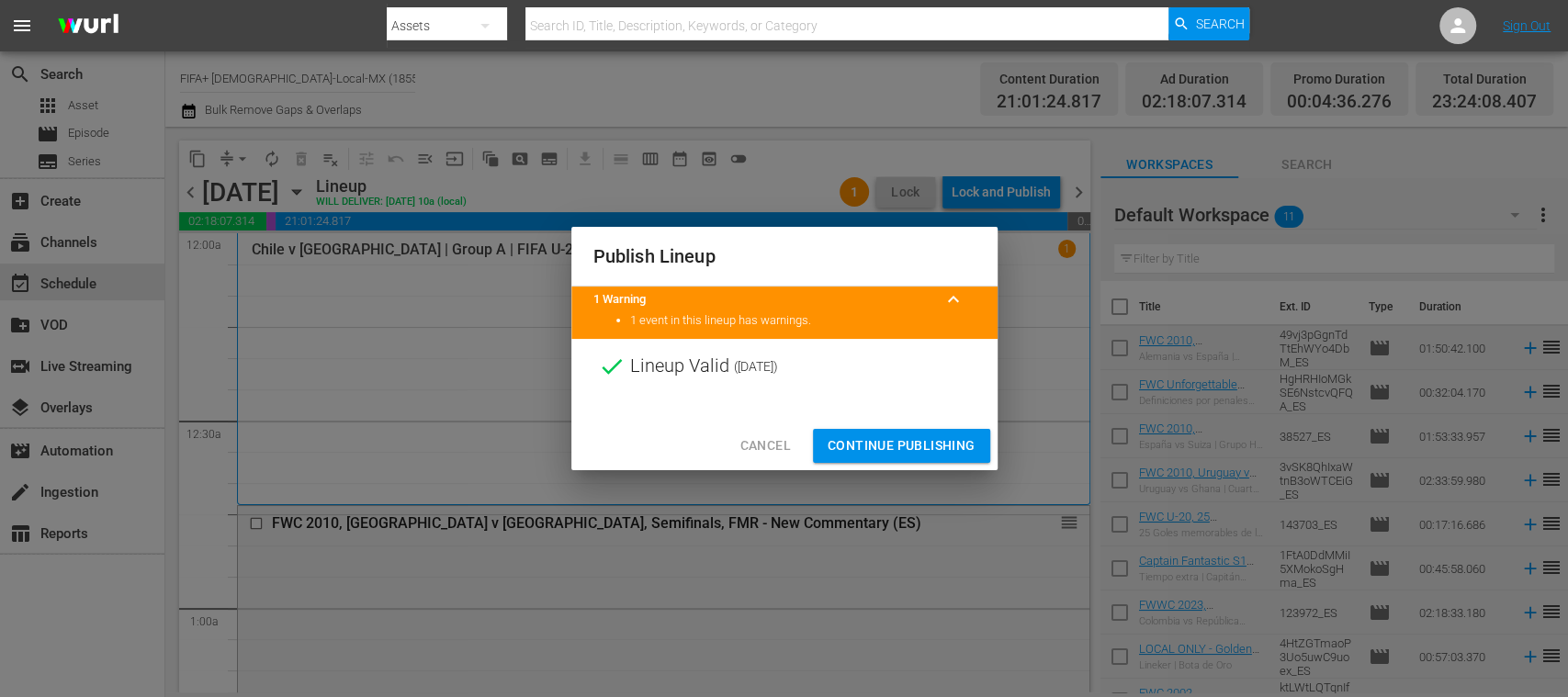
click at [959, 454] on span "Continue Publishing" at bounding box center [901, 446] width 148 height 23
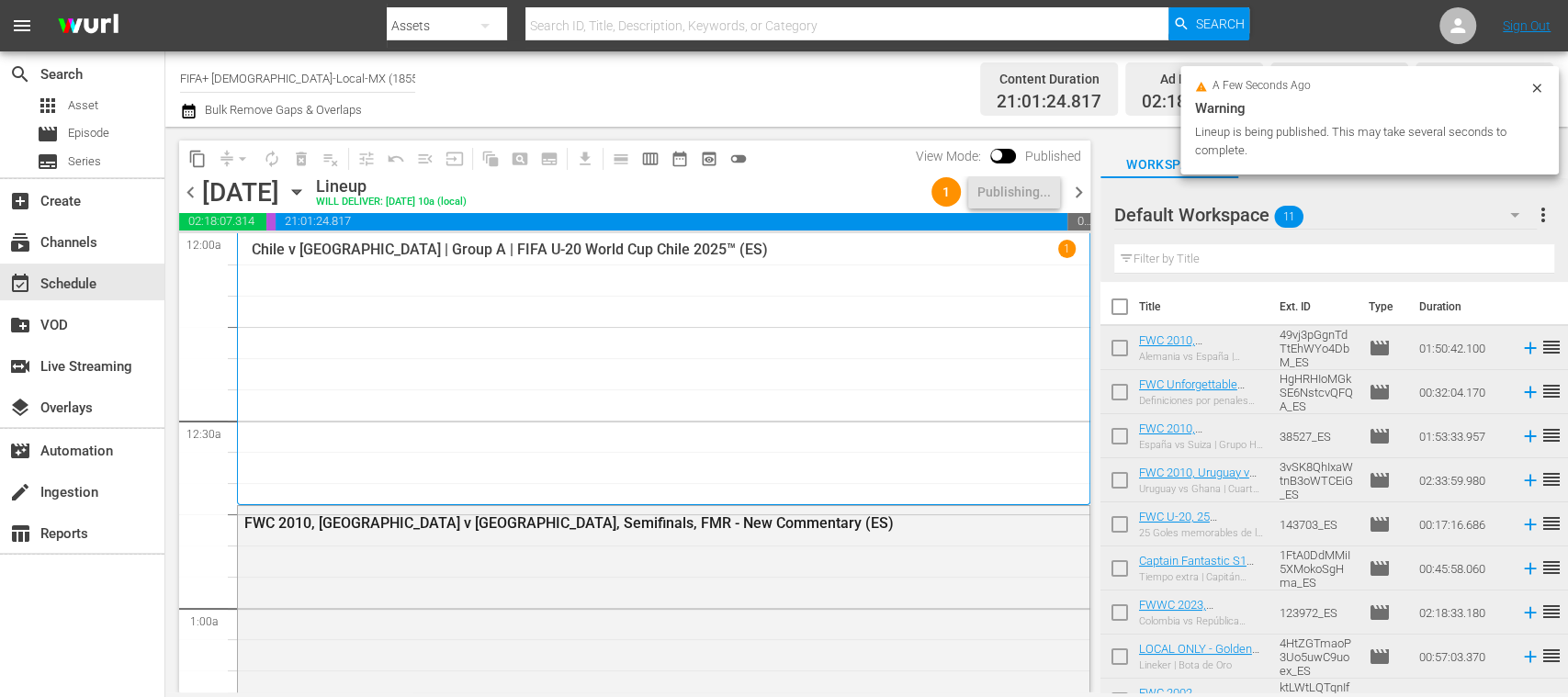
click at [950, 450] on div "Chile v [GEOGRAPHIC_DATA] | Group A | FIFA U-20 World Cup Chile 2025™ (ES) 1" at bounding box center [664, 368] width 823 height 258
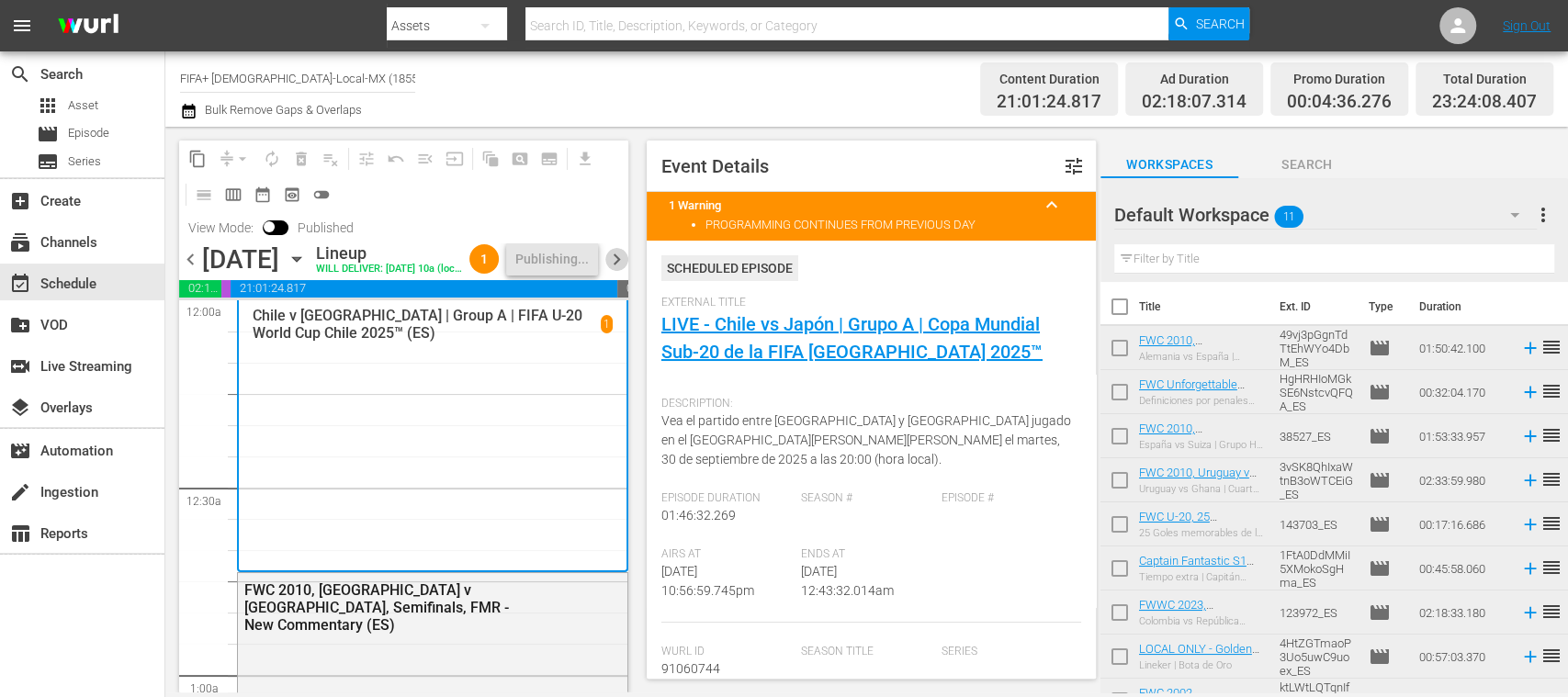
click at [615, 271] on span "chevron_right" at bounding box center [617, 260] width 23 height 23
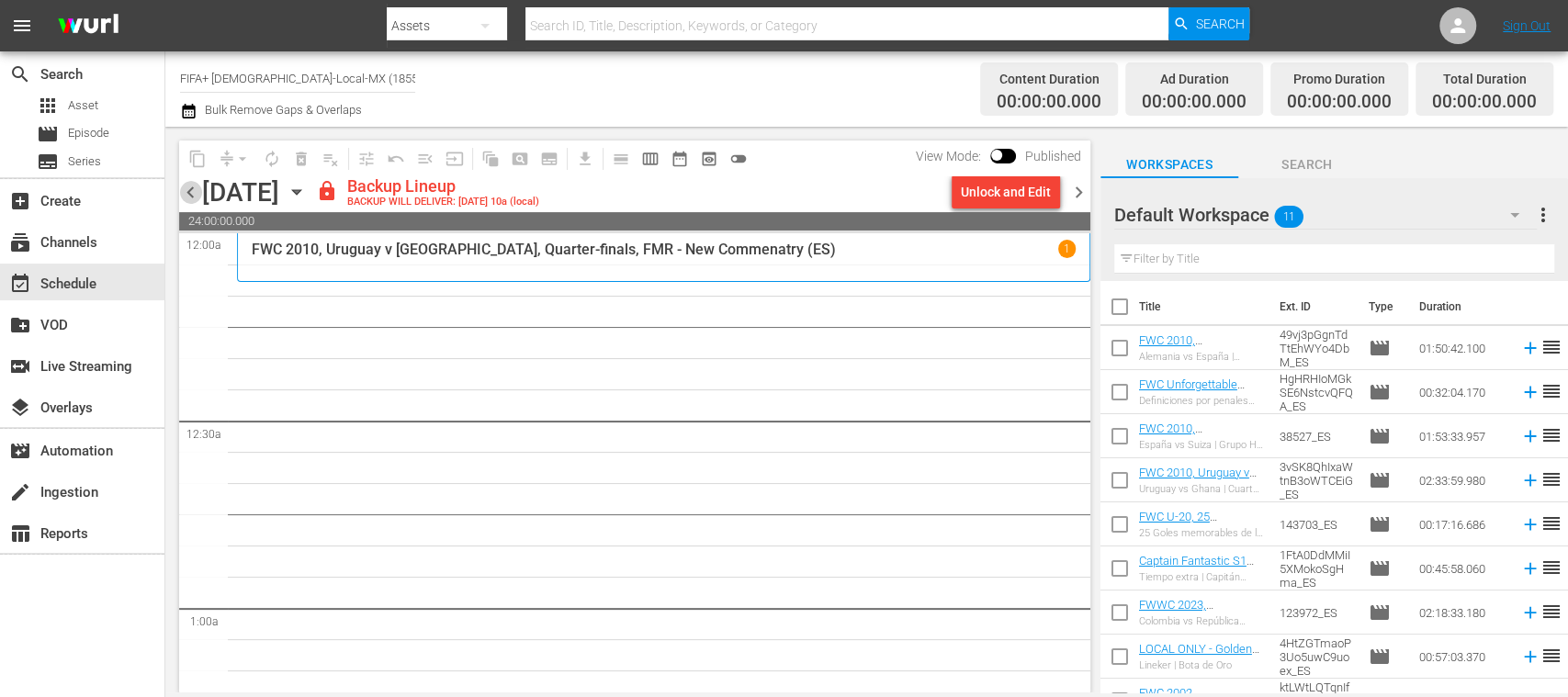
click at [189, 195] on span "chevron_left" at bounding box center [191, 193] width 23 height 23
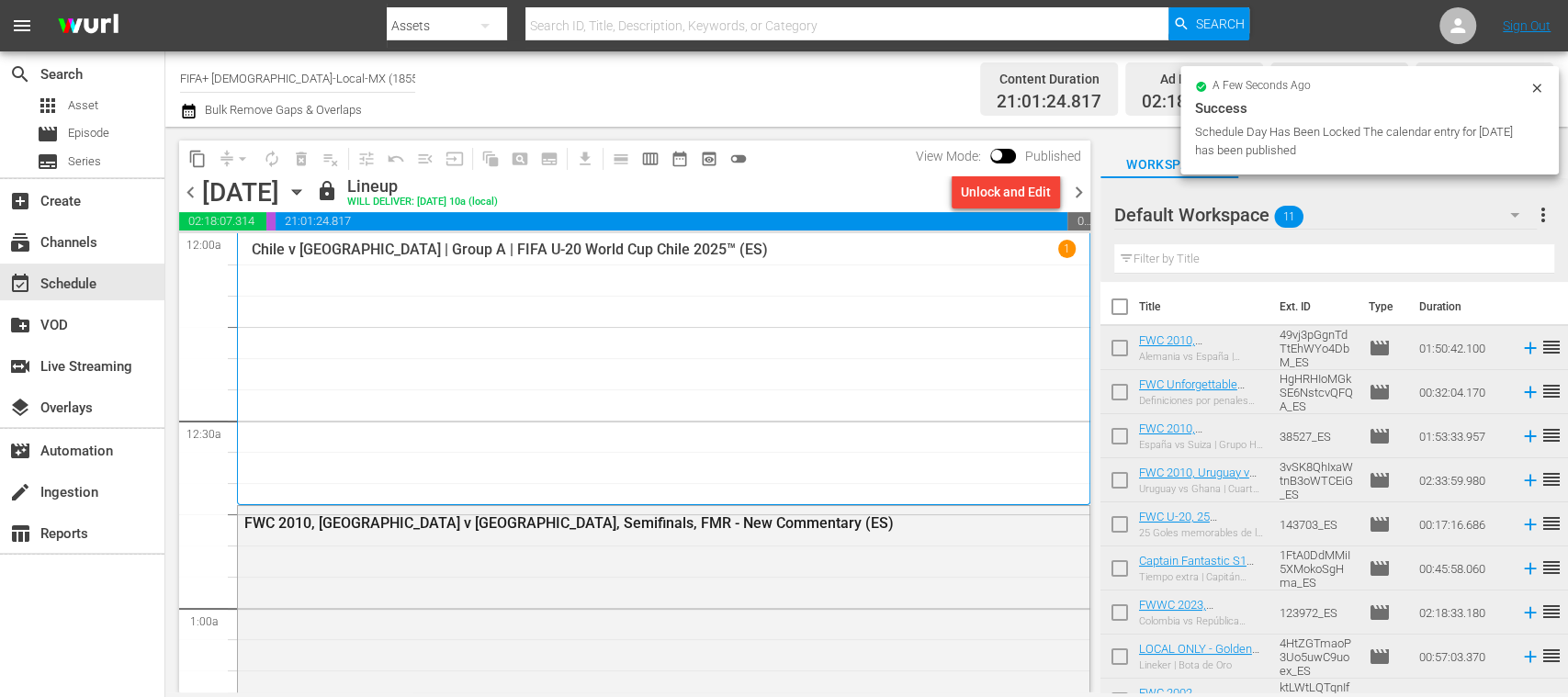
click at [263, 277] on div "Chile v [GEOGRAPHIC_DATA] | Group A | FIFA U-20 World Cup Chile 2025™ (ES) 1" at bounding box center [664, 368] width 823 height 258
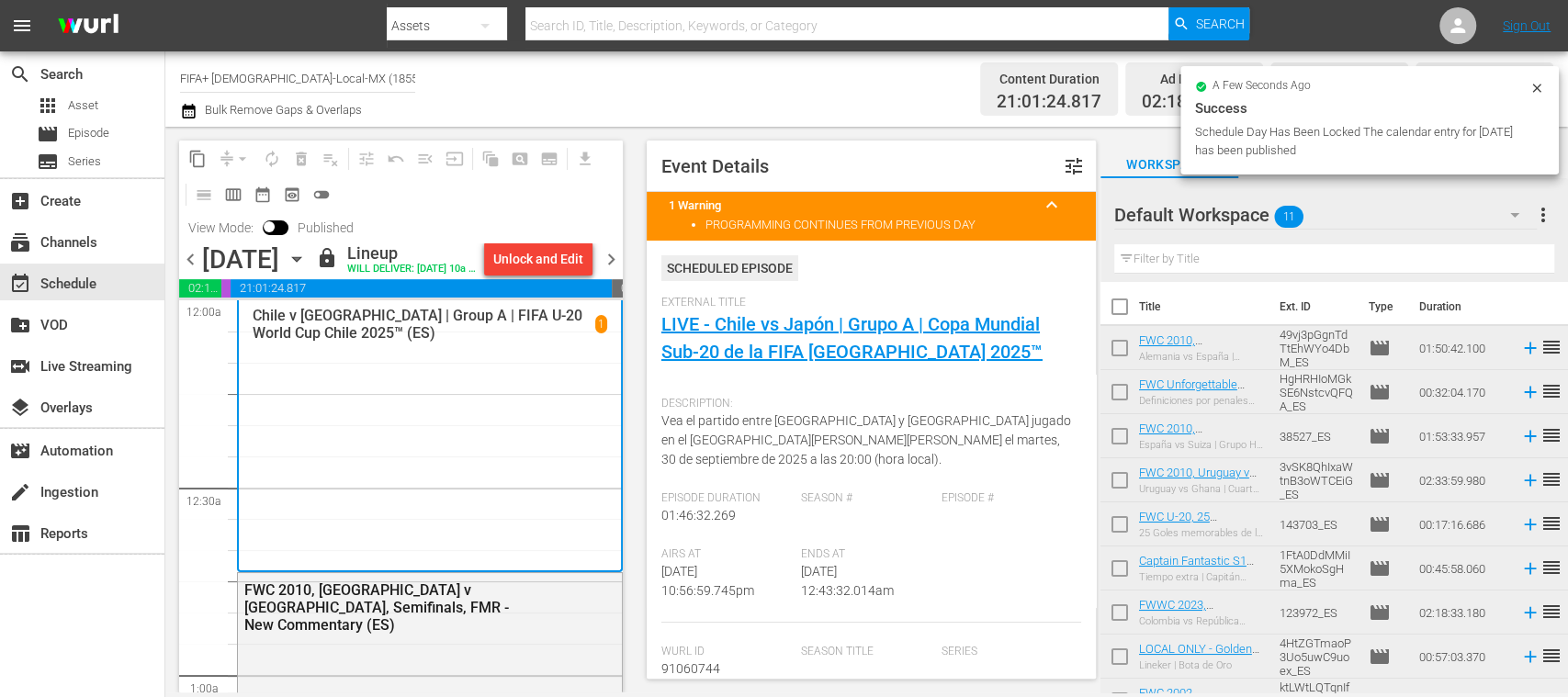
click at [194, 271] on span "chevron_left" at bounding box center [191, 260] width 23 height 23
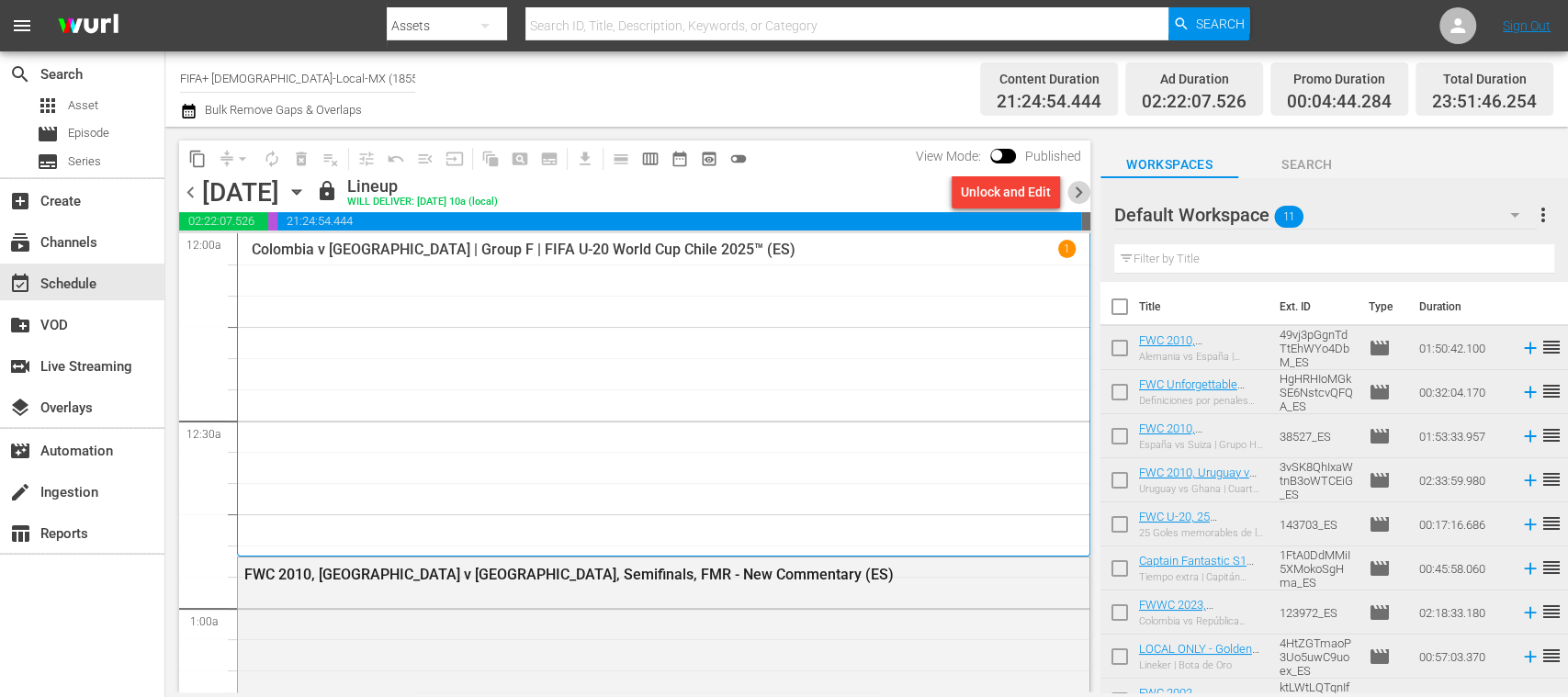
click at [1083, 194] on span "chevron_right" at bounding box center [1078, 193] width 23 height 23
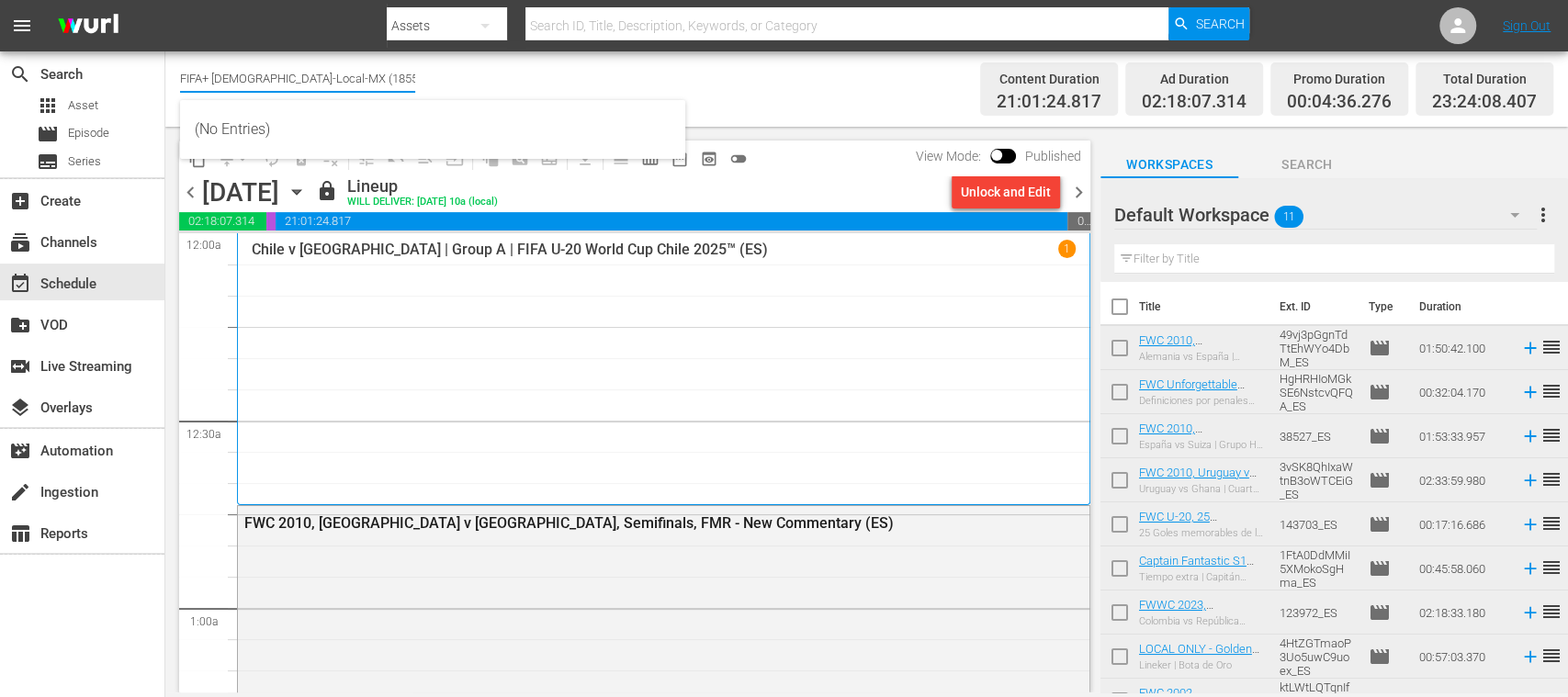
drag, startPoint x: 214, startPoint y: 70, endPoint x: 415, endPoint y: 81, distance: 201.3
click at [415, 81] on div "Channel Title FIFA+ Spanish-Local-MX (1855) Bulk Remove Gaps & Overlaps" at bounding box center [554, 90] width 748 height 66
type input "FIF"
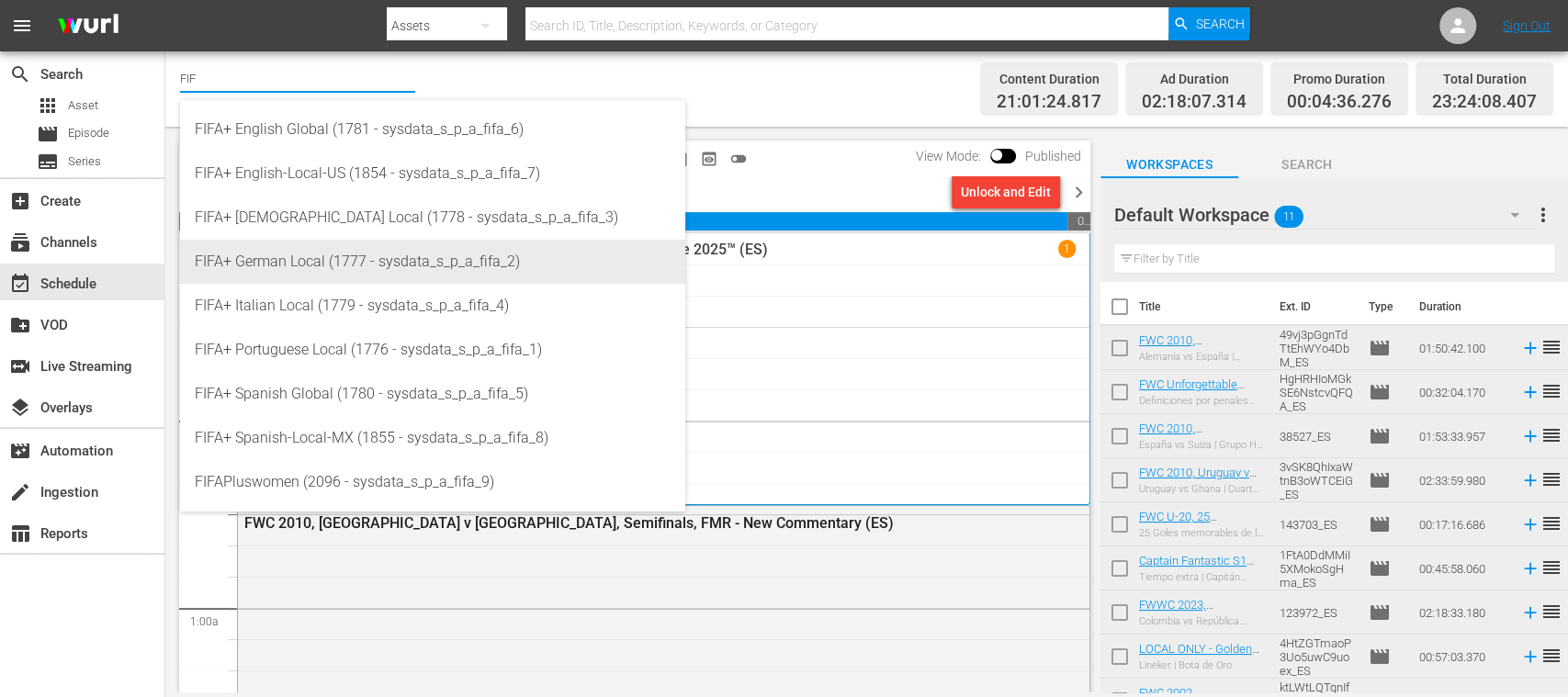
click at [358, 268] on div "FIFA+ German Local (1777 - sysdata_s_p_a_fifa_2)" at bounding box center [432, 261] width 476 height 44
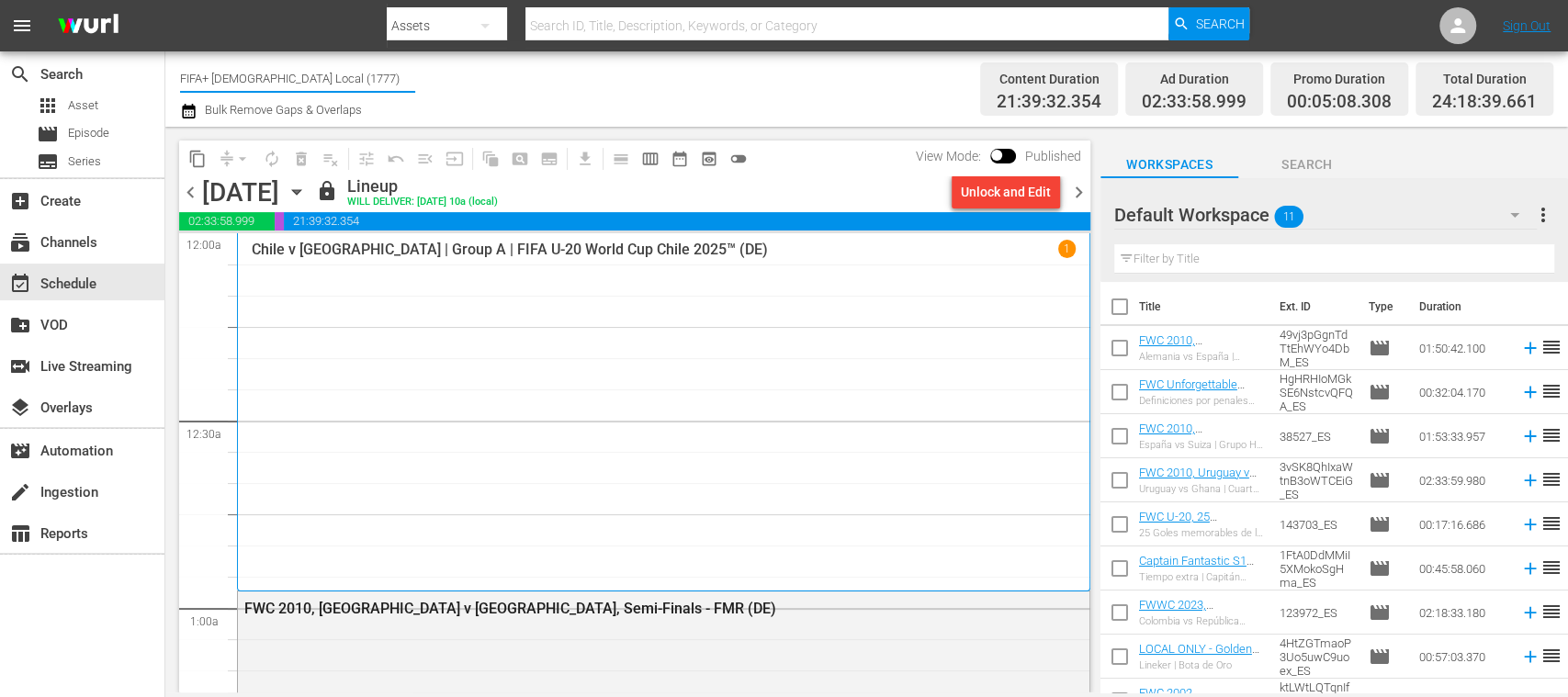
drag, startPoint x: 249, startPoint y: 80, endPoint x: 485, endPoint y: 83, distance: 236.0
click at [483, 83] on div "Channel Title FIFA+ German Local (1777) Bulk Remove Gaps & Overlaps" at bounding box center [554, 90] width 748 height 66
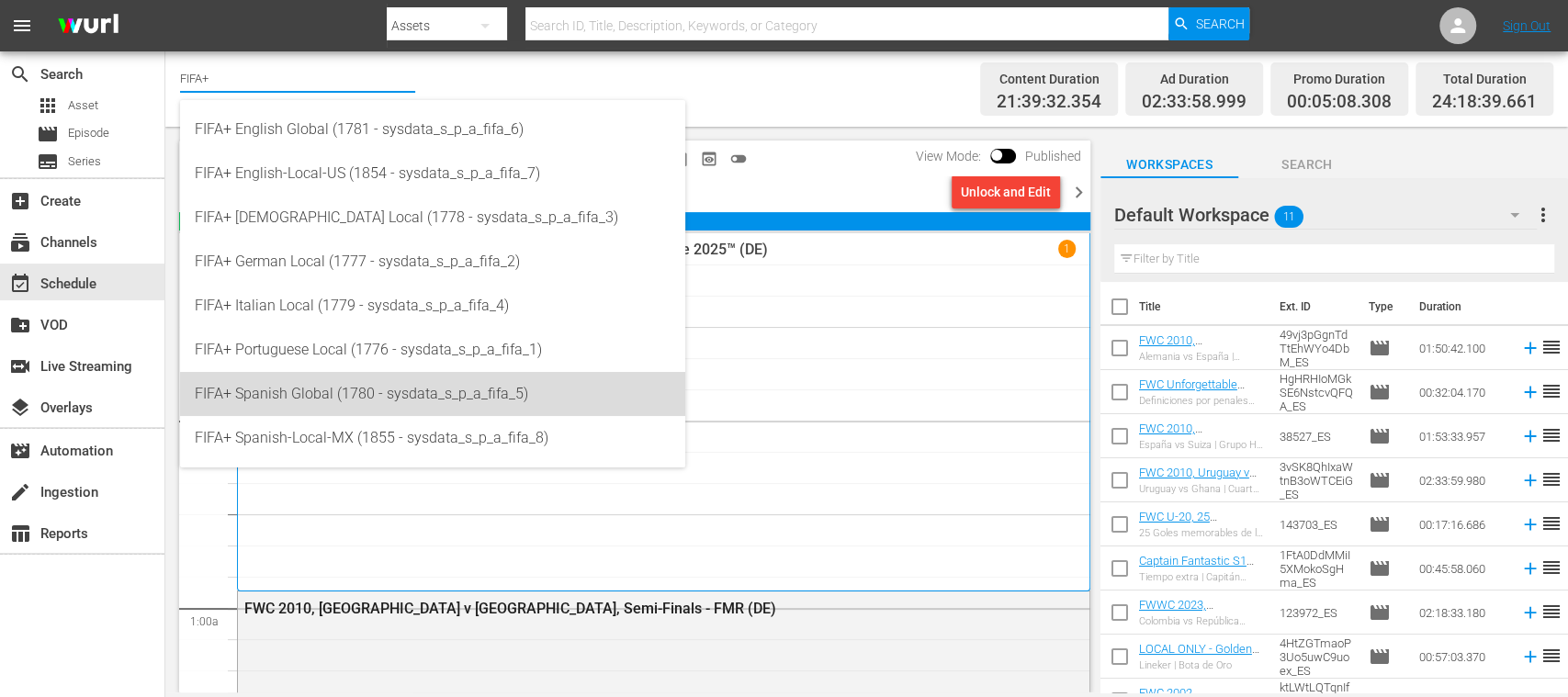
click at [394, 384] on div "FIFA+ Spanish Global (1780 - sysdata_s_p_a_fifa_5)" at bounding box center [432, 393] width 476 height 44
type input "FIFA+ Spanish Global (1780 - sysdata_s_p_a_fifa_5)"
